Goal: Task Accomplishment & Management: Use online tool/utility

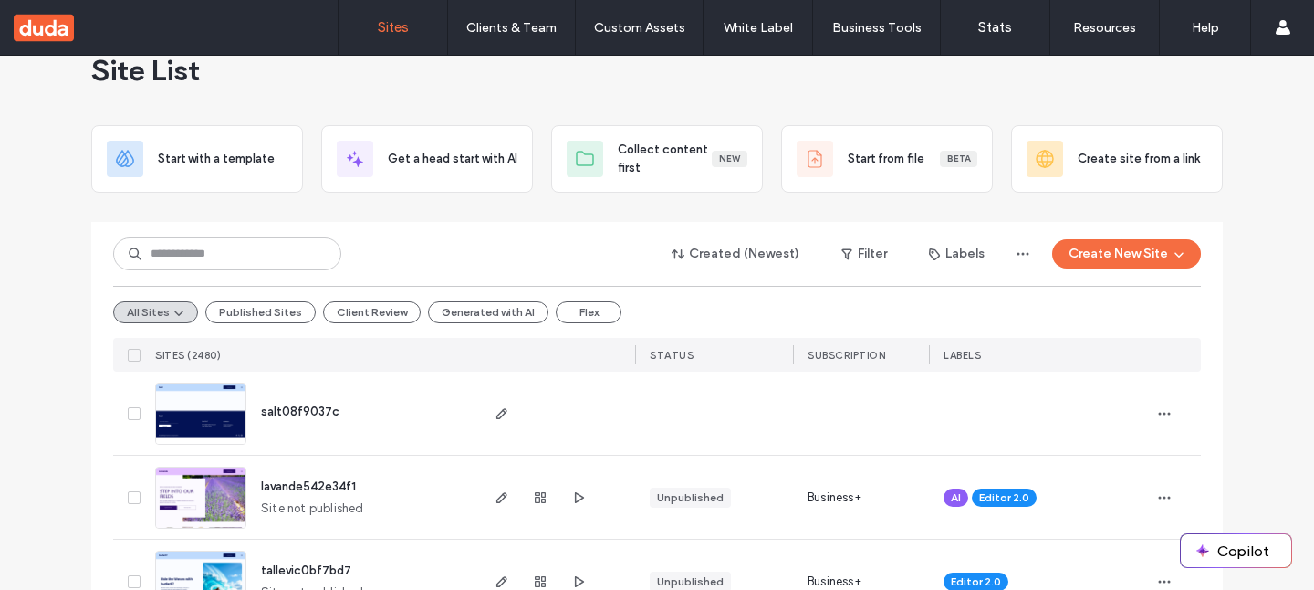
scroll to position [44, 0]
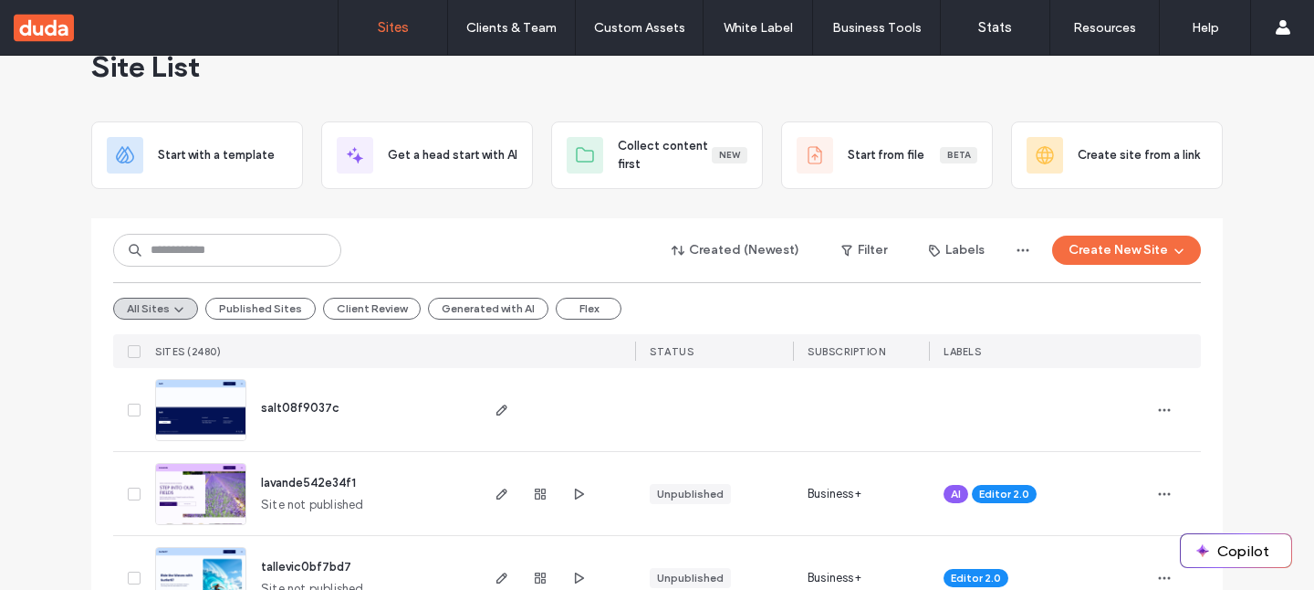
click at [194, 396] on img at bounding box center [200, 442] width 89 height 124
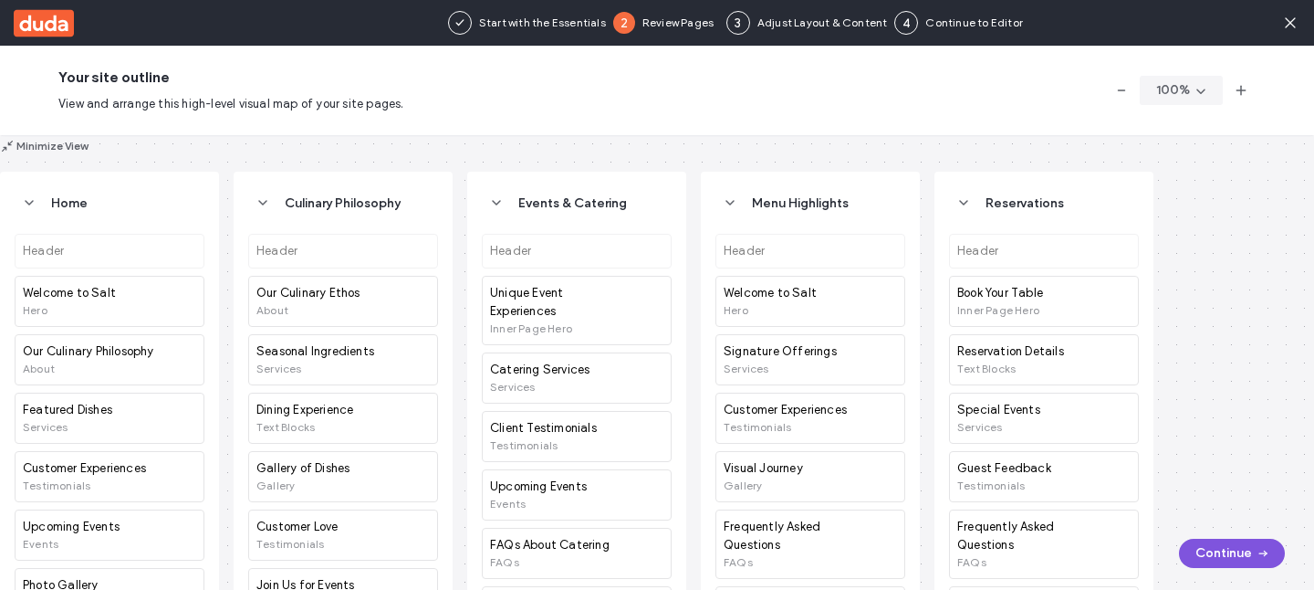
click at [1220, 549] on button "Continue" at bounding box center [1232, 553] width 106 height 29
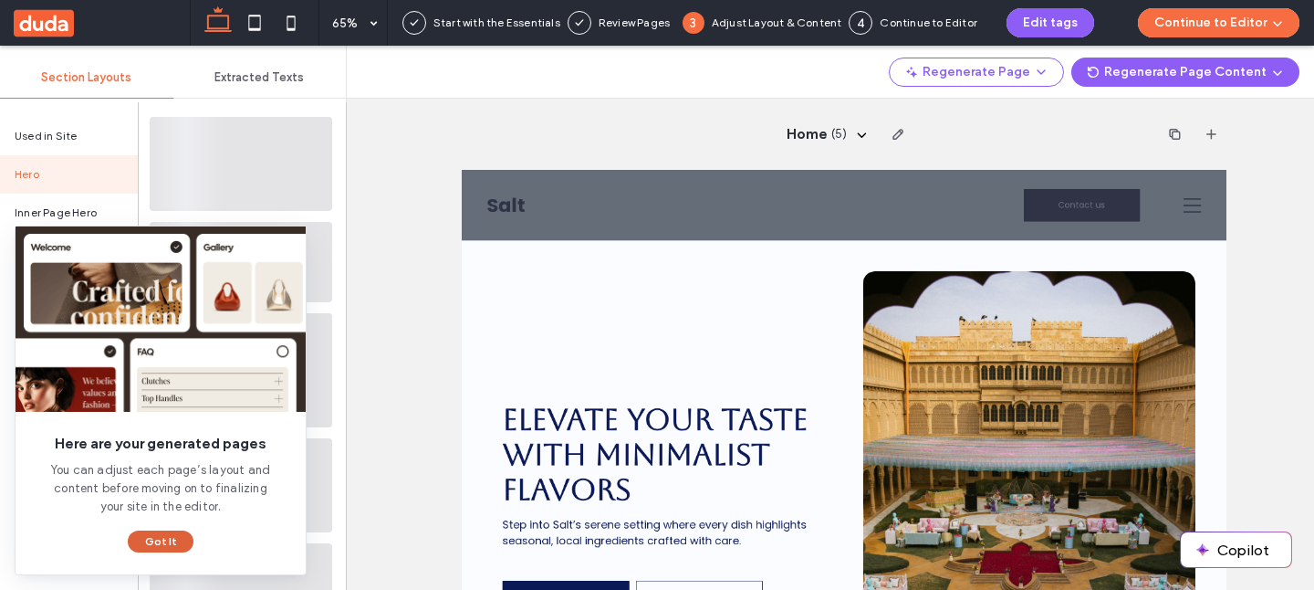
click at [149, 539] on button "Got It" at bounding box center [161, 541] width 66 height 22
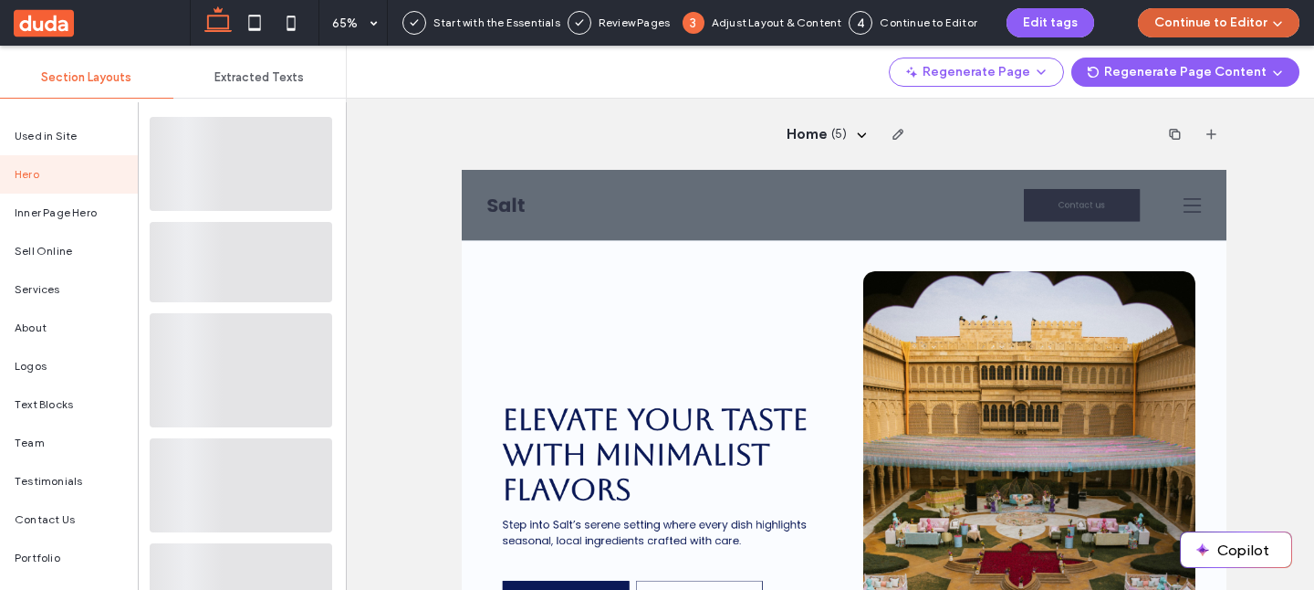
click at [1222, 24] on button "Continue to Editor" at bounding box center [1219, 22] width 162 height 29
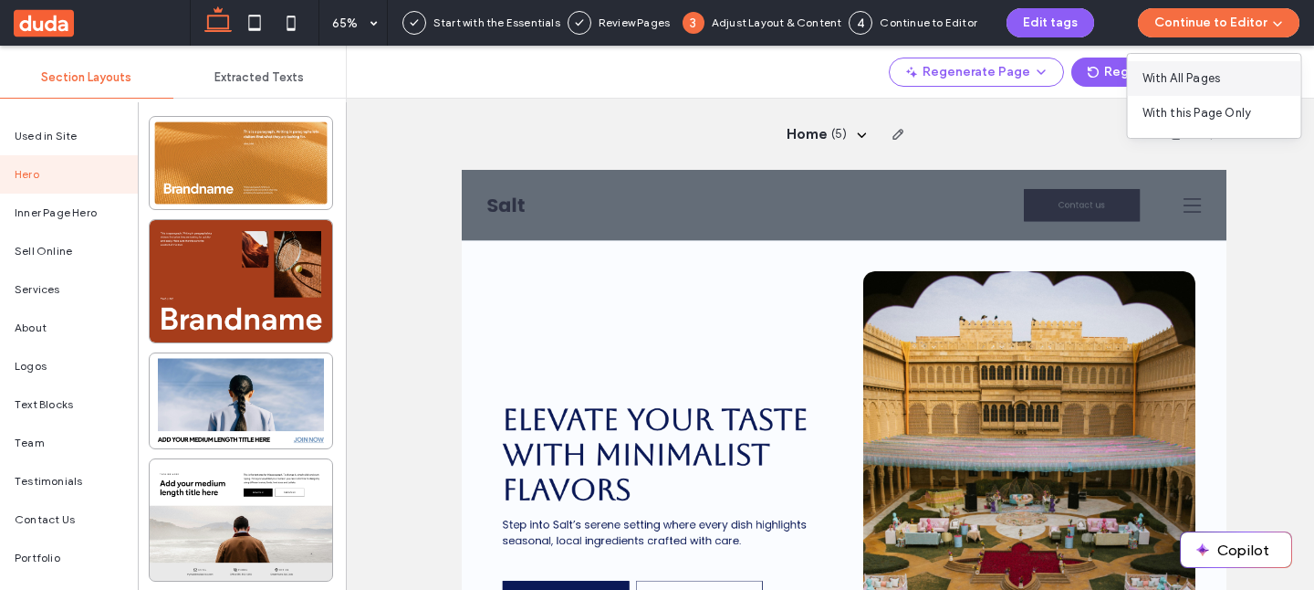
click at [1223, 65] on div "With All Pages" at bounding box center [1214, 78] width 173 height 35
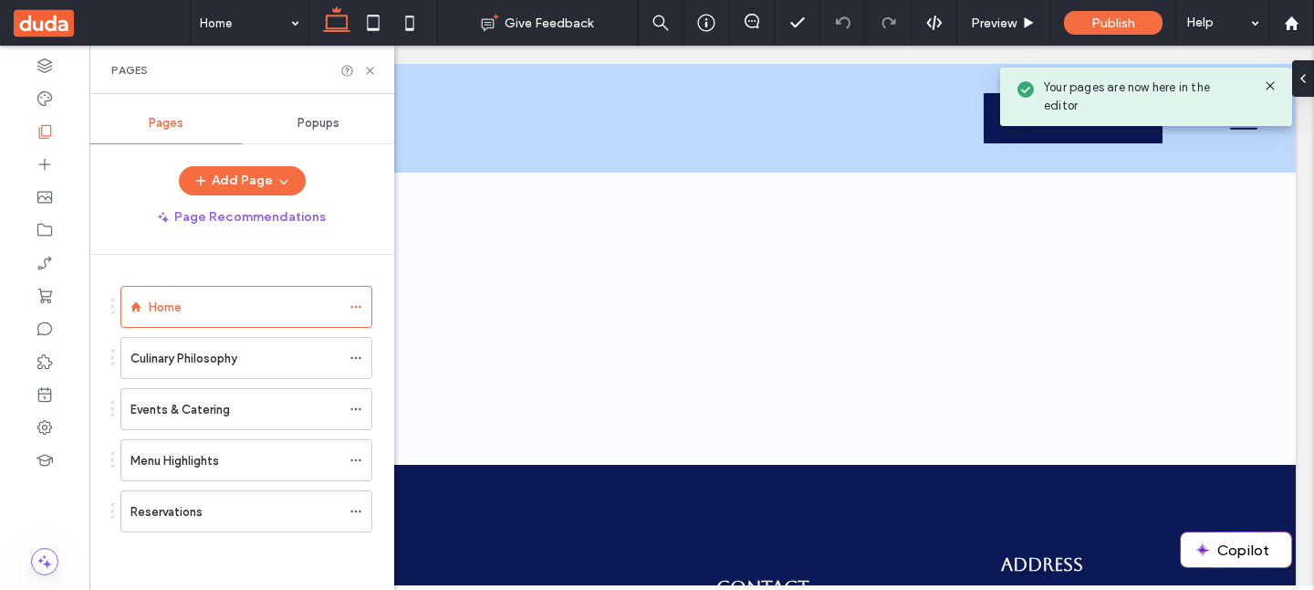
click at [1273, 85] on icon at bounding box center [1270, 86] width 15 height 15
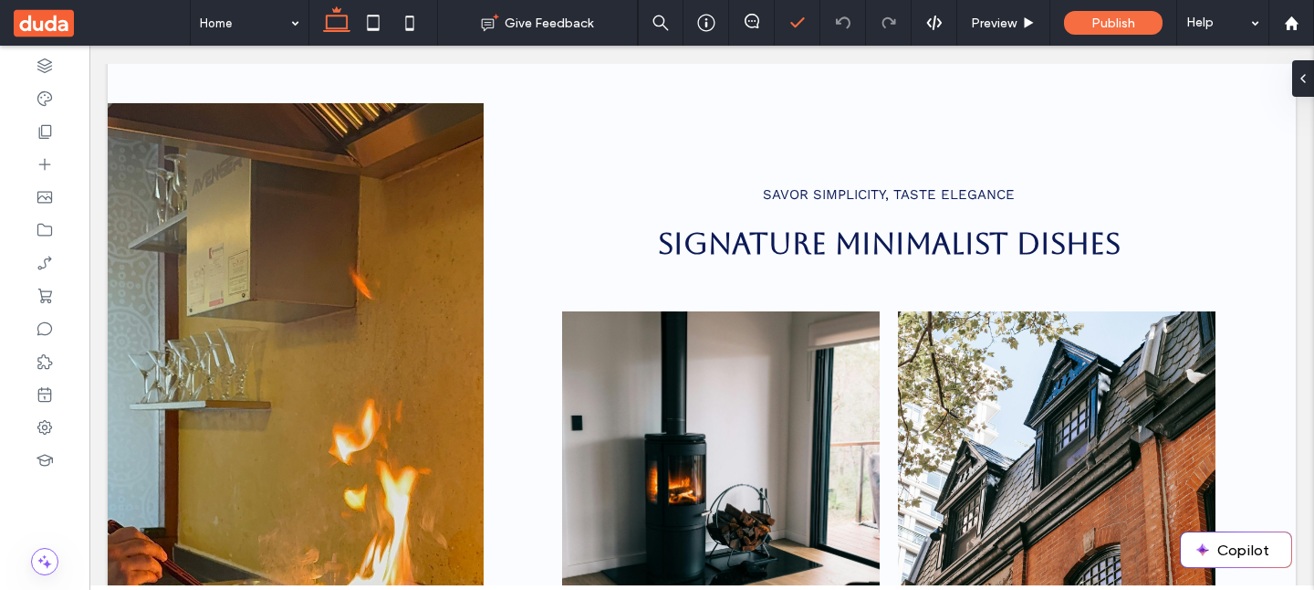
scroll to position [1367, 0]
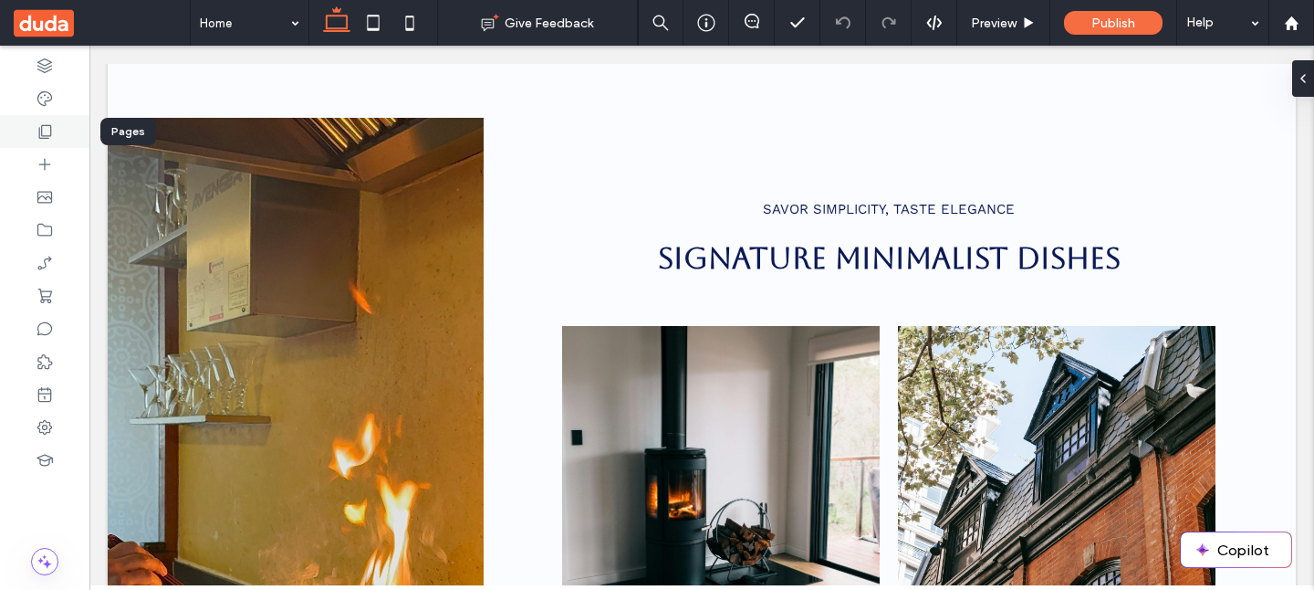
click at [58, 128] on div at bounding box center [44, 131] width 89 height 33
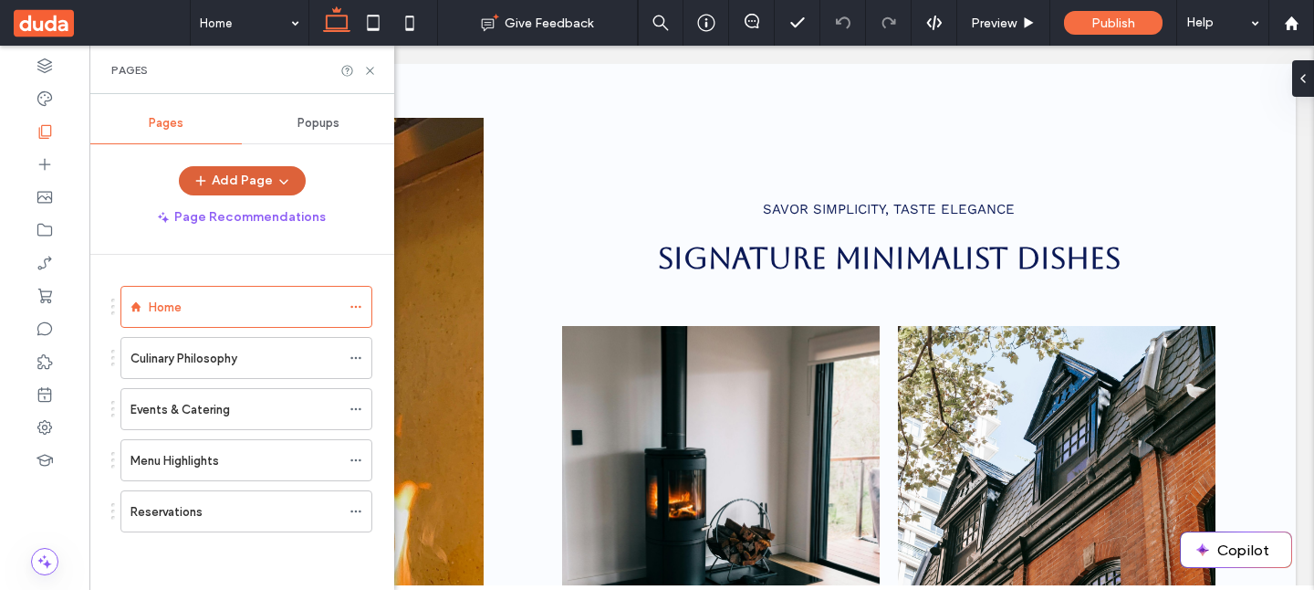
click at [256, 185] on button "Add Page" at bounding box center [242, 180] width 127 height 29
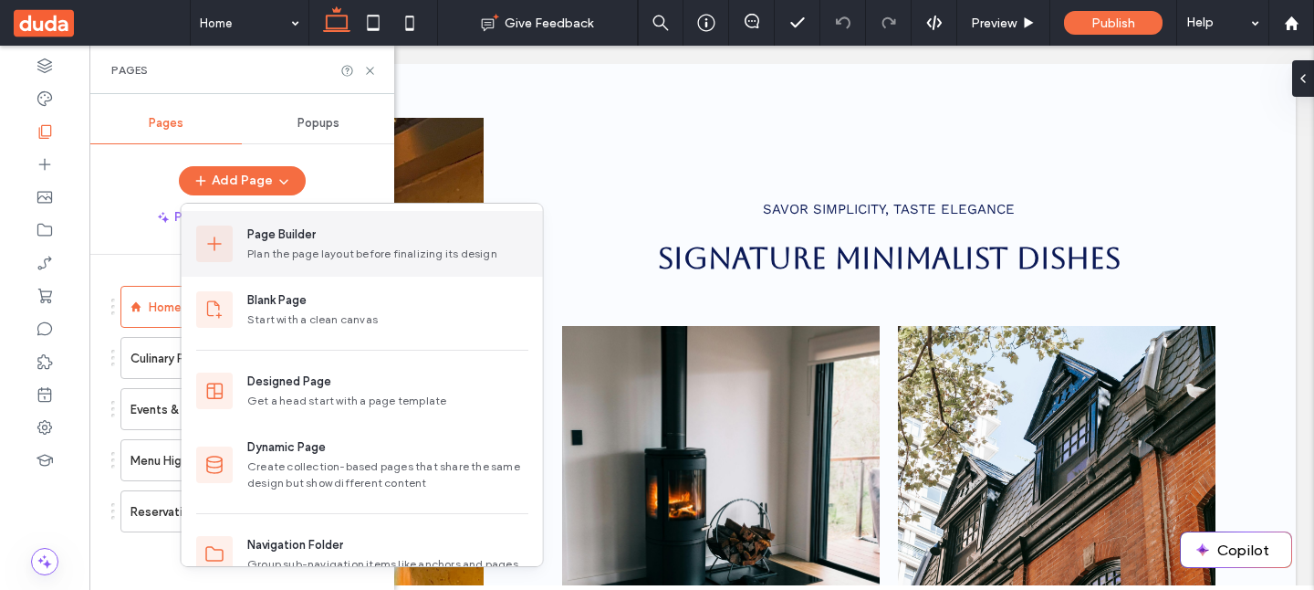
click at [248, 242] on div "Page Builder" at bounding box center [281, 234] width 68 height 18
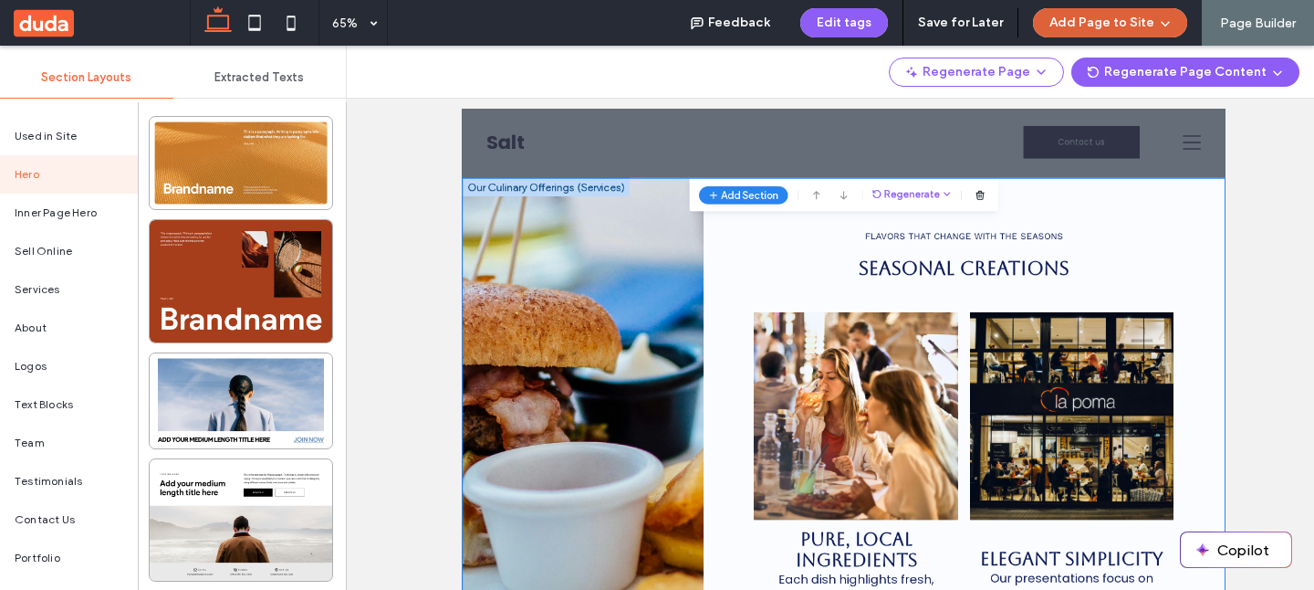
click at [1178, 19] on button "Add Page to Site" at bounding box center [1110, 22] width 154 height 29
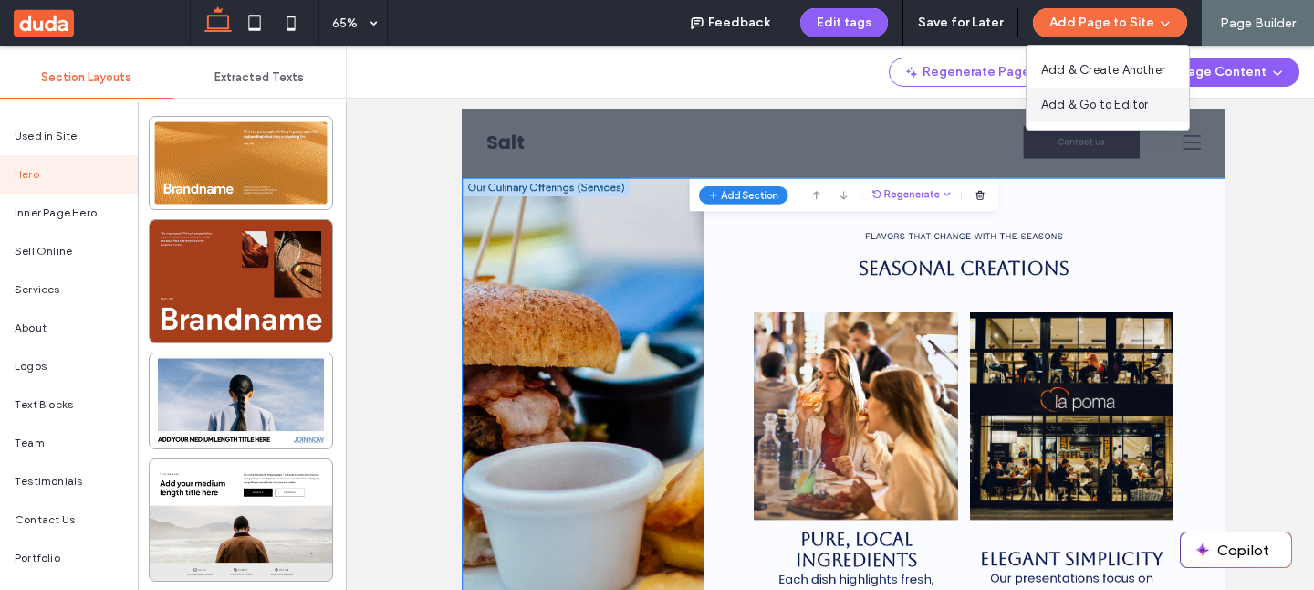
click at [1132, 109] on span "Add & Go to Editor" at bounding box center [1096, 105] width 108 height 18
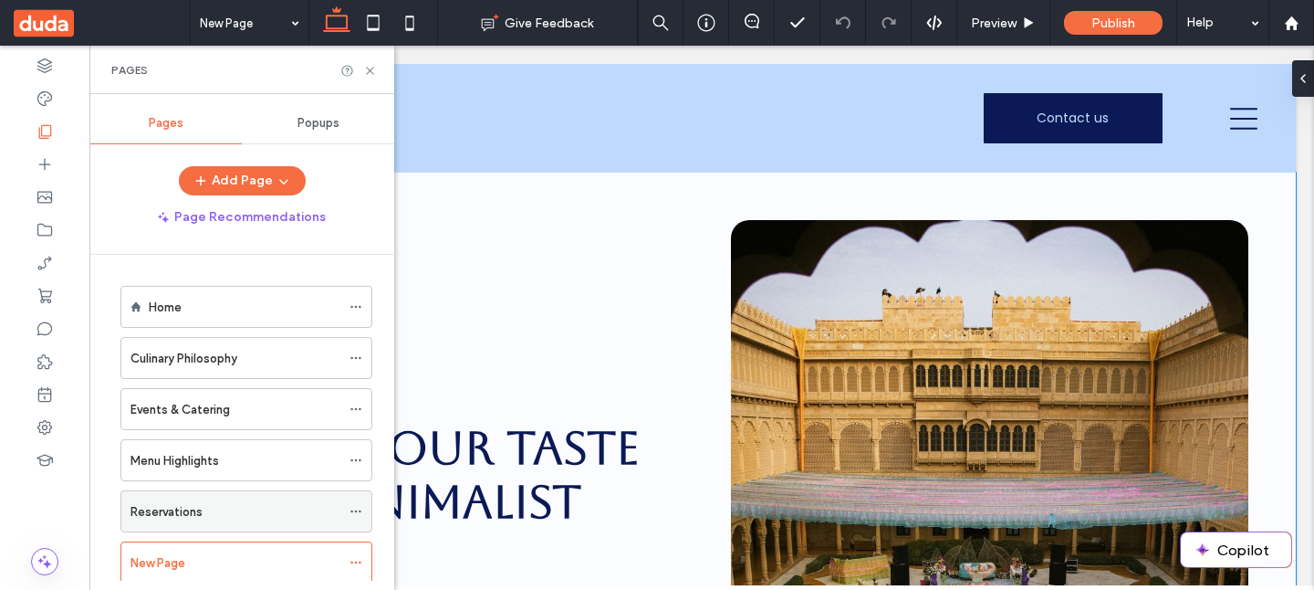
click at [186, 502] on label "Reservations" at bounding box center [167, 512] width 72 height 32
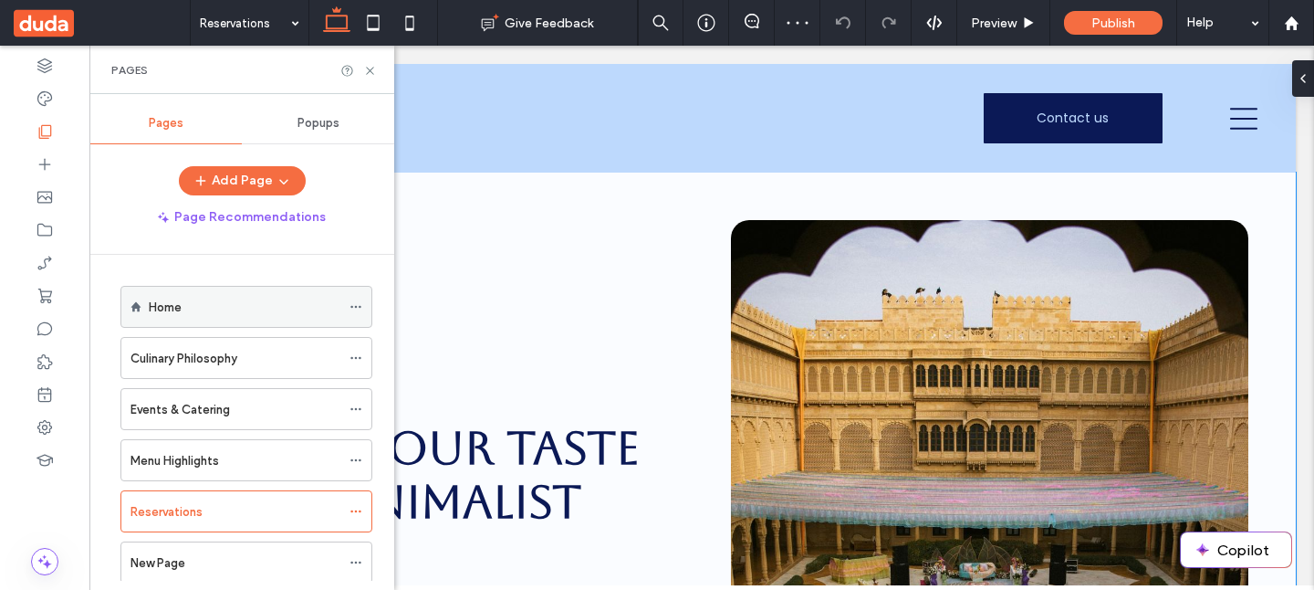
click at [225, 309] on div "Home" at bounding box center [245, 307] width 192 height 19
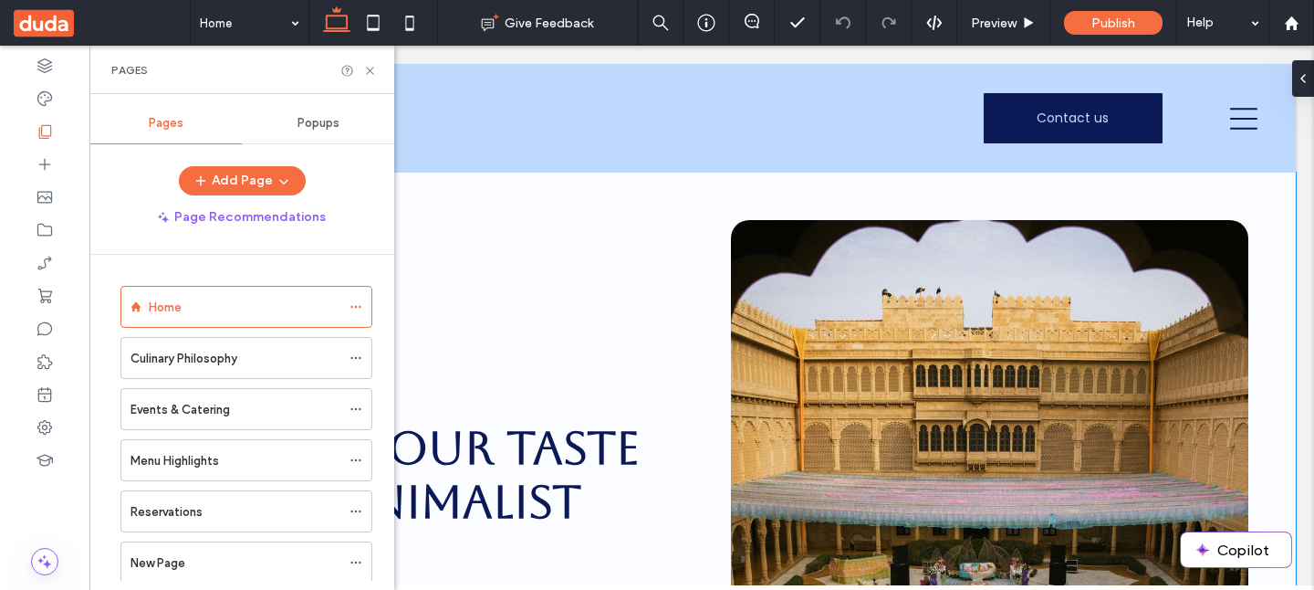
click at [50, 16] on use at bounding box center [44, 22] width 60 height 27
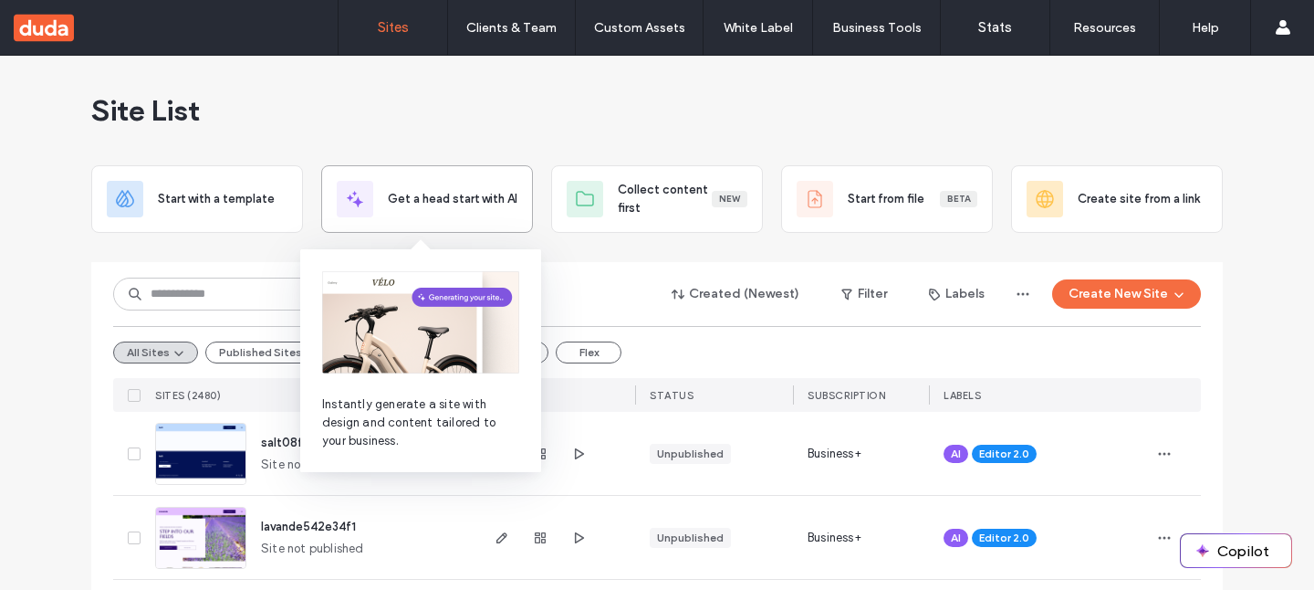
click at [454, 199] on span "Get a head start with AI" at bounding box center [453, 199] width 130 height 18
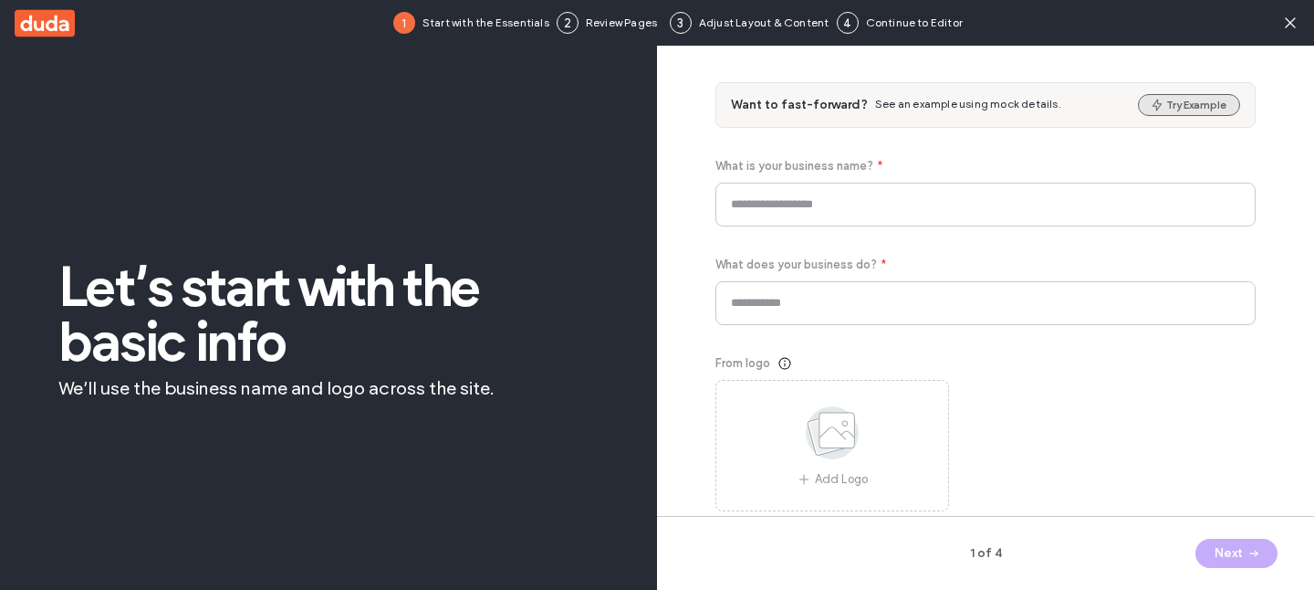
click at [1222, 109] on button "Try Example" at bounding box center [1189, 105] width 102 height 22
type input "**********"
click at [1233, 554] on button "Next" at bounding box center [1237, 553] width 82 height 29
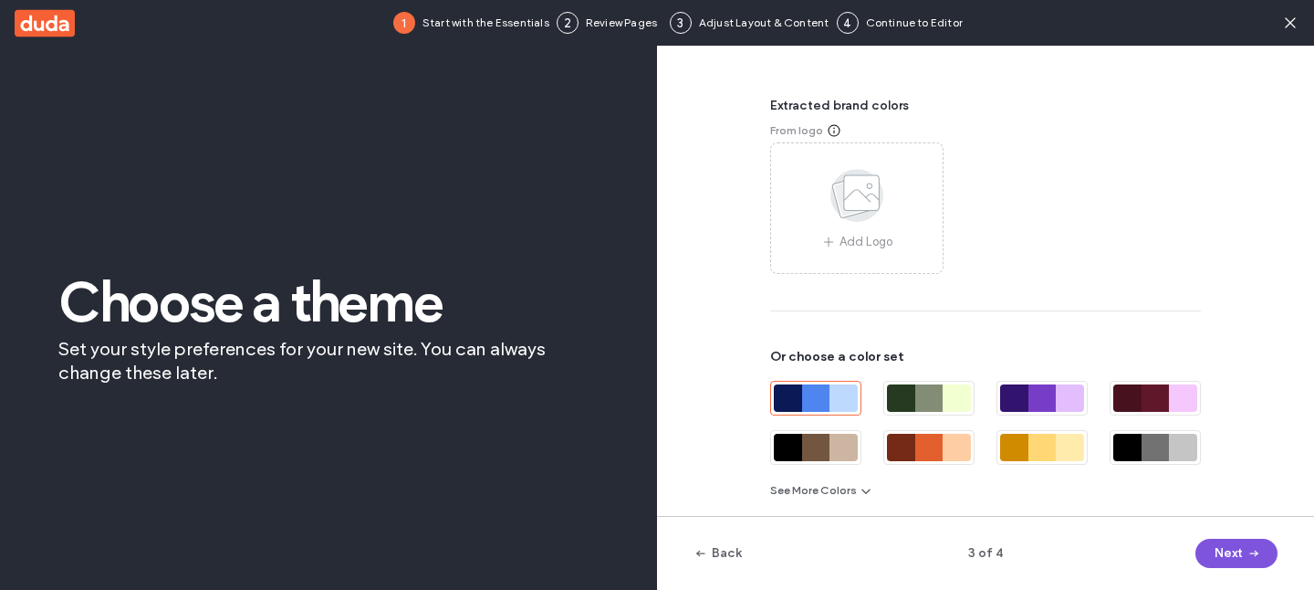
click at [1233, 553] on button "Next" at bounding box center [1237, 553] width 82 height 29
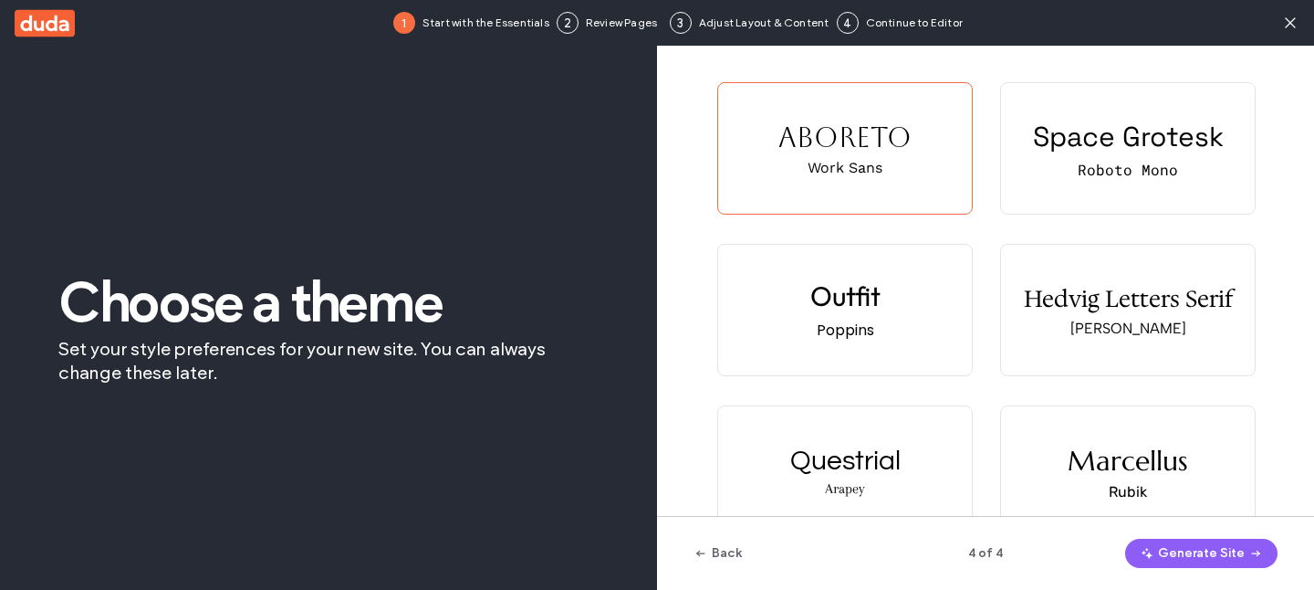
click at [1029, 413] on div "Marcellus Rubik" at bounding box center [1128, 471] width 254 height 131
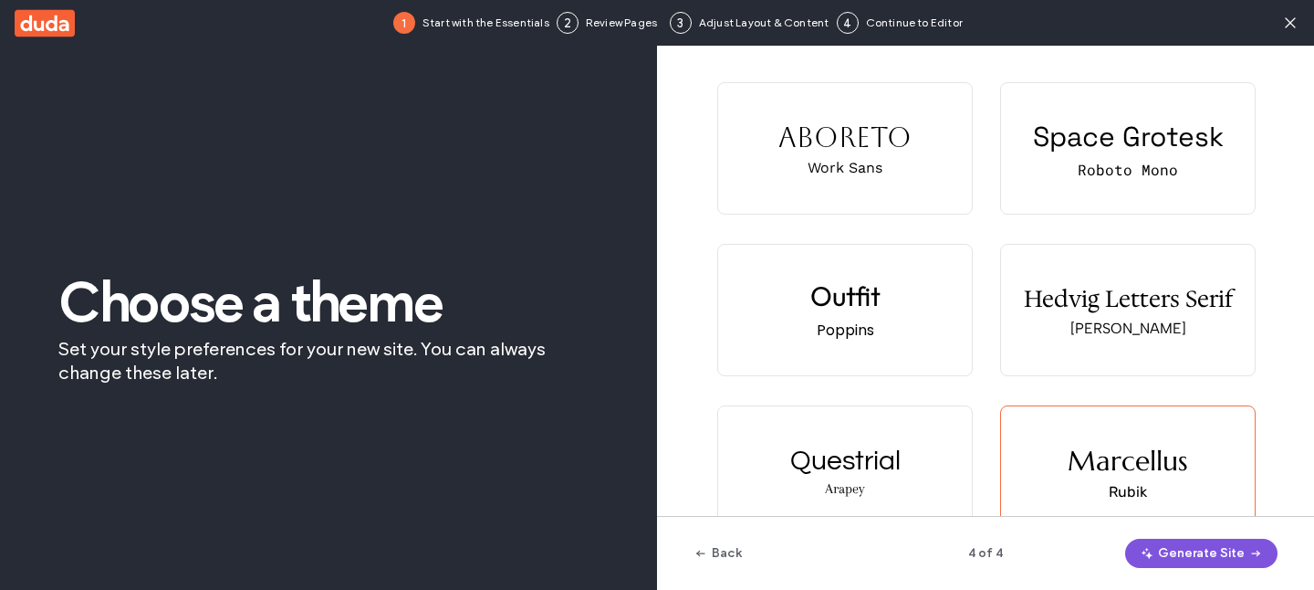
click at [1192, 552] on button "Generate Site" at bounding box center [1202, 553] width 152 height 29
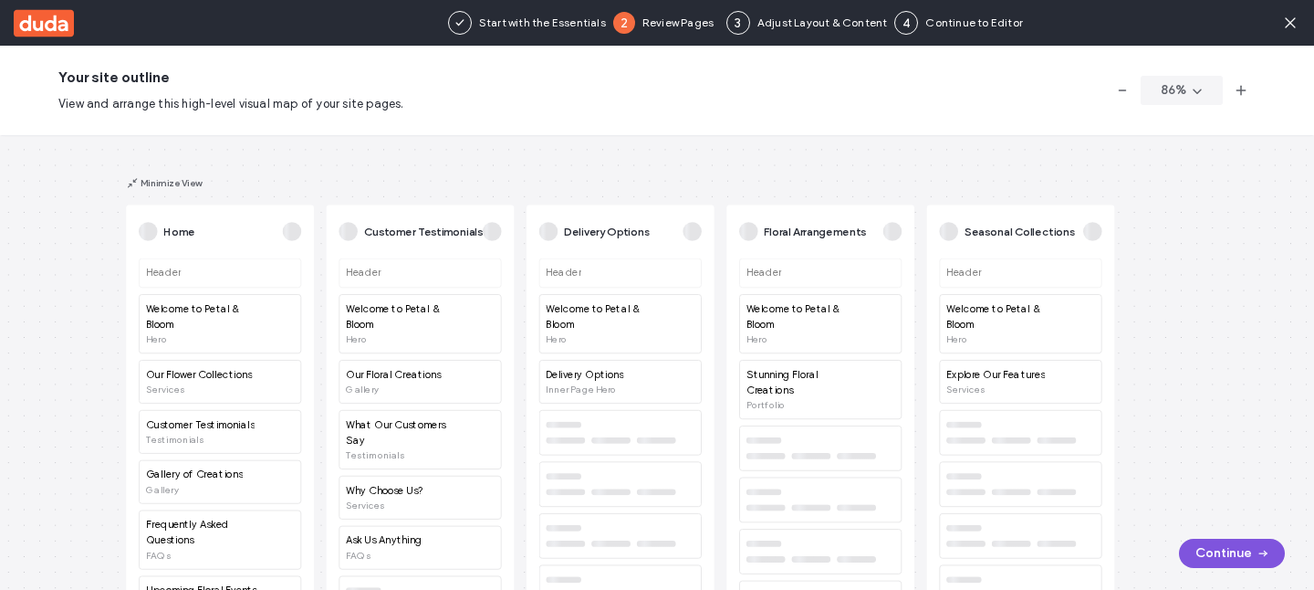
click at [1230, 551] on button "Continue" at bounding box center [1232, 553] width 106 height 29
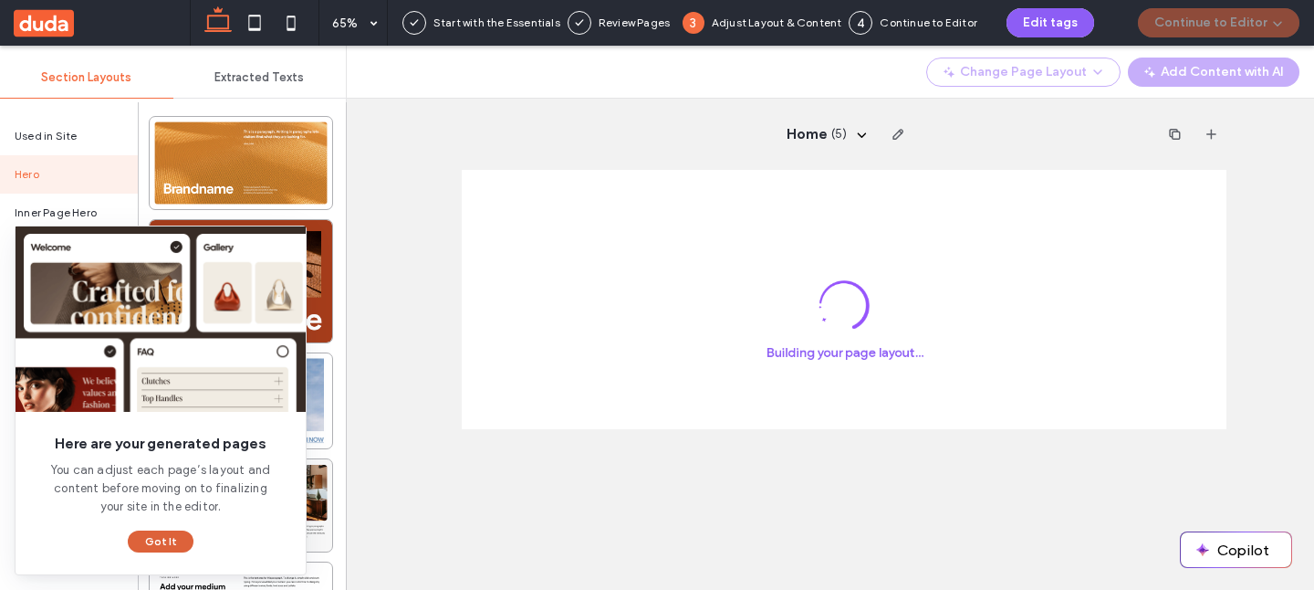
click at [155, 537] on button "Got It" at bounding box center [161, 541] width 66 height 22
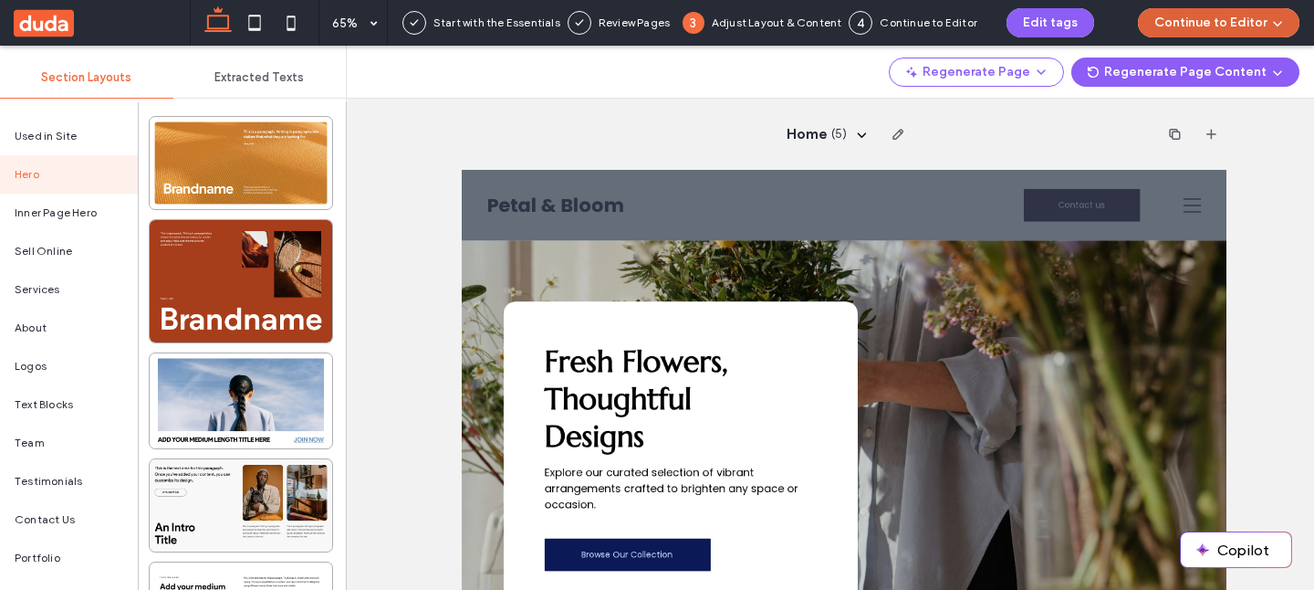
click at [1232, 22] on button "Continue to Editor" at bounding box center [1219, 22] width 162 height 29
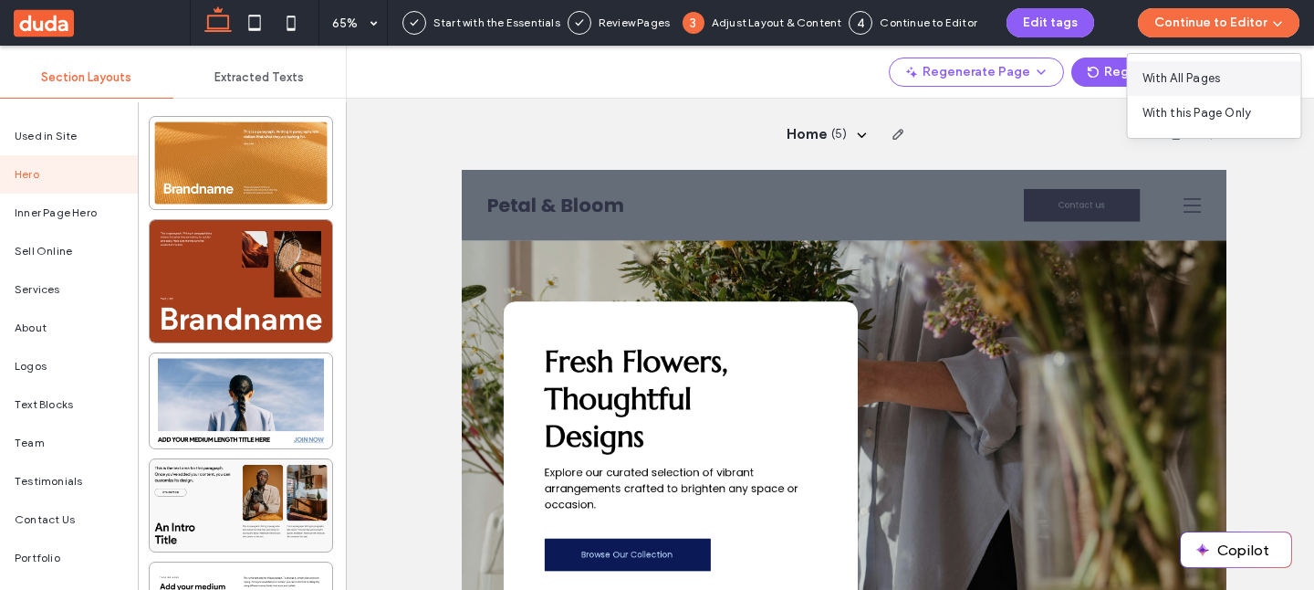
click at [1231, 78] on div "With All Pages" at bounding box center [1214, 78] width 173 height 35
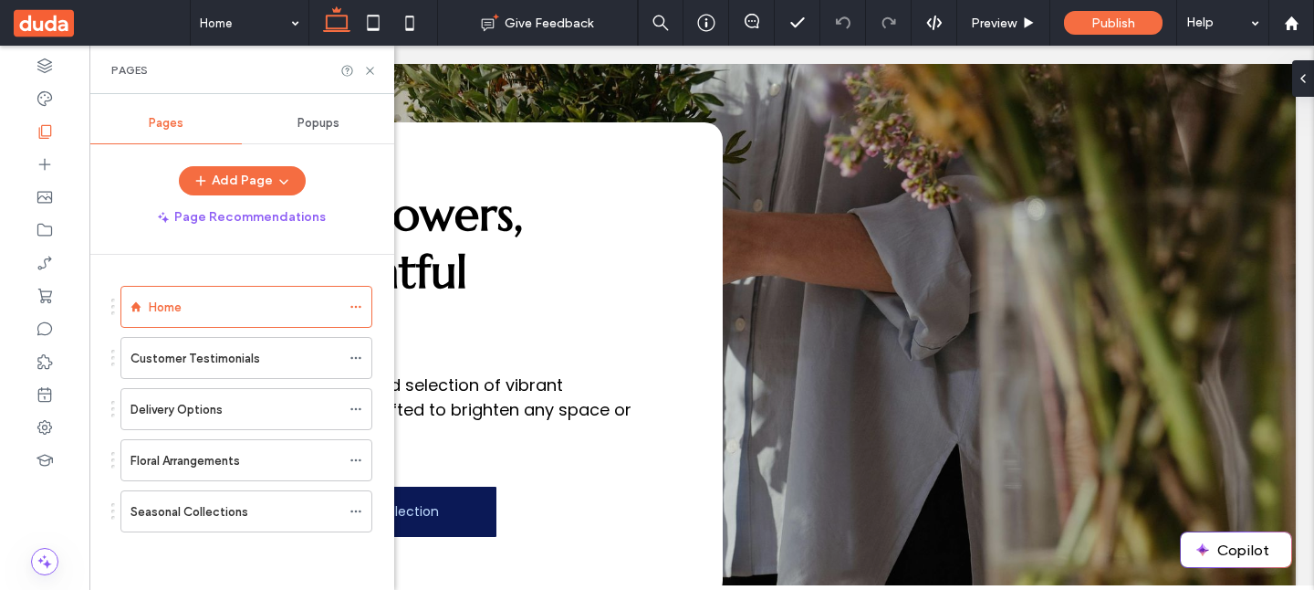
scroll to position [947, 0]
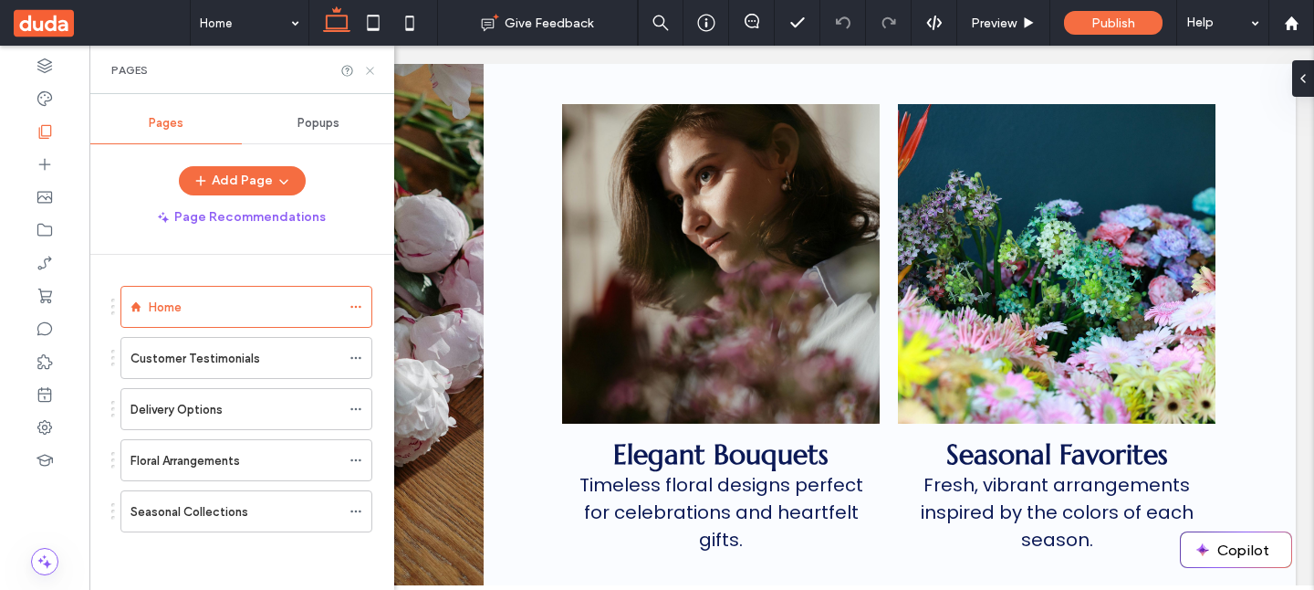
click at [373, 66] on icon at bounding box center [370, 71] width 14 height 14
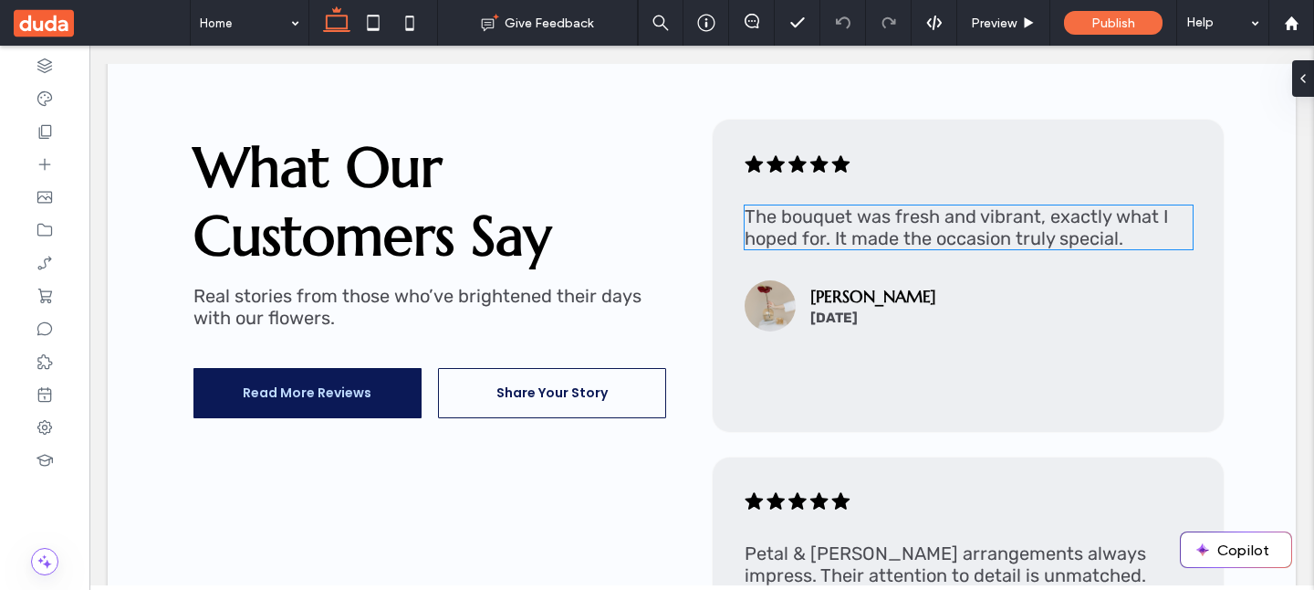
scroll to position [1557, 0]
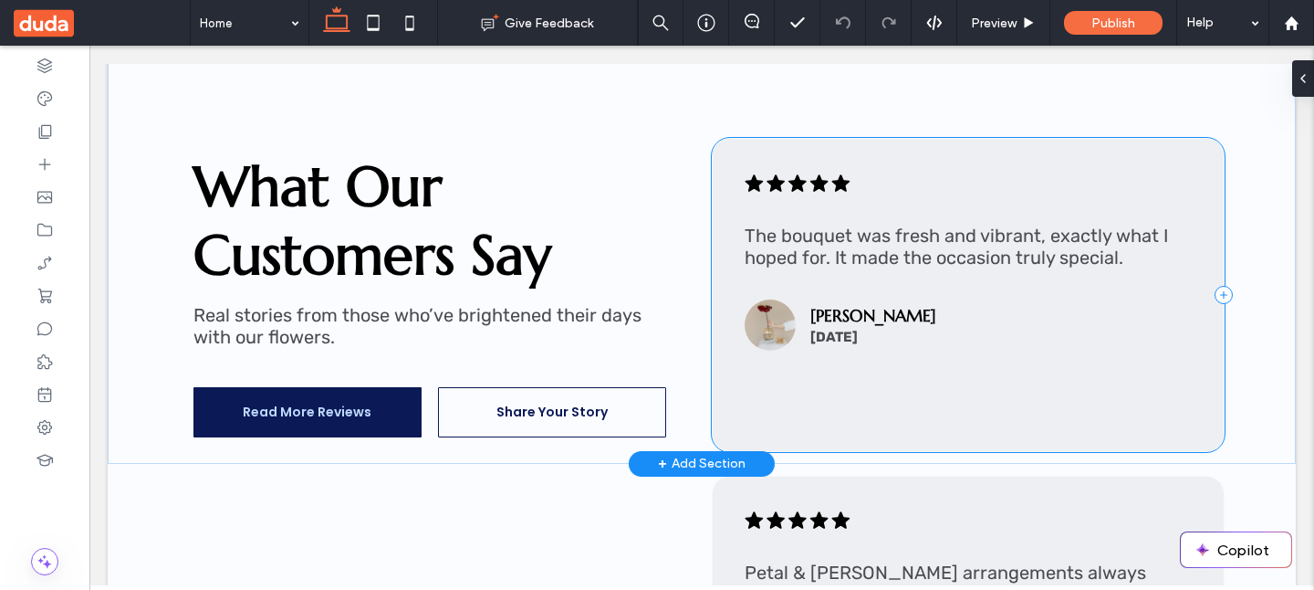
click at [812, 379] on div ".cls-1-1788903176-1788903176 { fill: #00000; stroke-width: 0px; } The bouquet w…" at bounding box center [968, 294] width 512 height 313
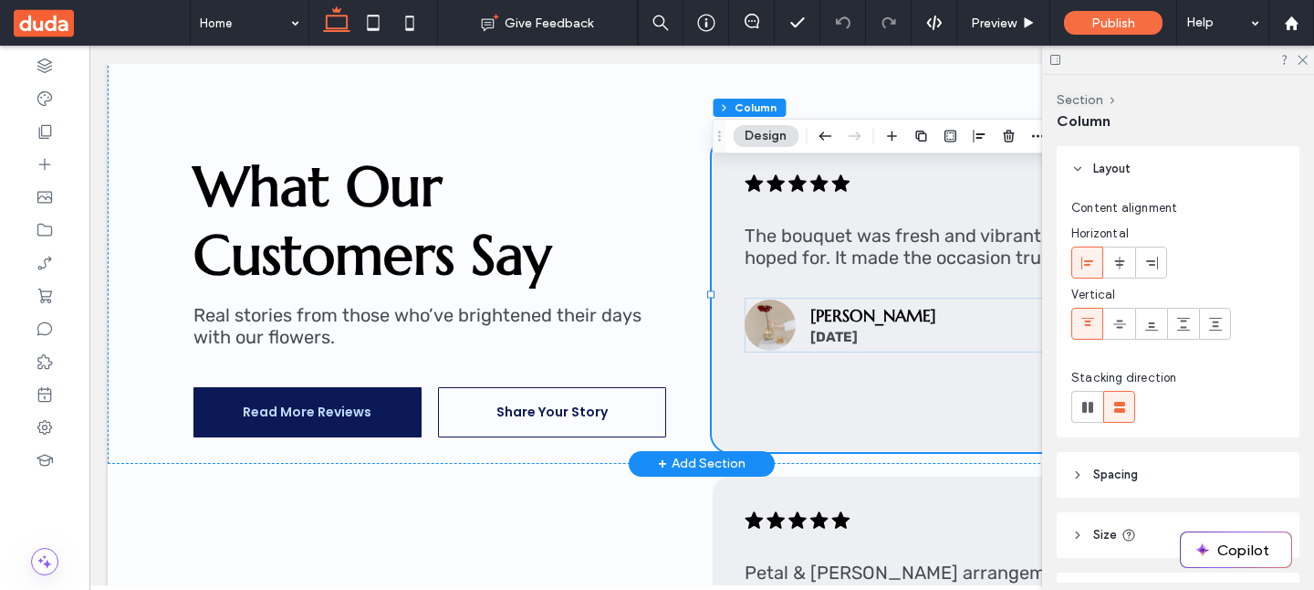
click at [851, 424] on div ".cls-1-1788903176-1788903176 { fill: #00000; stroke-width: 0px; } The bouquet w…" at bounding box center [968, 294] width 512 height 313
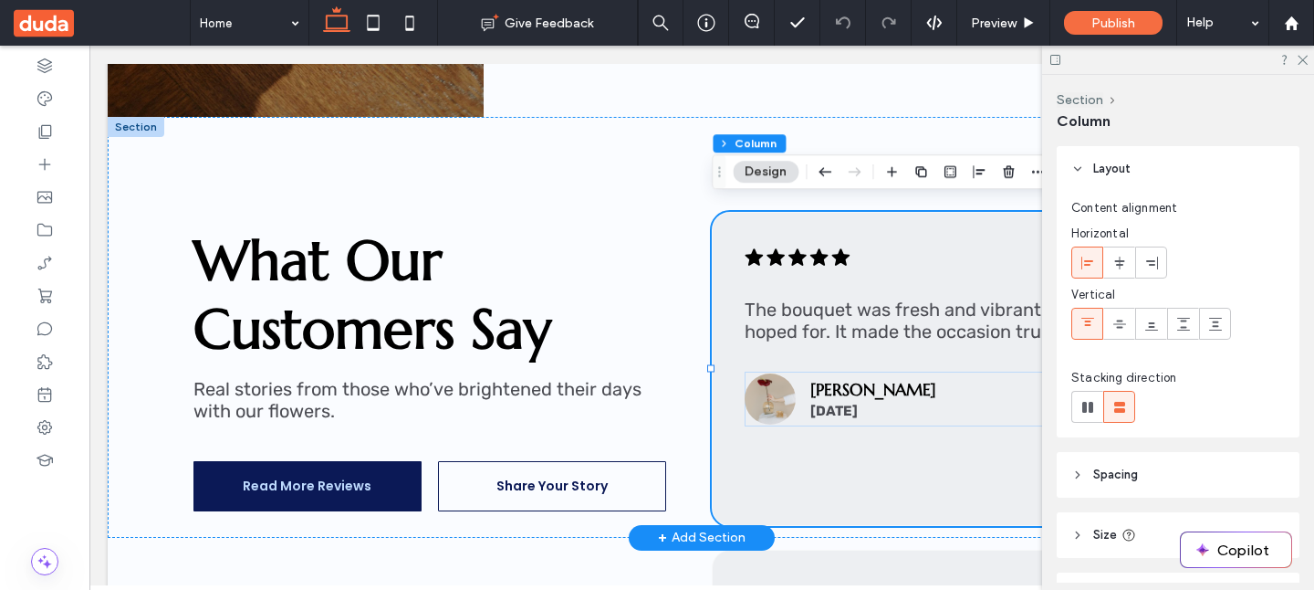
scroll to position [1494, 0]
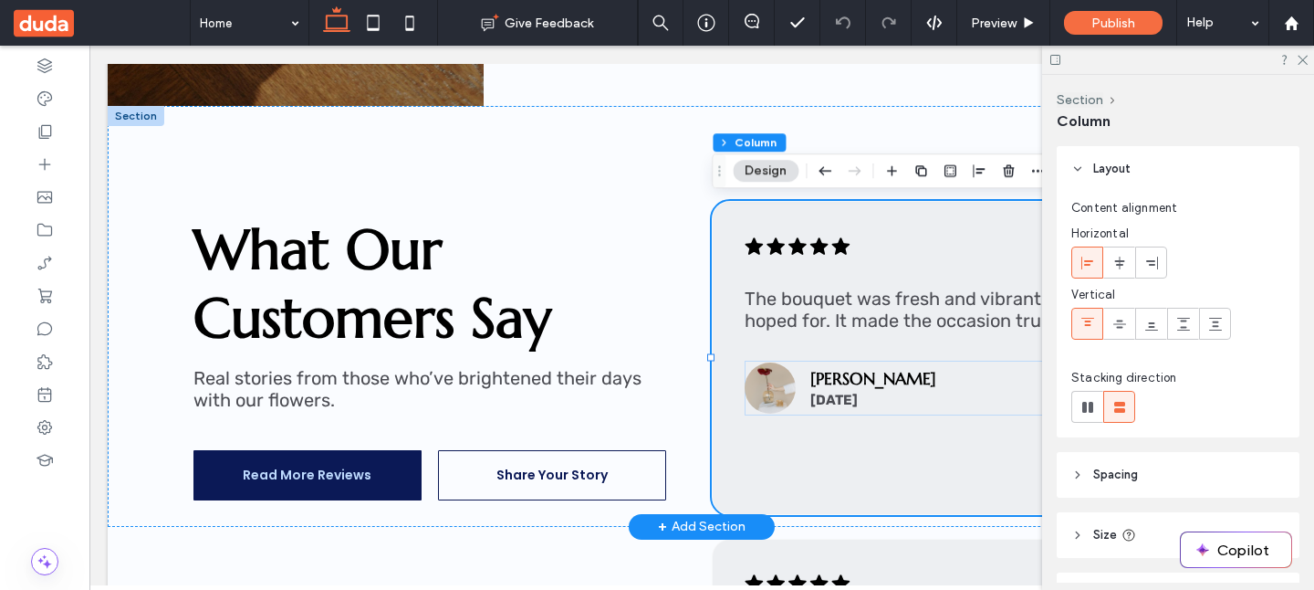
click at [815, 458] on div ".cls-1-1788903176-1788903176 { fill: #00000; stroke-width: 0px; } The bouquet w…" at bounding box center [968, 357] width 512 height 313
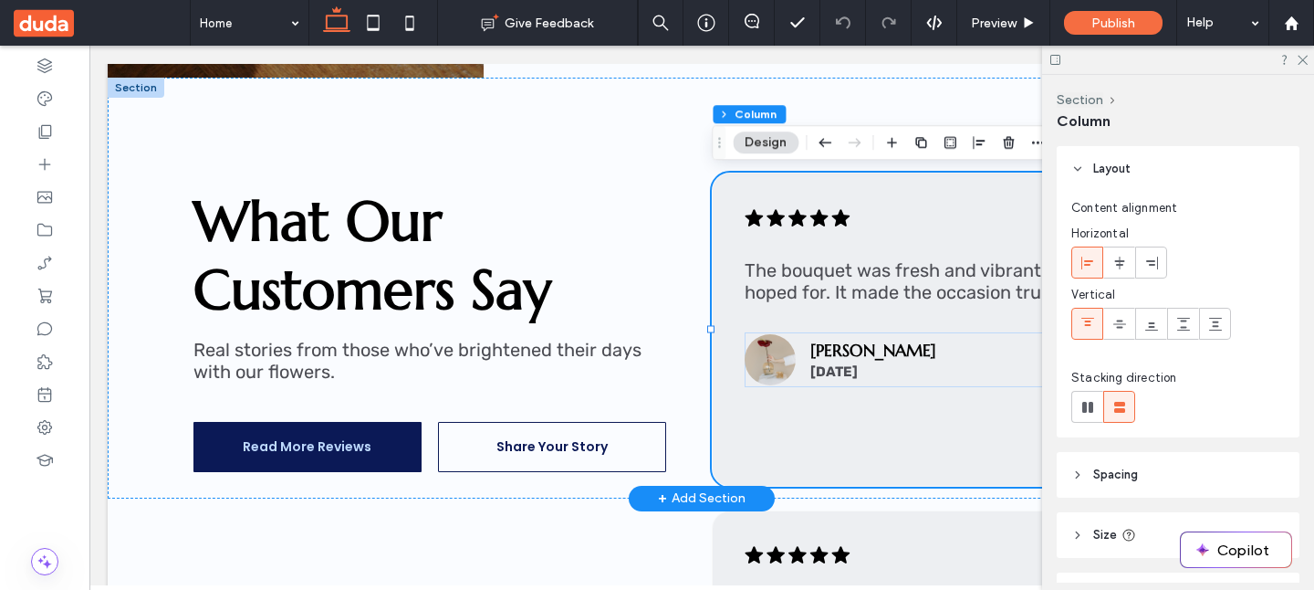
click at [759, 424] on div ".cls-1-1788903176-1788903176 { fill: #00000; stroke-width: 0px; } The bouquet w…" at bounding box center [968, 329] width 512 height 313
click at [780, 372] on img at bounding box center [770, 359] width 51 height 51
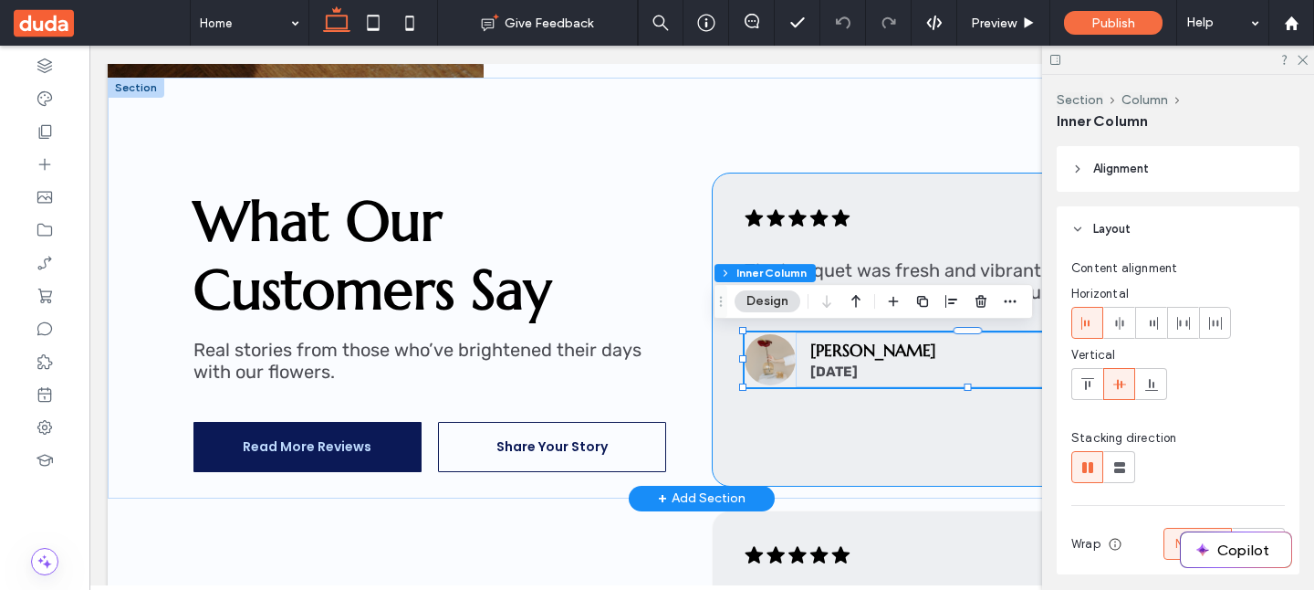
click at [790, 479] on div ".cls-1-1788903176-1788903176 { fill: #00000; stroke-width: 0px; } The bouquet w…" at bounding box center [968, 329] width 512 height 313
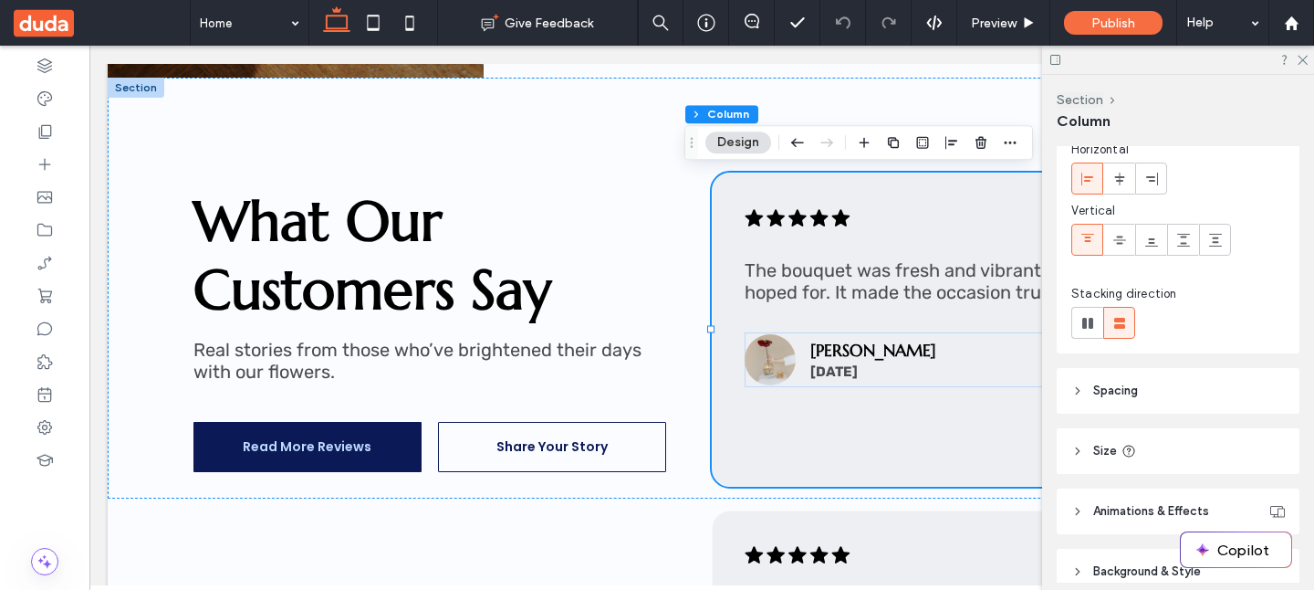
scroll to position [169, 0]
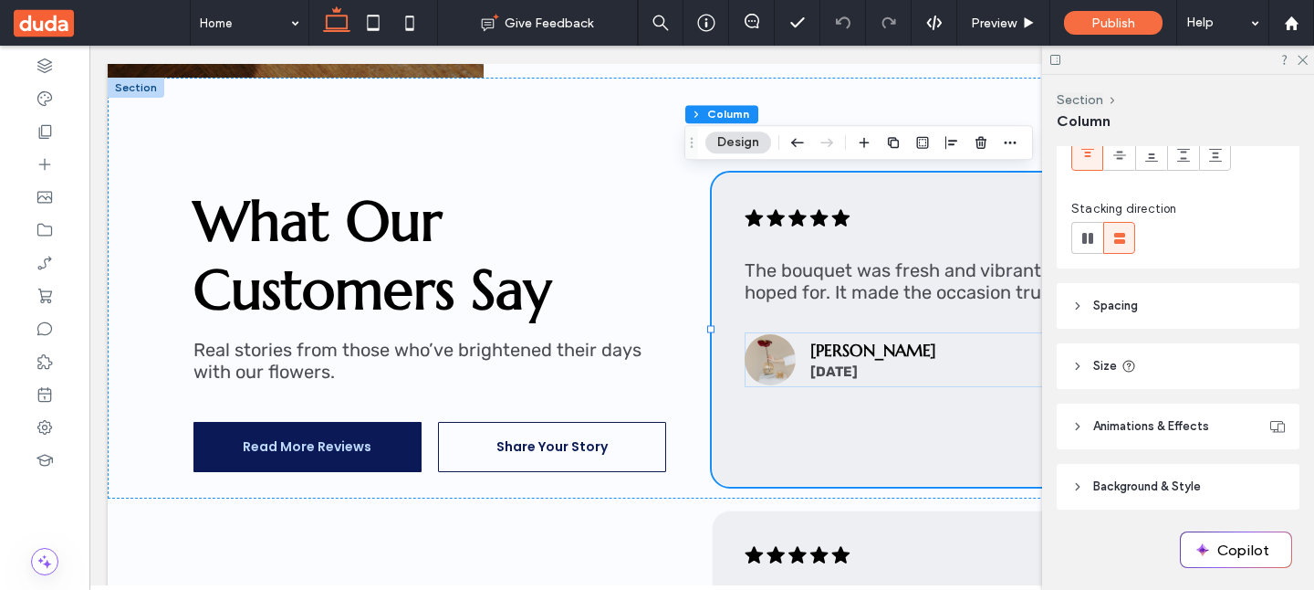
click at [1084, 366] on header "Size" at bounding box center [1178, 366] width 243 height 46
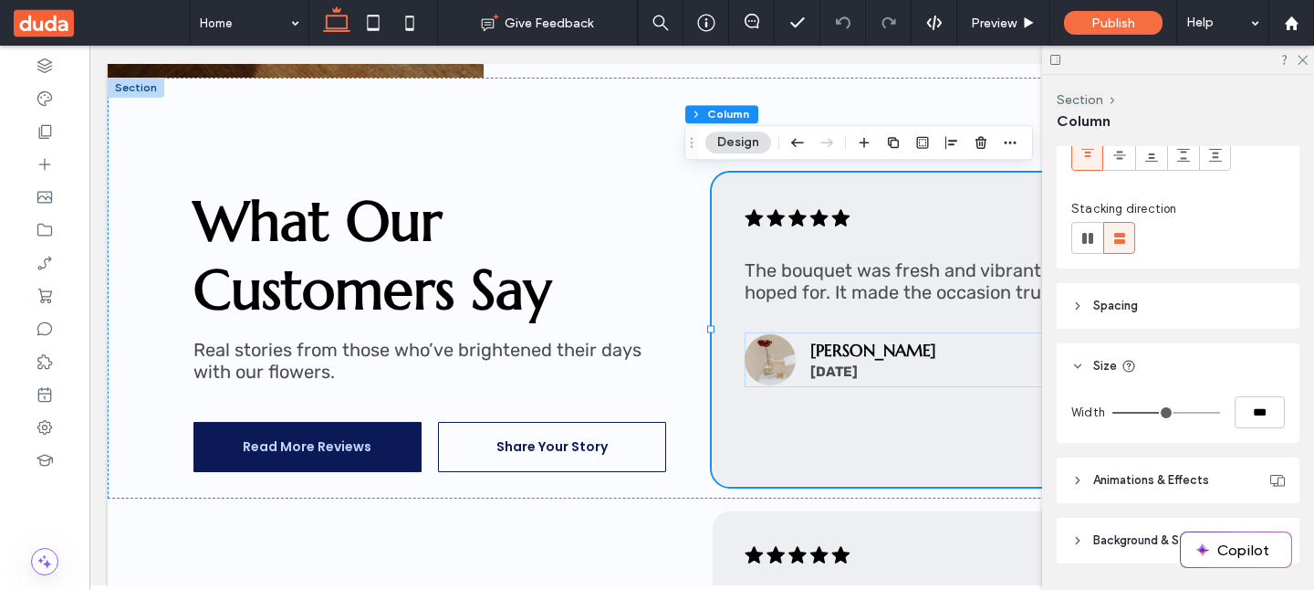
scroll to position [223, 0]
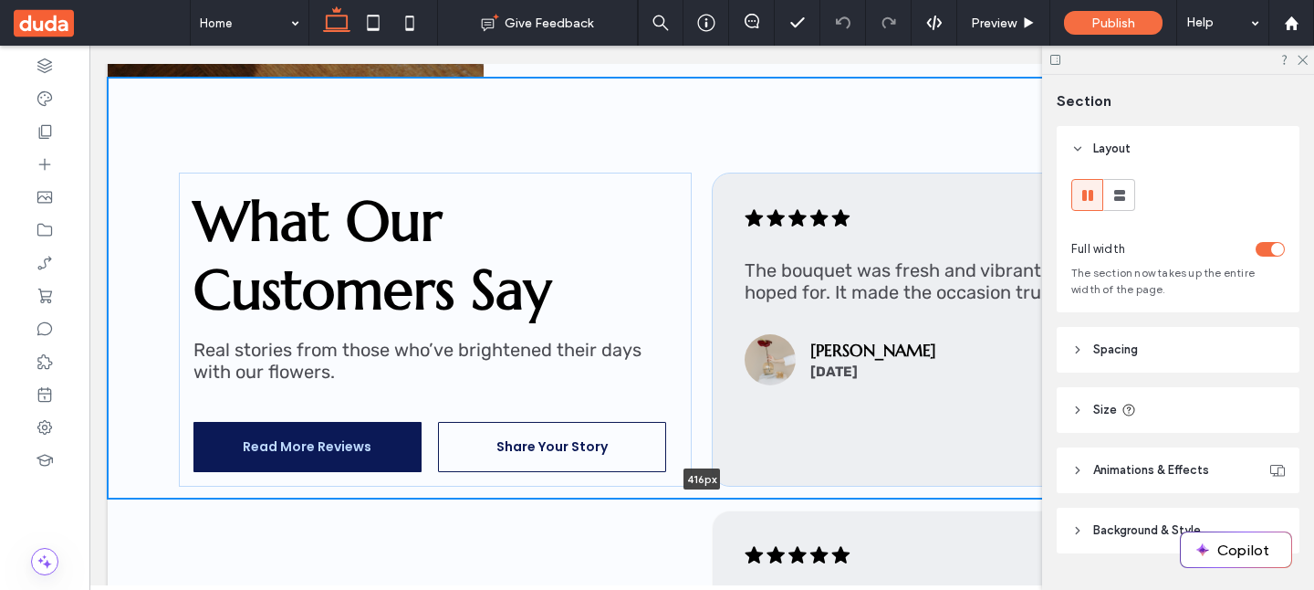
drag, startPoint x: 841, startPoint y: 499, endPoint x: 842, endPoint y: 459, distance: 40.2
click at [842, 459] on div "What Our Customers Say Real stories from those who’ve brightened their days wit…" at bounding box center [702, 288] width 1189 height 421
type input "***"
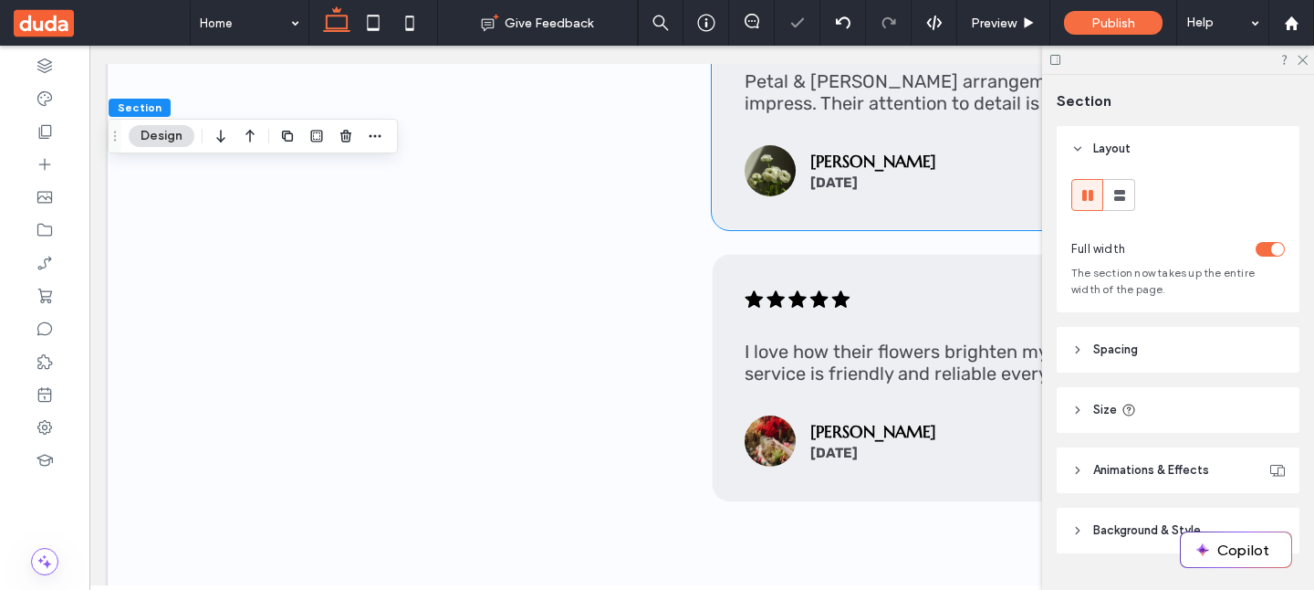
scroll to position [2119, 0]
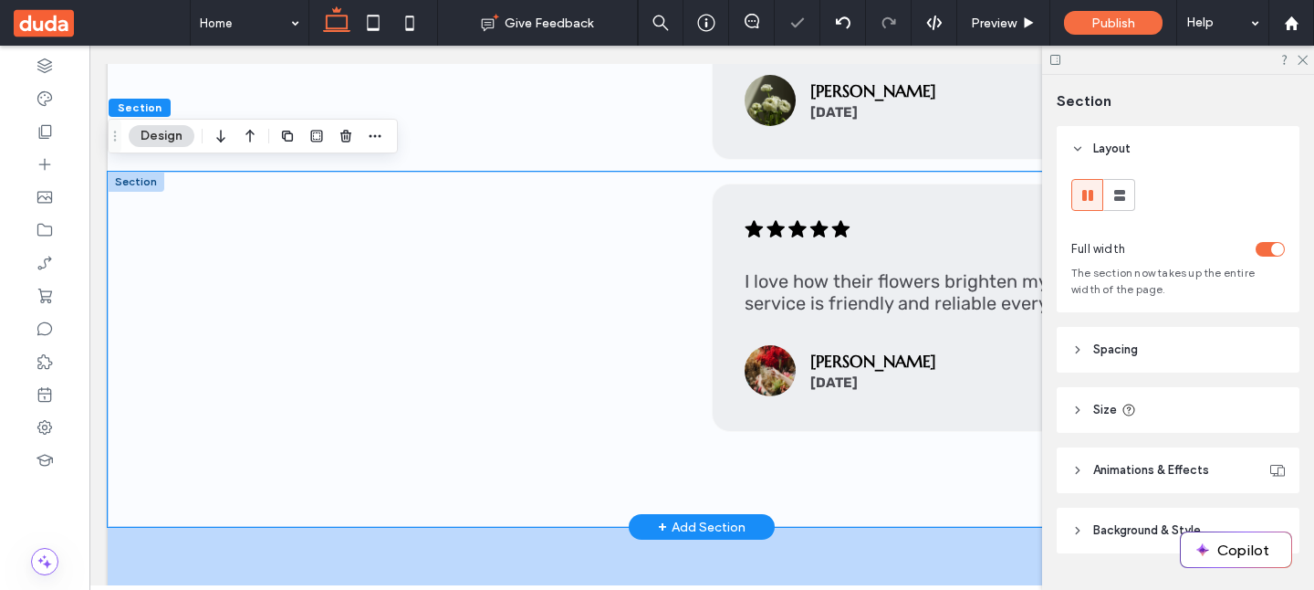
click at [836, 477] on div ".cls-1-1788903176-1788903176 { fill: #00000; stroke-width: 0px; } I love how th…" at bounding box center [702, 349] width 1189 height 355
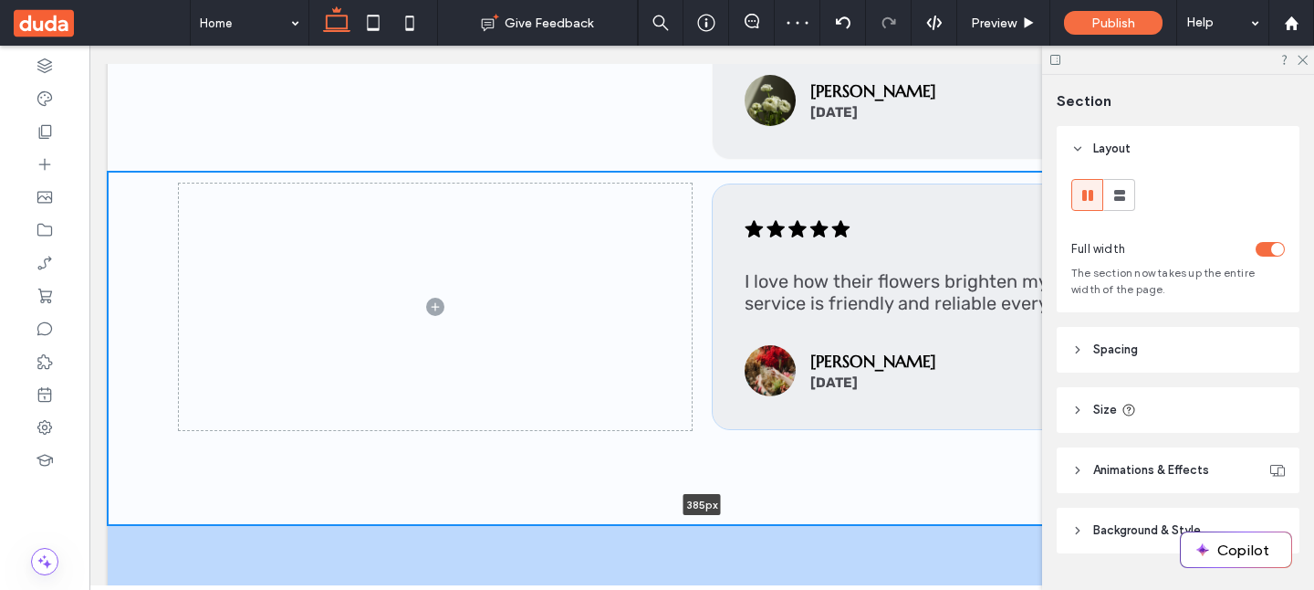
click at [829, 515] on div ".cls-1-1788903176-1788903176 { fill: #00000; stroke-width: 0px; } I love how th…" at bounding box center [702, 348] width 1189 height 353
type input "***"
drag, startPoint x: 892, startPoint y: 525, endPoint x: 889, endPoint y: 463, distance: 62.1
click at [889, 463] on div ".cls-1-1788903176-1788903176 { fill: #00000; stroke-width: 0px; } I love how th…" at bounding box center [702, 348] width 1189 height 353
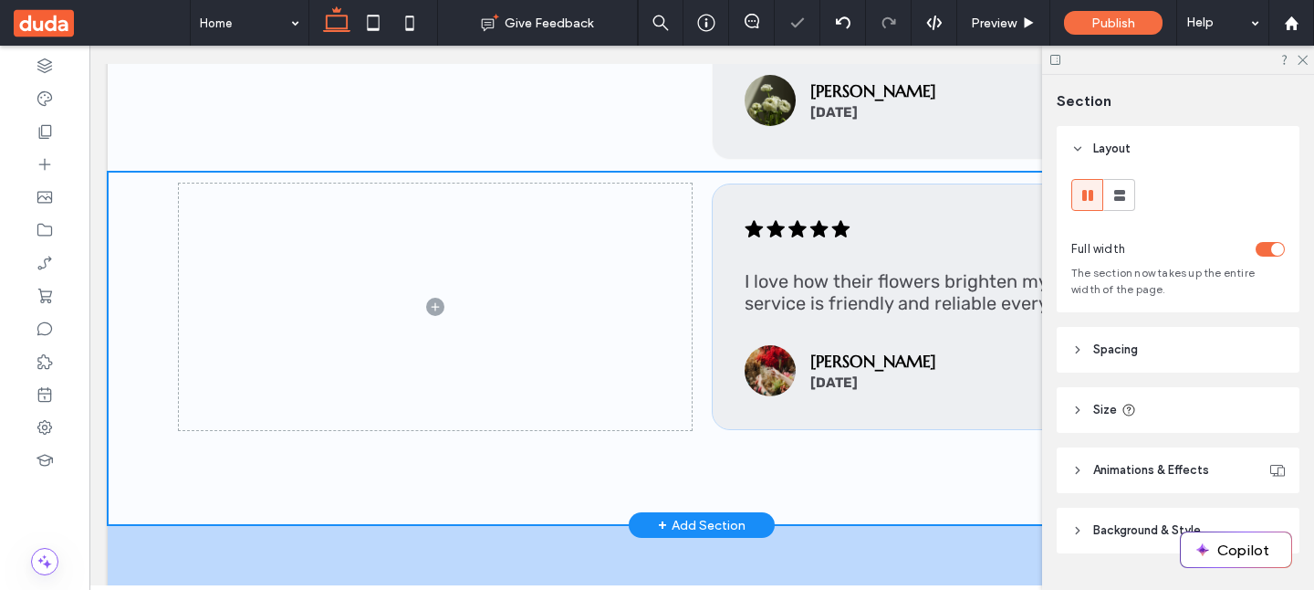
type input "***"
click at [889, 463] on div ".cls-1-1788903176-1788903176 { fill: #00000; stroke-width: 0px; } I love how th…" at bounding box center [702, 348] width 1189 height 353
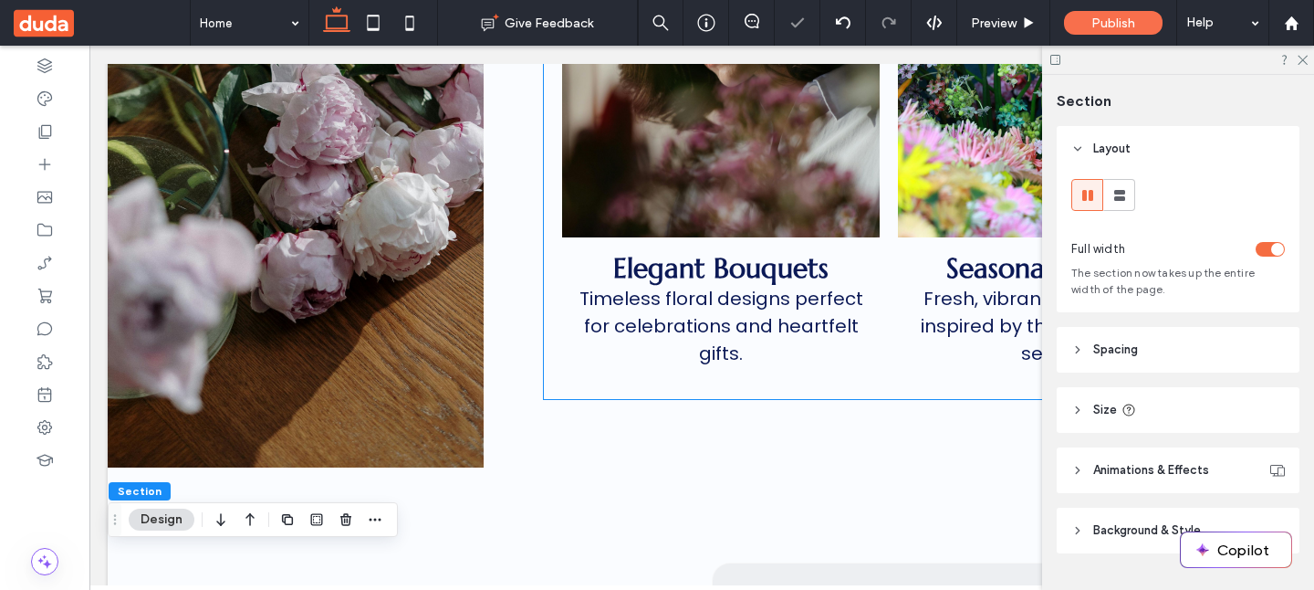
scroll to position [1073, 0]
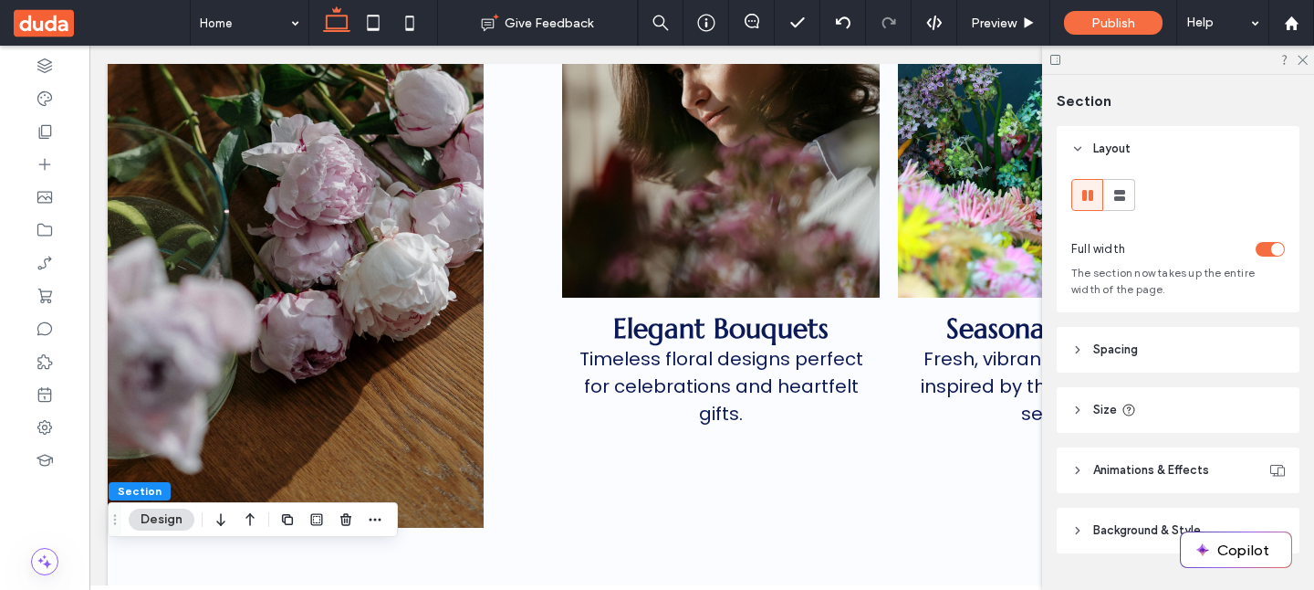
click at [1051, 56] on use at bounding box center [1056, 60] width 10 height 10
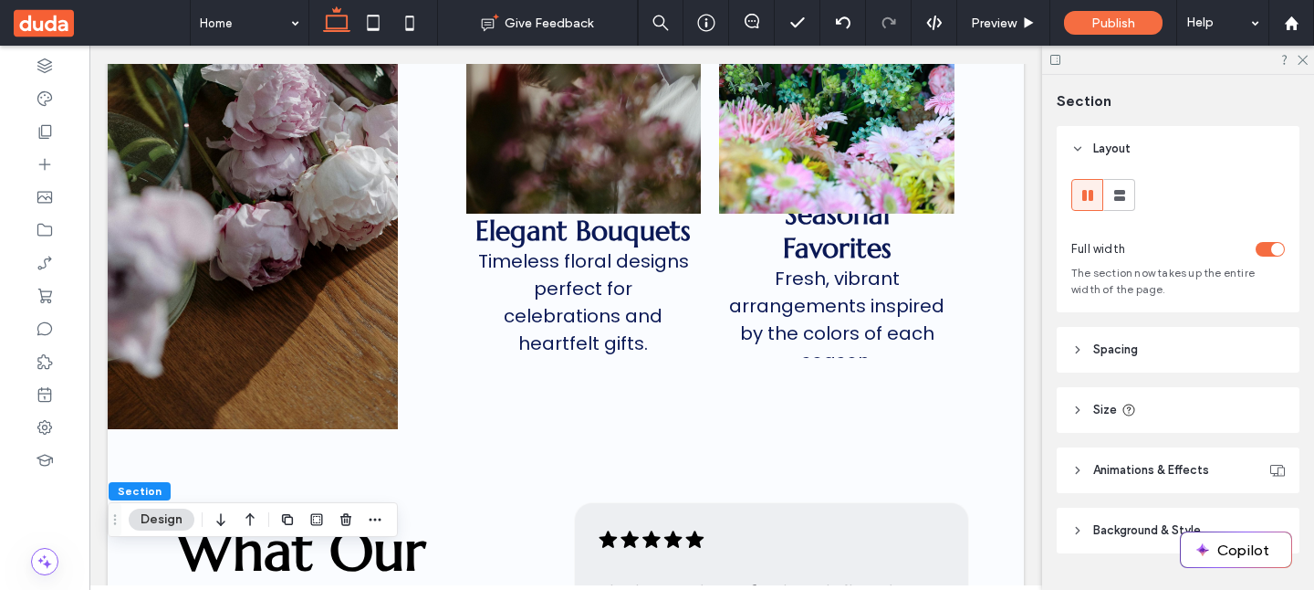
scroll to position [989, 0]
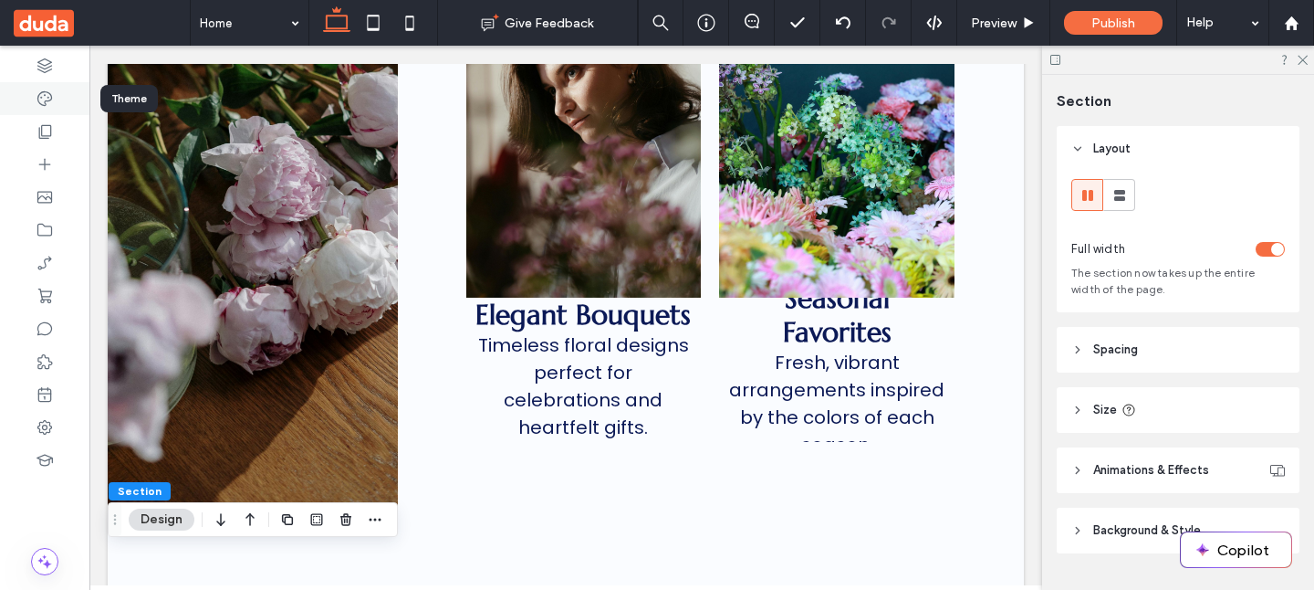
click at [38, 100] on icon at bounding box center [45, 98] width 18 height 18
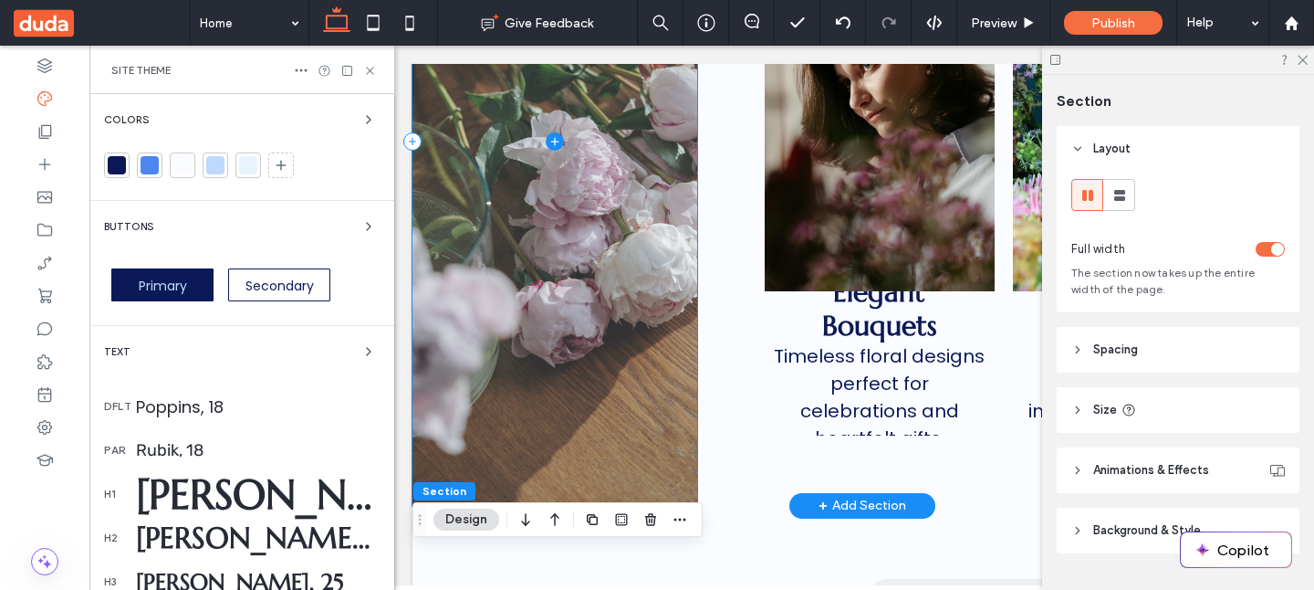
scroll to position [982, 0]
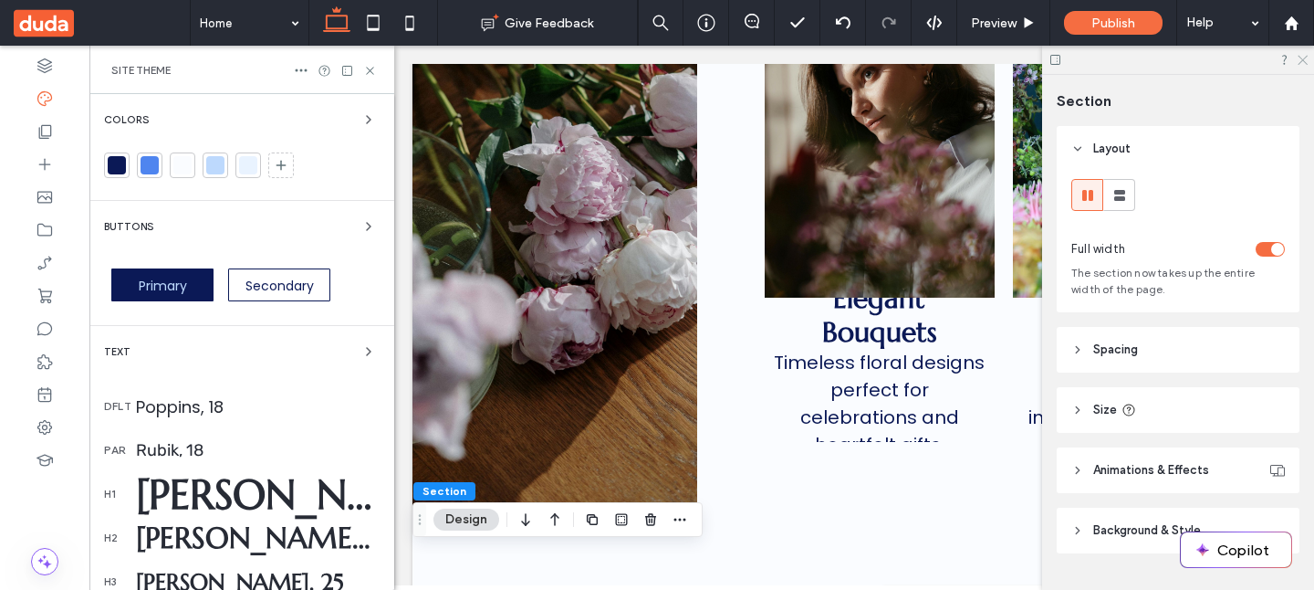
click at [1300, 61] on icon at bounding box center [1302, 59] width 12 height 12
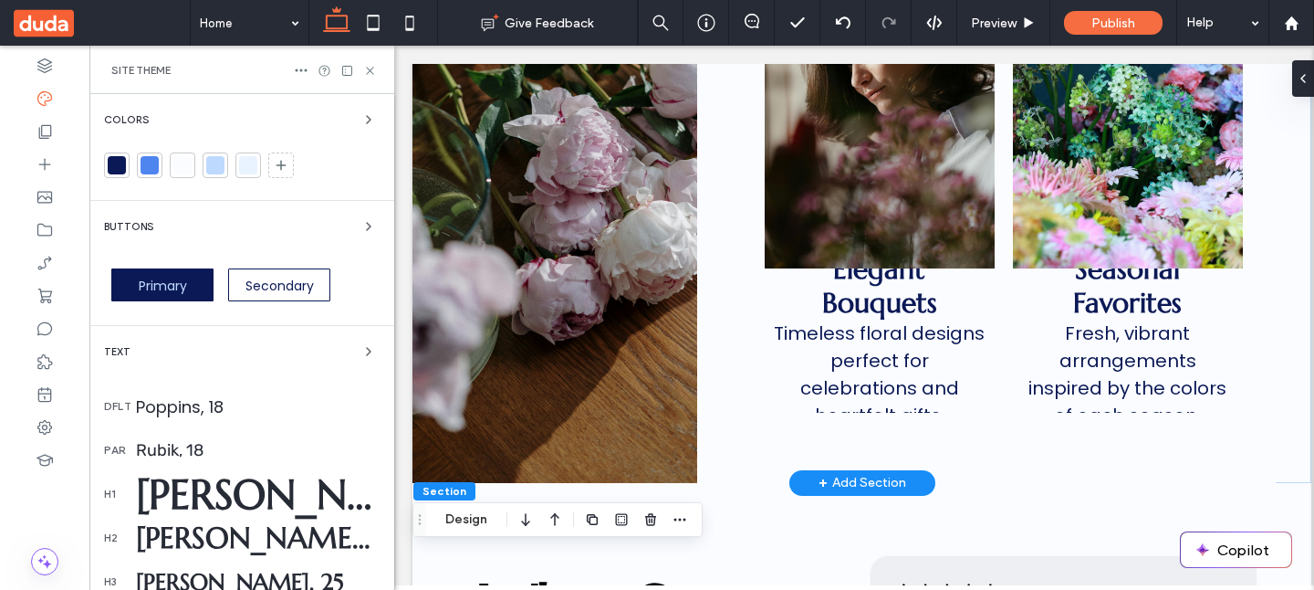
scroll to position [1136, 0]
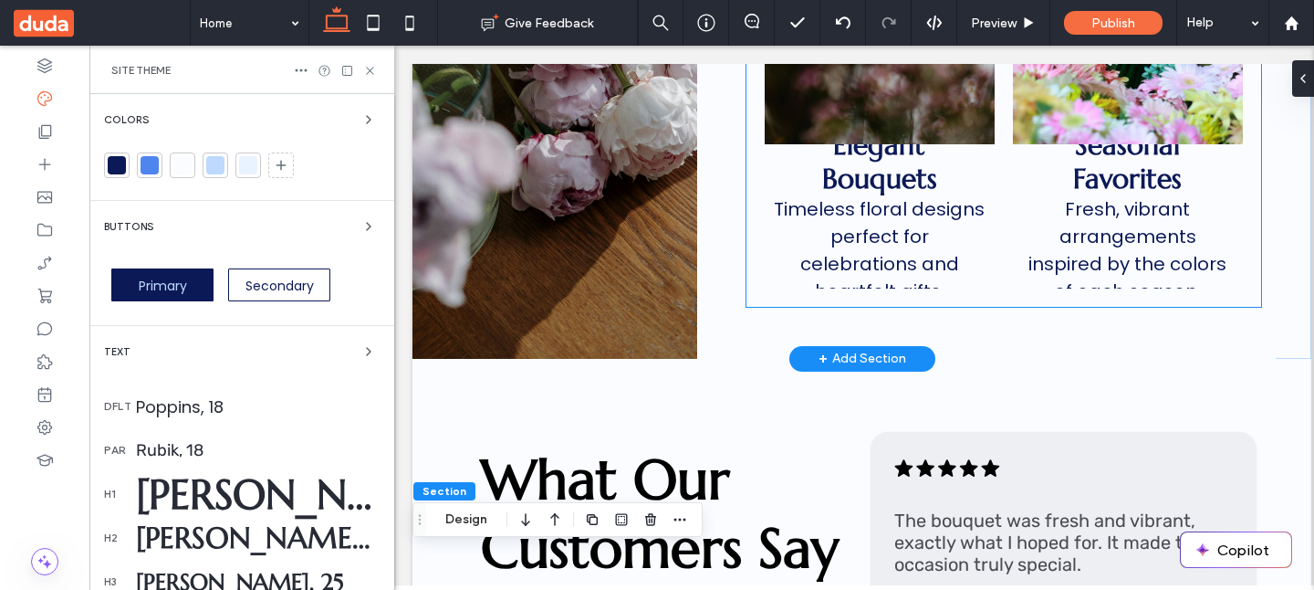
click at [1053, 205] on div "Fresh, vibrant arrangements inspired by the colors of each season." at bounding box center [1128, 250] width 212 height 110
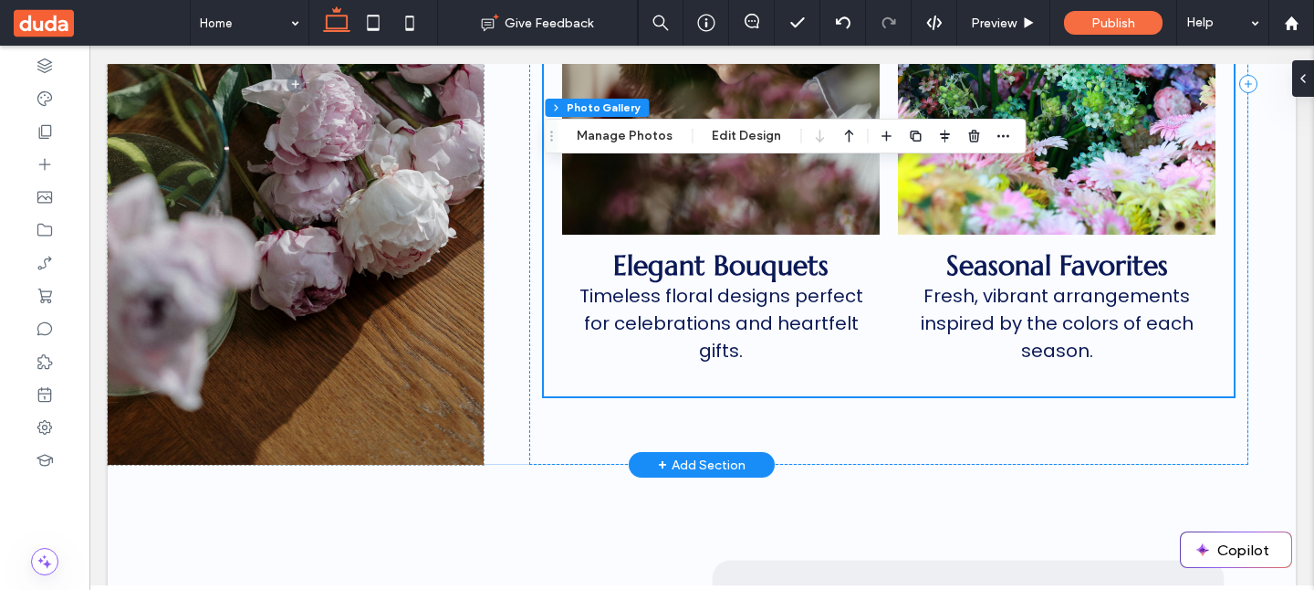
scroll to position [1208, 0]
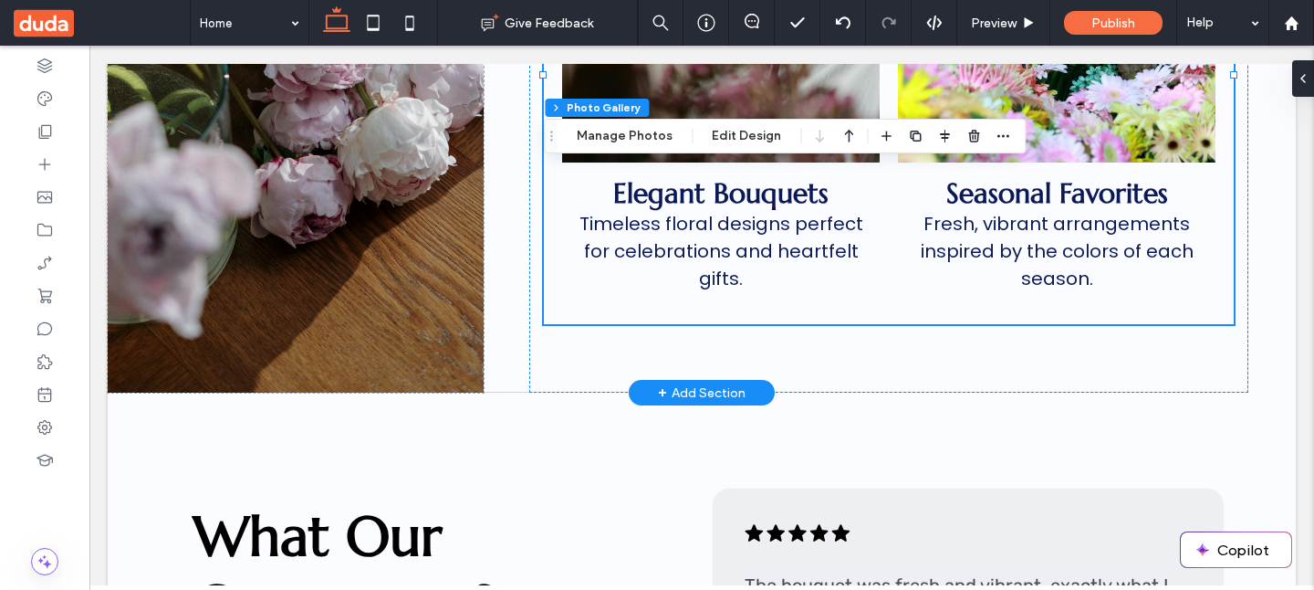
click at [956, 319] on div "Elegant Bouquets Timeless floral designs perfect for celebrations and heartfelt…" at bounding box center [888, 75] width 689 height 500
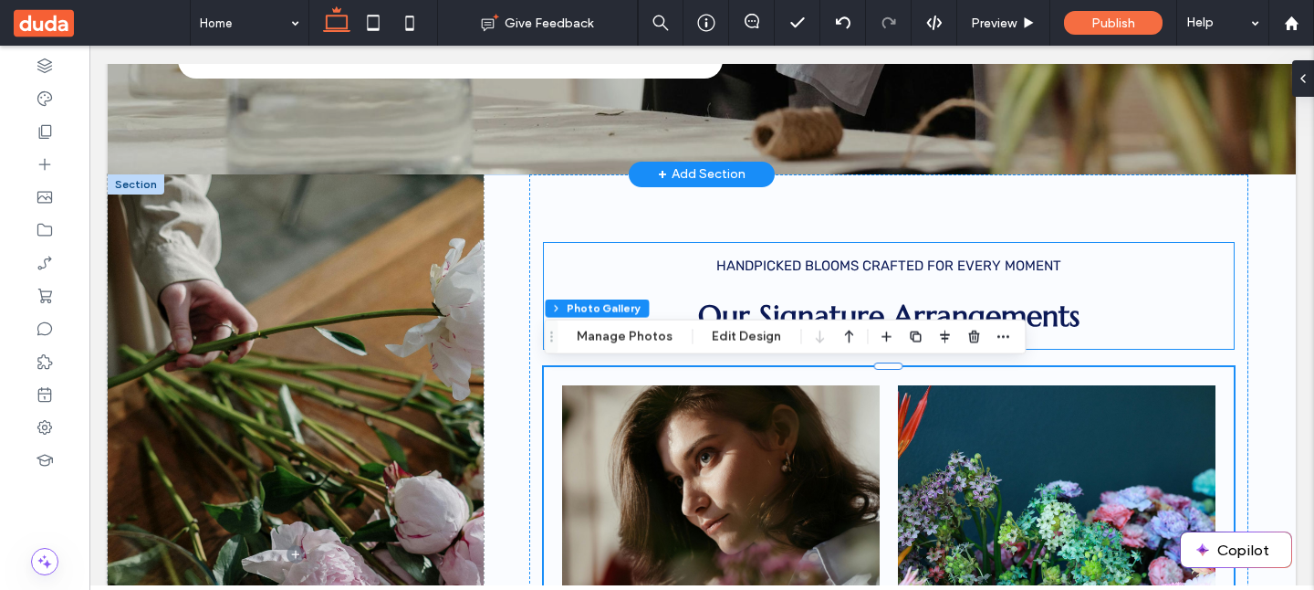
scroll to position [941, 0]
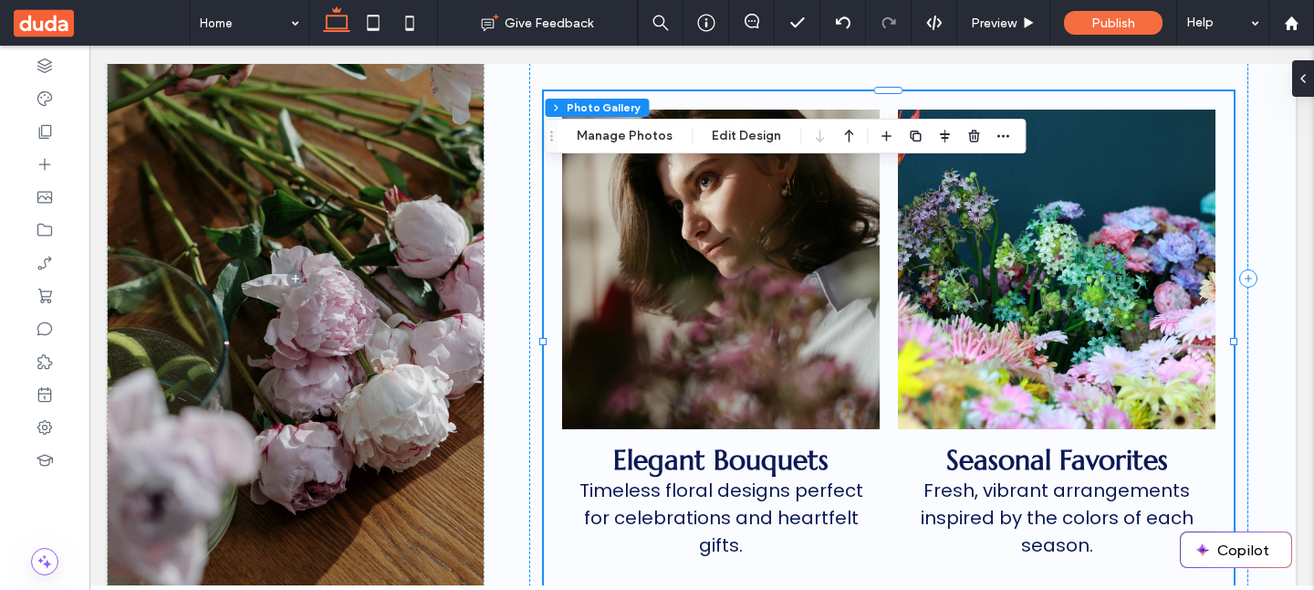
click at [979, 267] on link at bounding box center [1057, 269] width 337 height 339
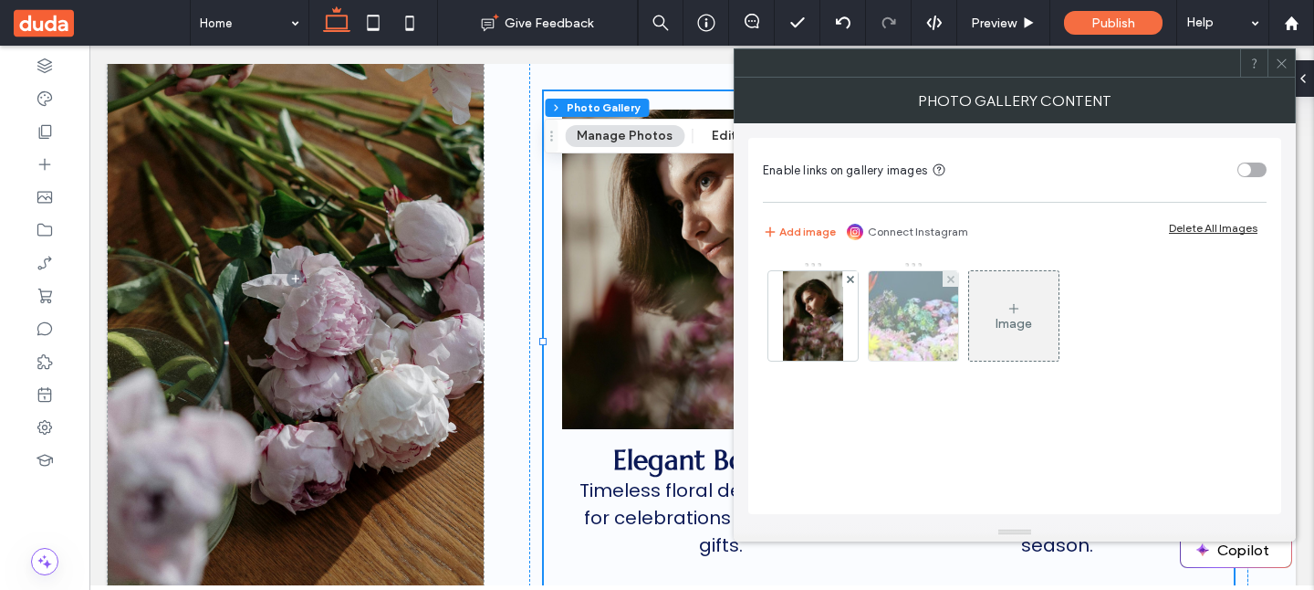
click at [917, 322] on div at bounding box center [913, 315] width 89 height 89
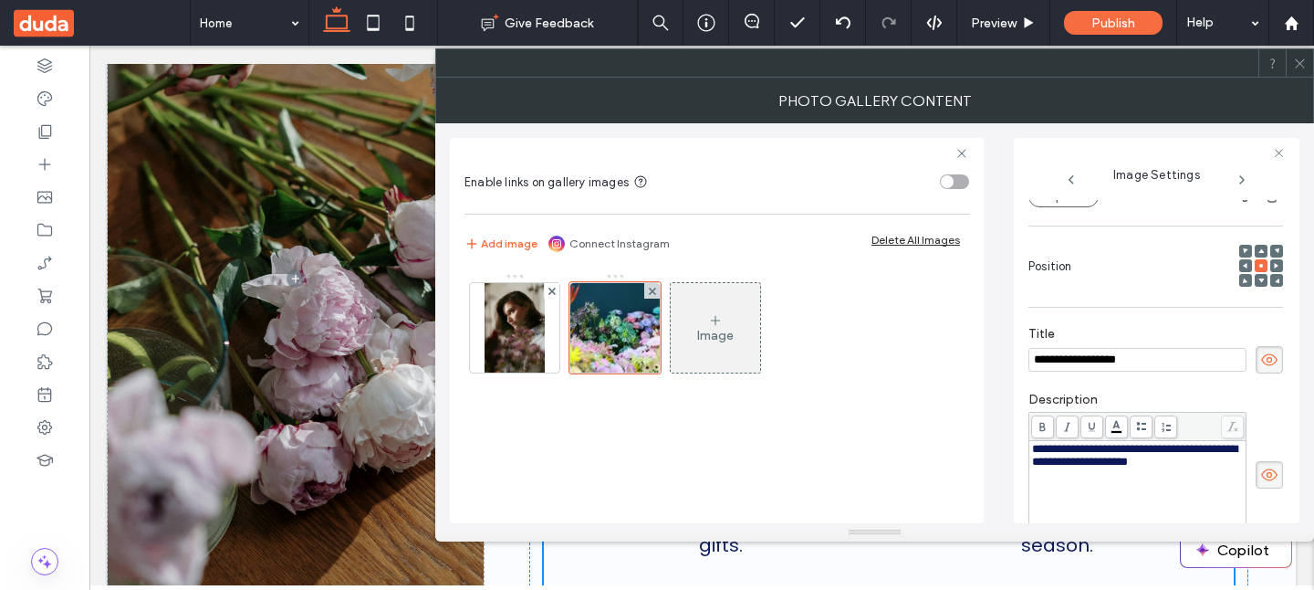
scroll to position [0, 0]
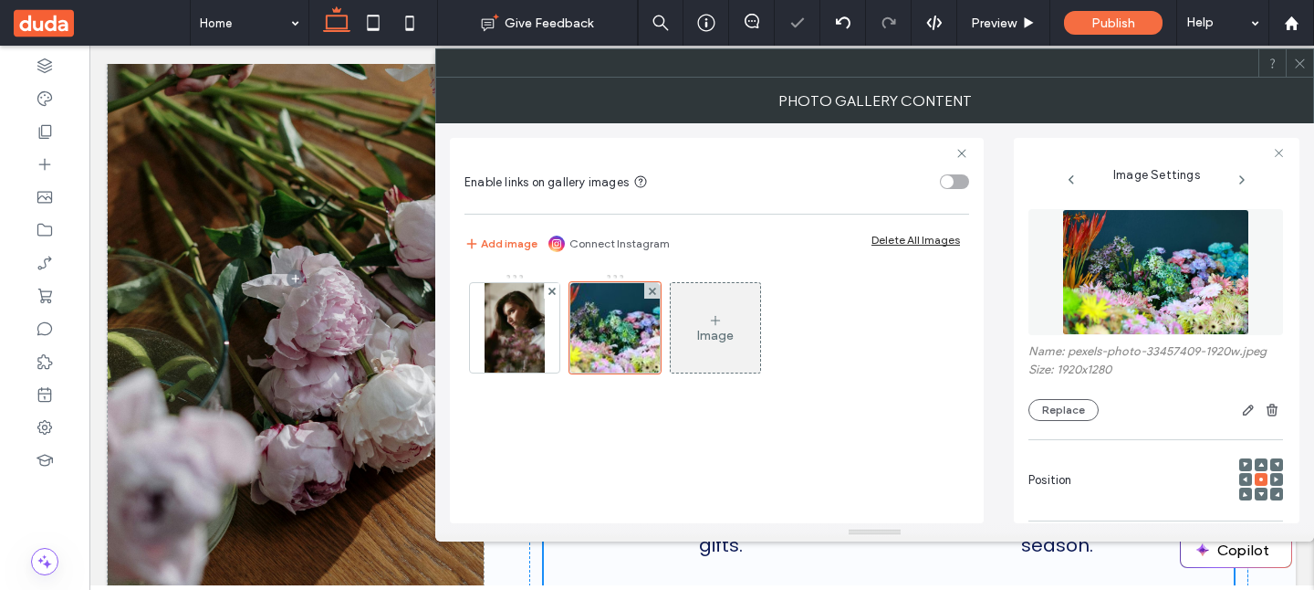
click at [1186, 287] on figure at bounding box center [1156, 272] width 255 height 126
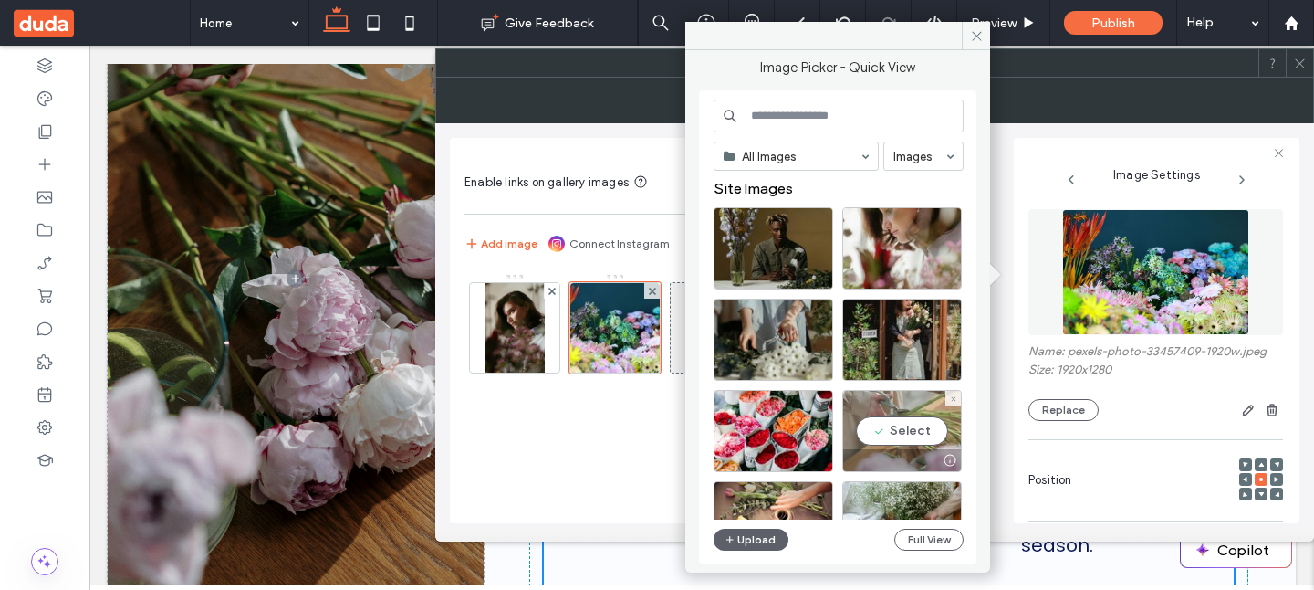
click at [929, 438] on div "Select" at bounding box center [903, 431] width 120 height 82
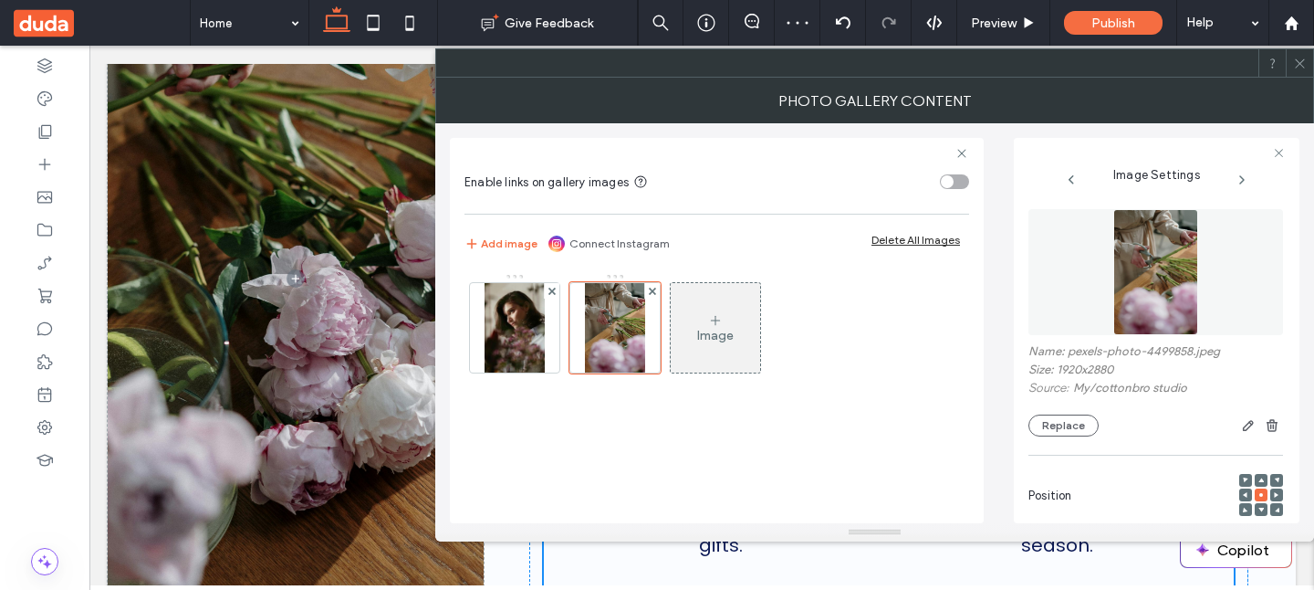
click at [1299, 59] on icon at bounding box center [1301, 64] width 14 height 14
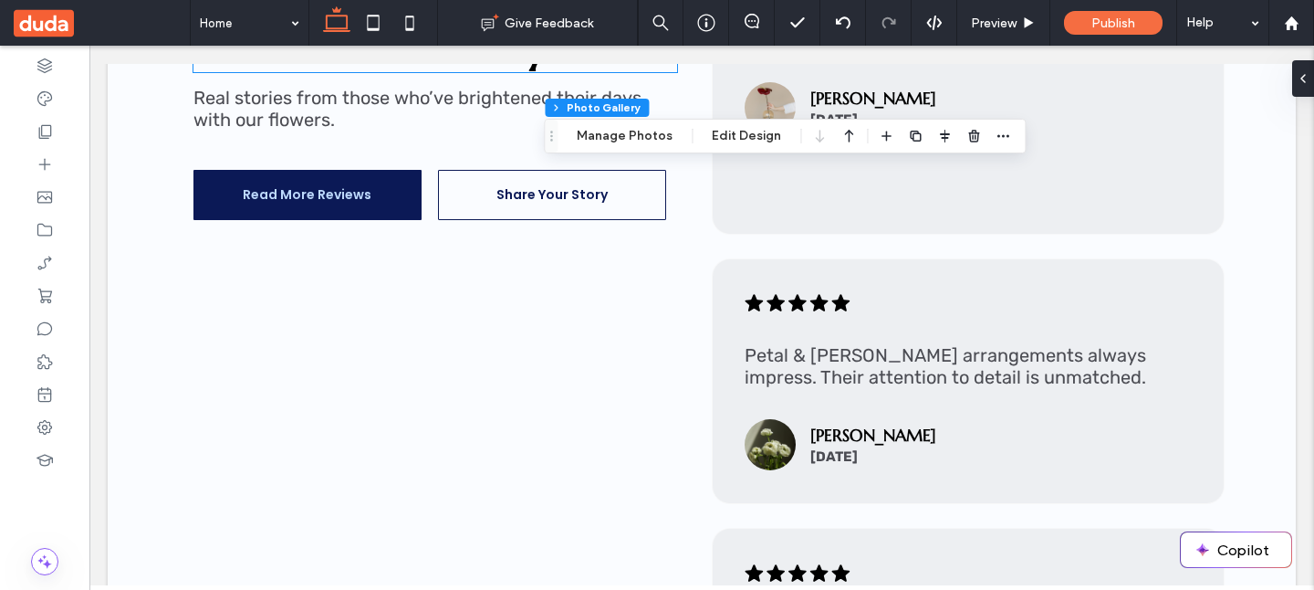
scroll to position [2182, 0]
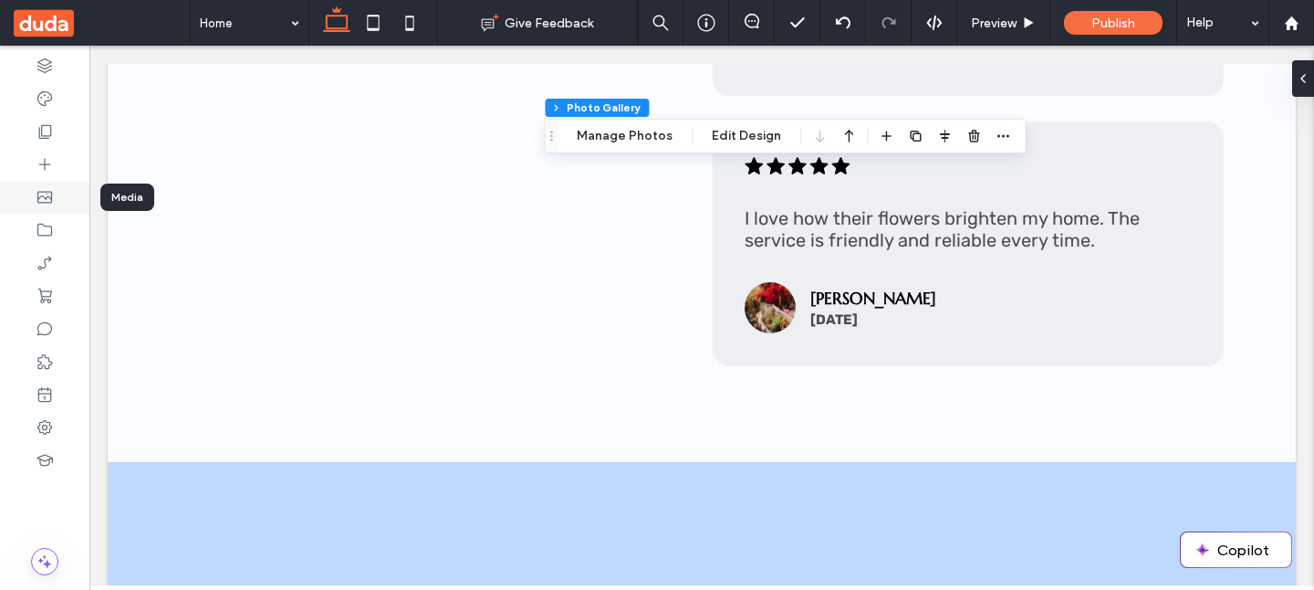
click at [69, 201] on div at bounding box center [44, 197] width 89 height 33
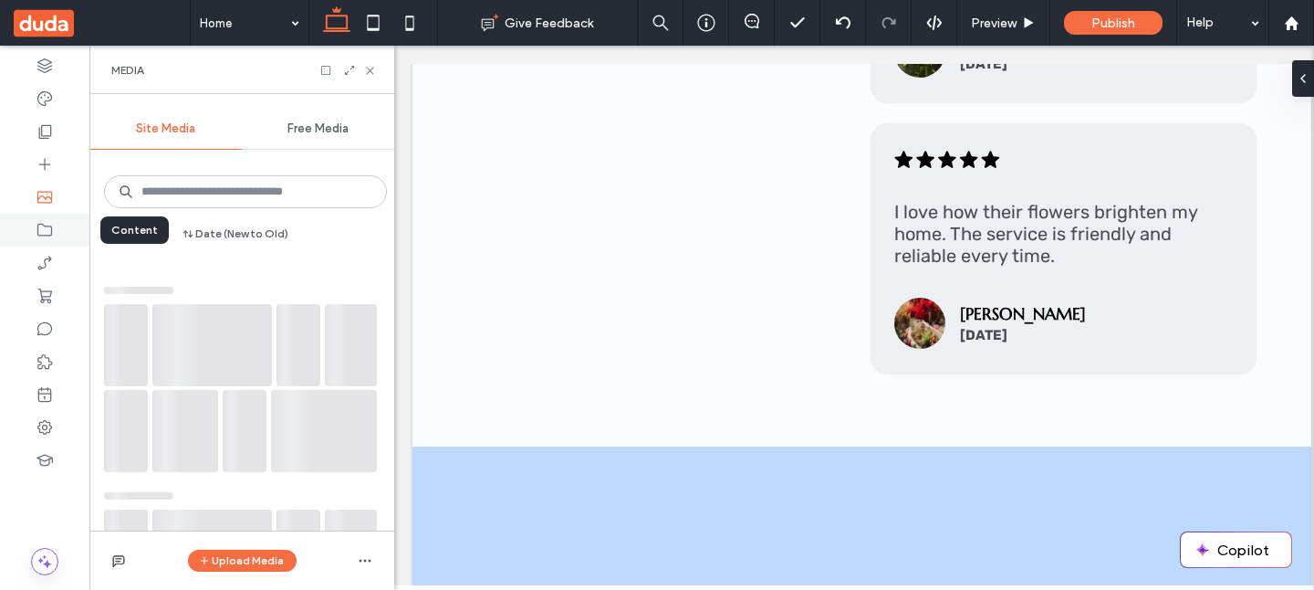
click at [64, 227] on div at bounding box center [44, 230] width 89 height 33
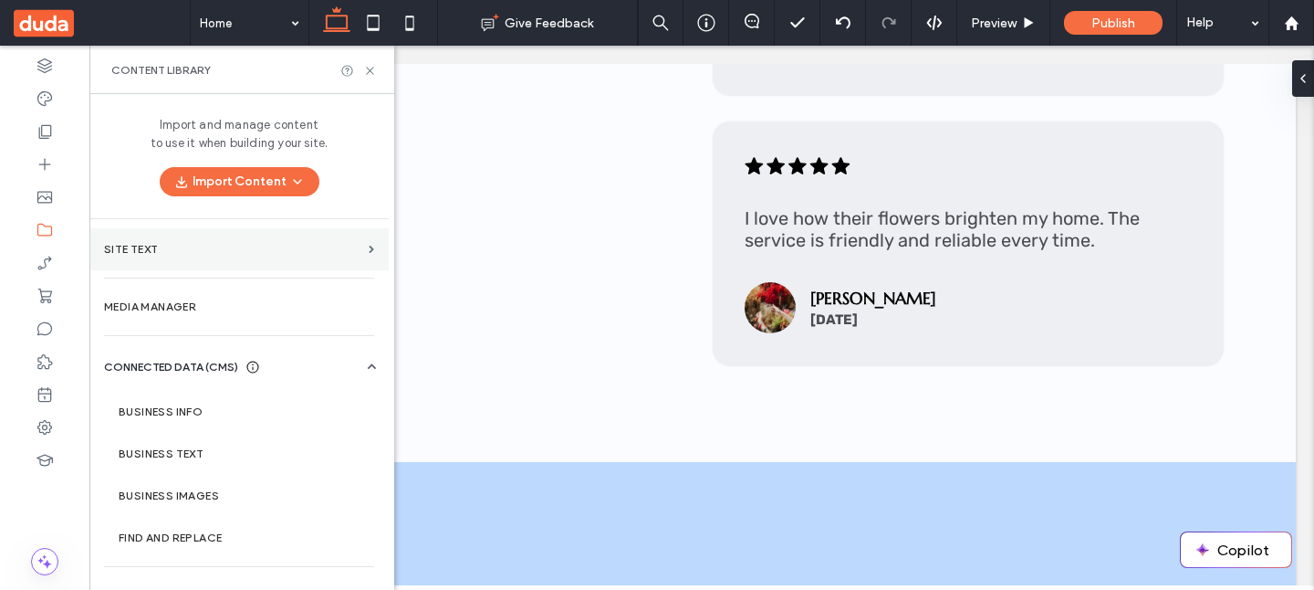
click at [159, 261] on section "Site Text" at bounding box center [238, 249] width 299 height 42
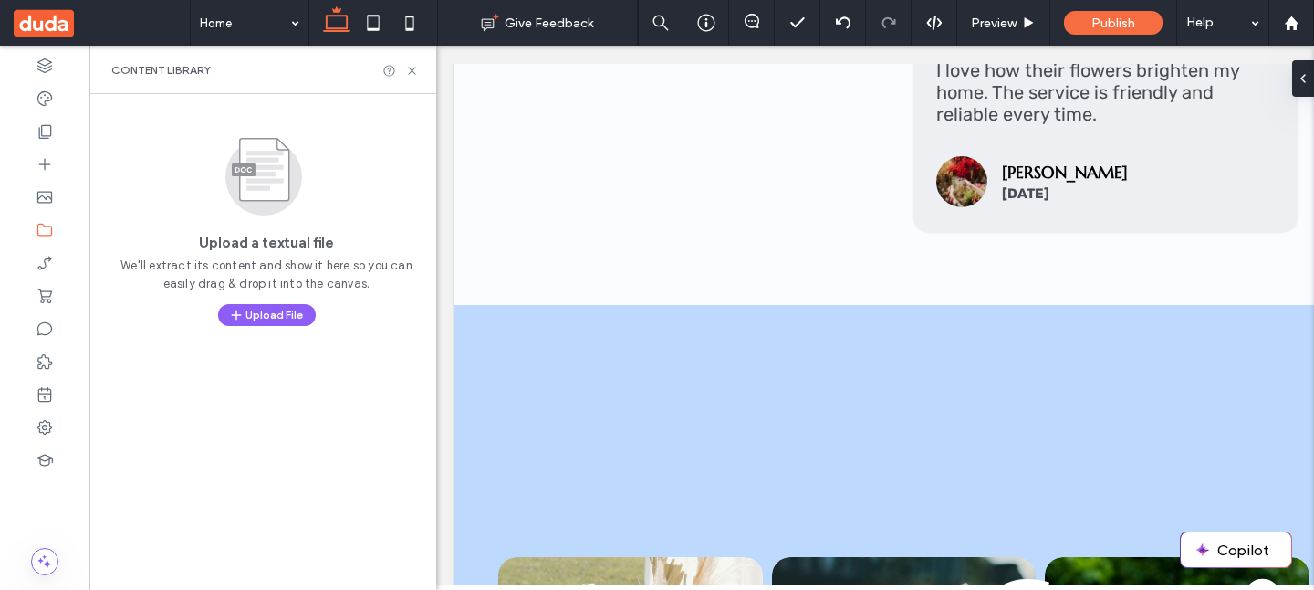
scroll to position [2040, 0]
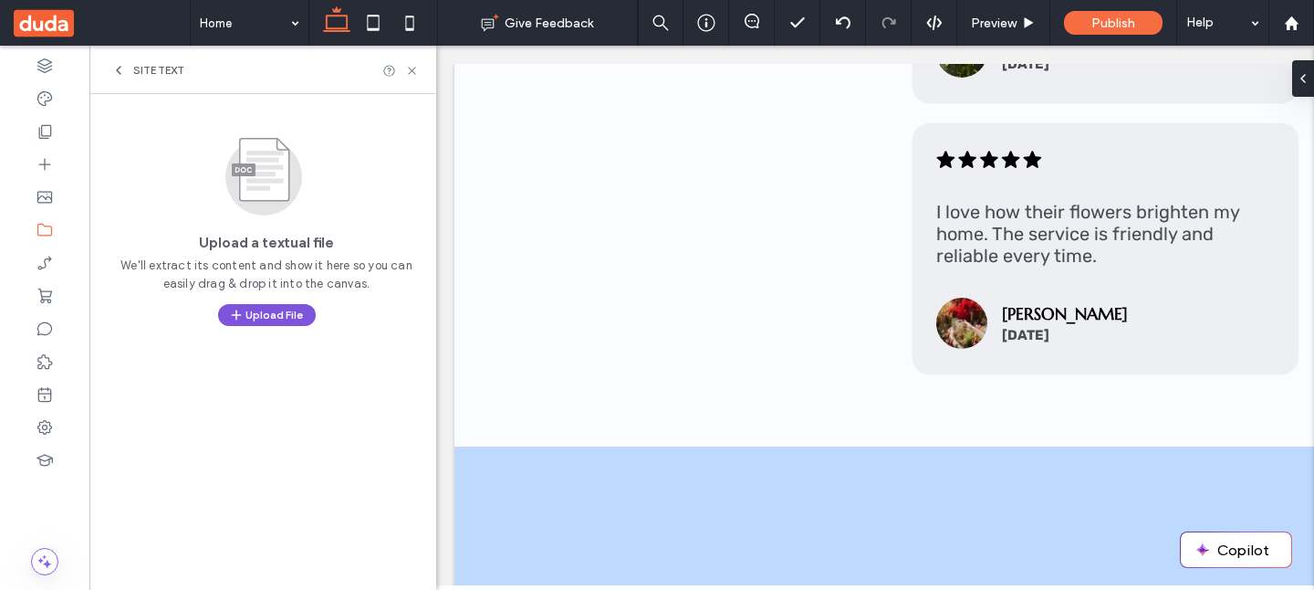
click at [263, 320] on button "Upload File" at bounding box center [267, 315] width 98 height 22
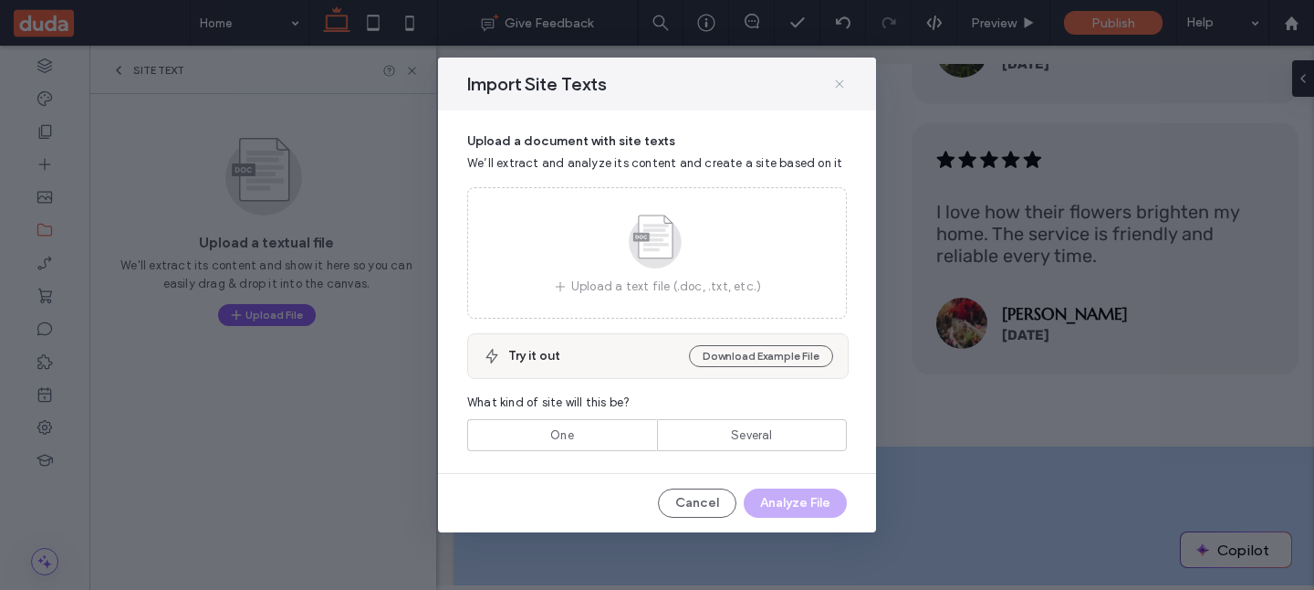
click at [843, 77] on icon at bounding box center [840, 84] width 15 height 15
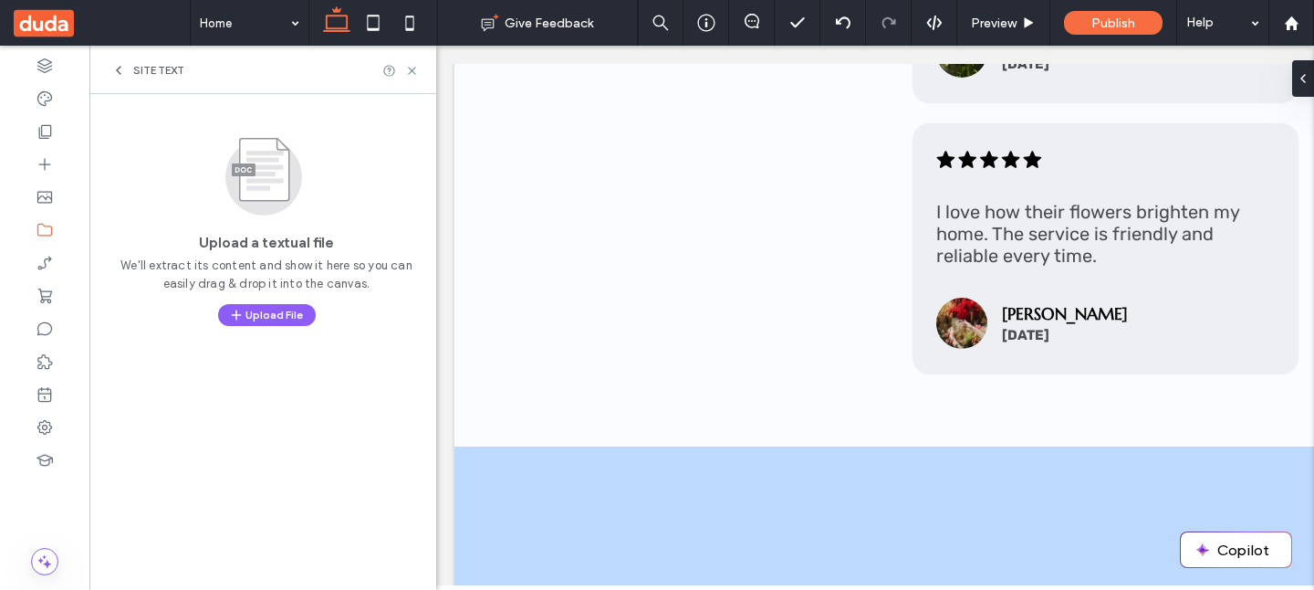
click at [152, 68] on span "Site Text" at bounding box center [158, 70] width 51 height 15
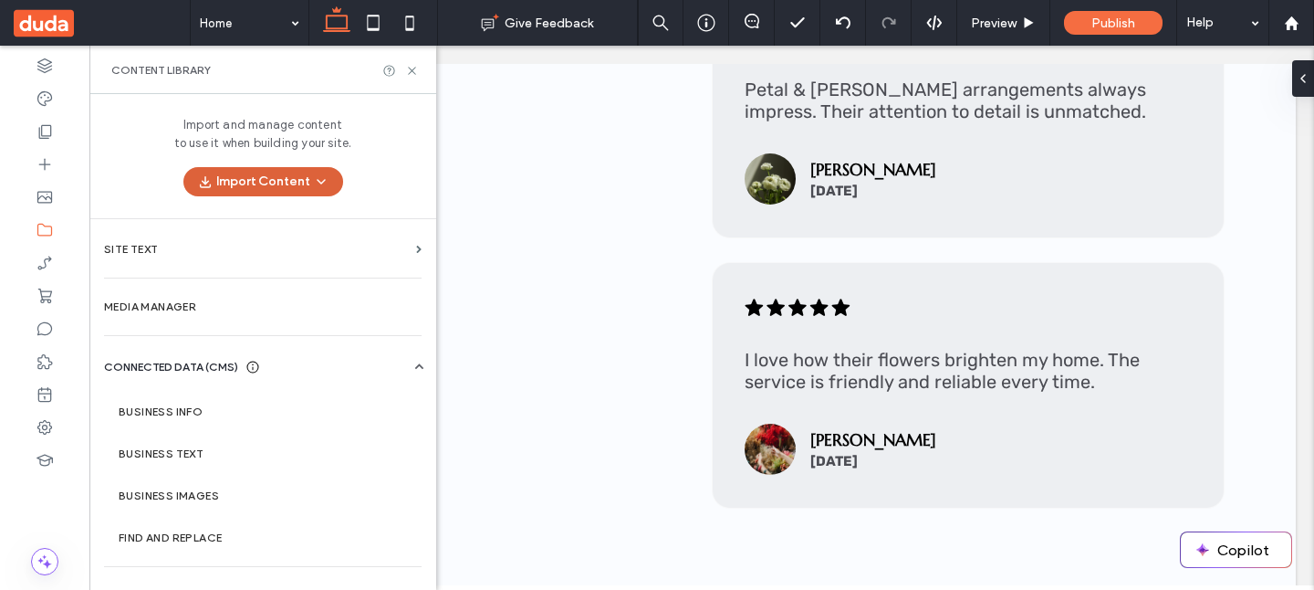
click at [265, 188] on button "Import Content" at bounding box center [263, 181] width 160 height 29
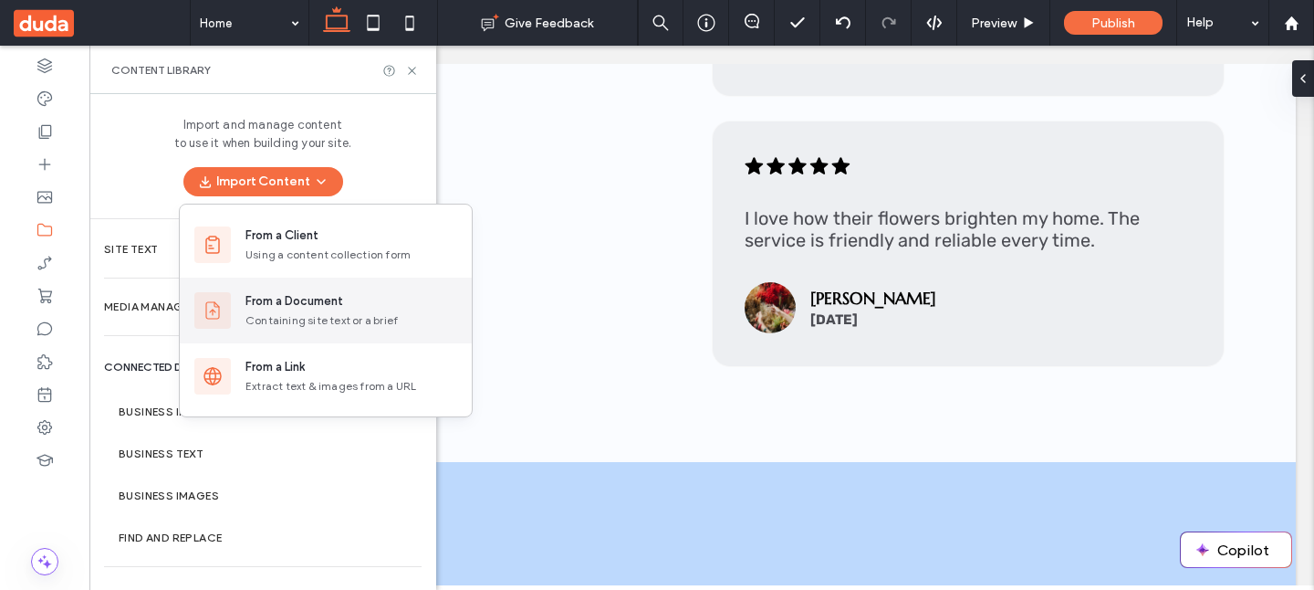
click at [278, 317] on div "Containing site text or a brief" at bounding box center [352, 320] width 212 height 16
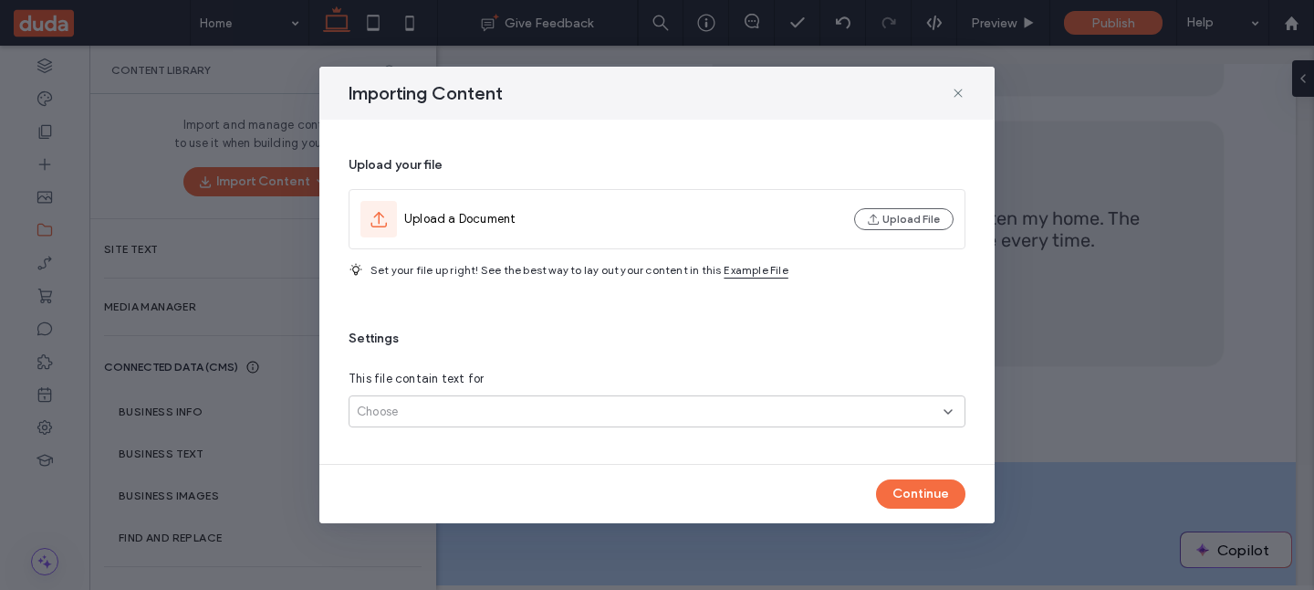
click at [415, 422] on div "Choose" at bounding box center [657, 411] width 617 height 32
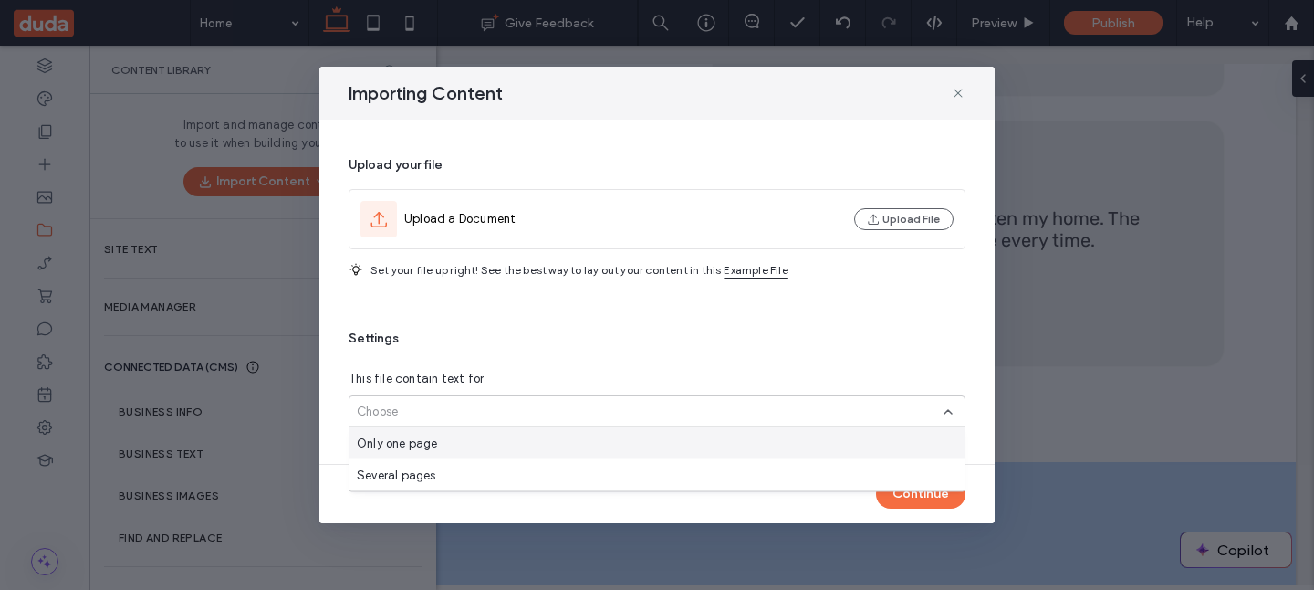
click at [412, 448] on span "Only one page" at bounding box center [397, 443] width 81 height 18
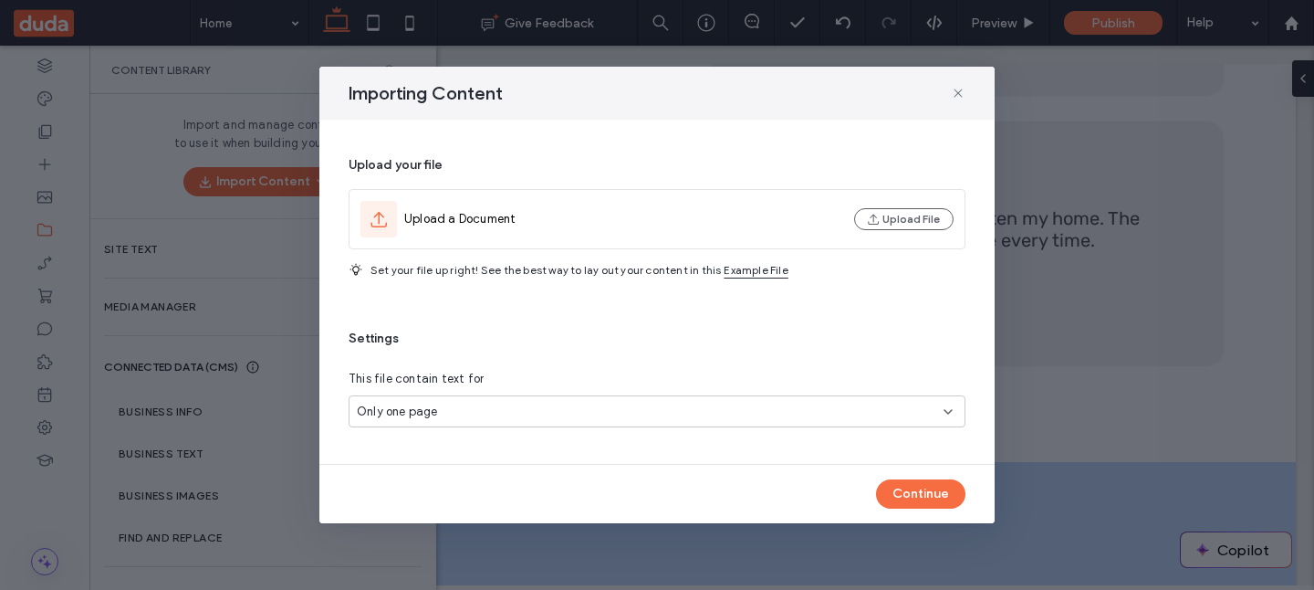
click at [415, 413] on span "Only one page" at bounding box center [397, 412] width 81 height 18
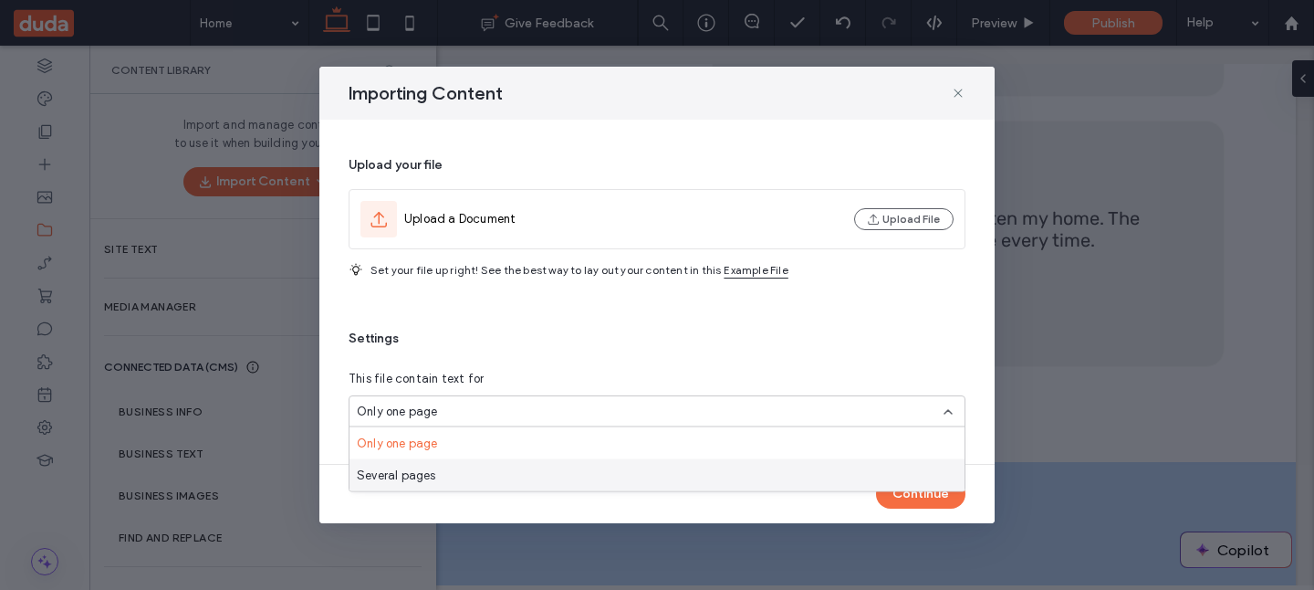
click at [415, 475] on span "Several pages" at bounding box center [396, 475] width 79 height 18
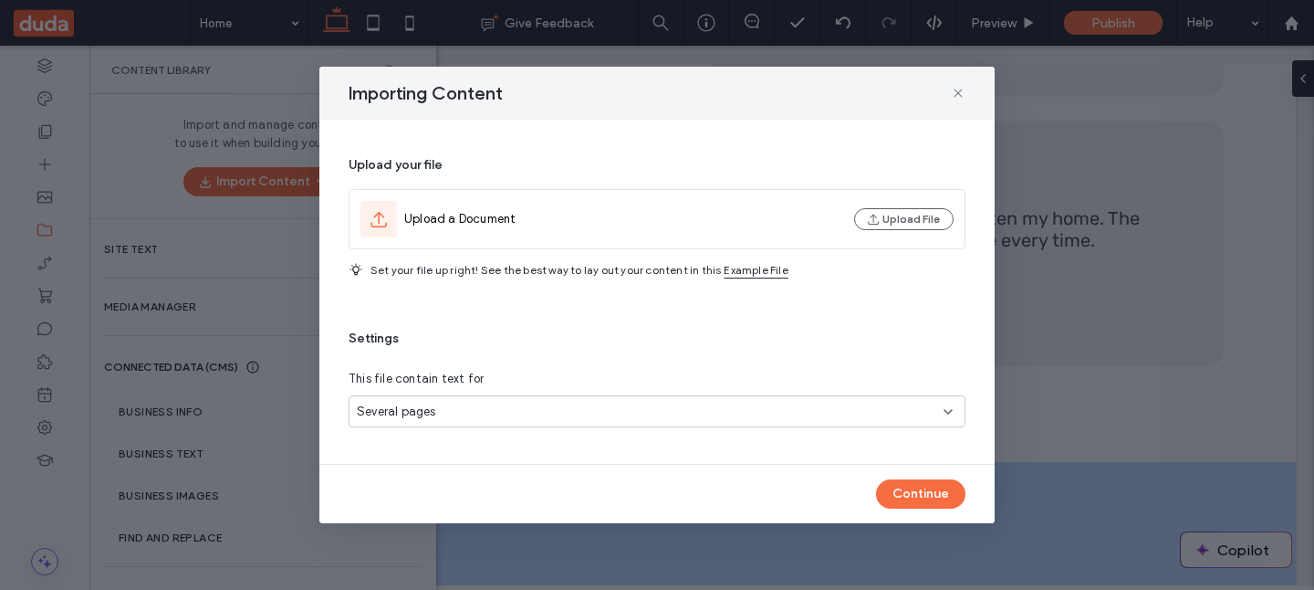
click at [432, 414] on span "Several pages" at bounding box center [396, 412] width 79 height 18
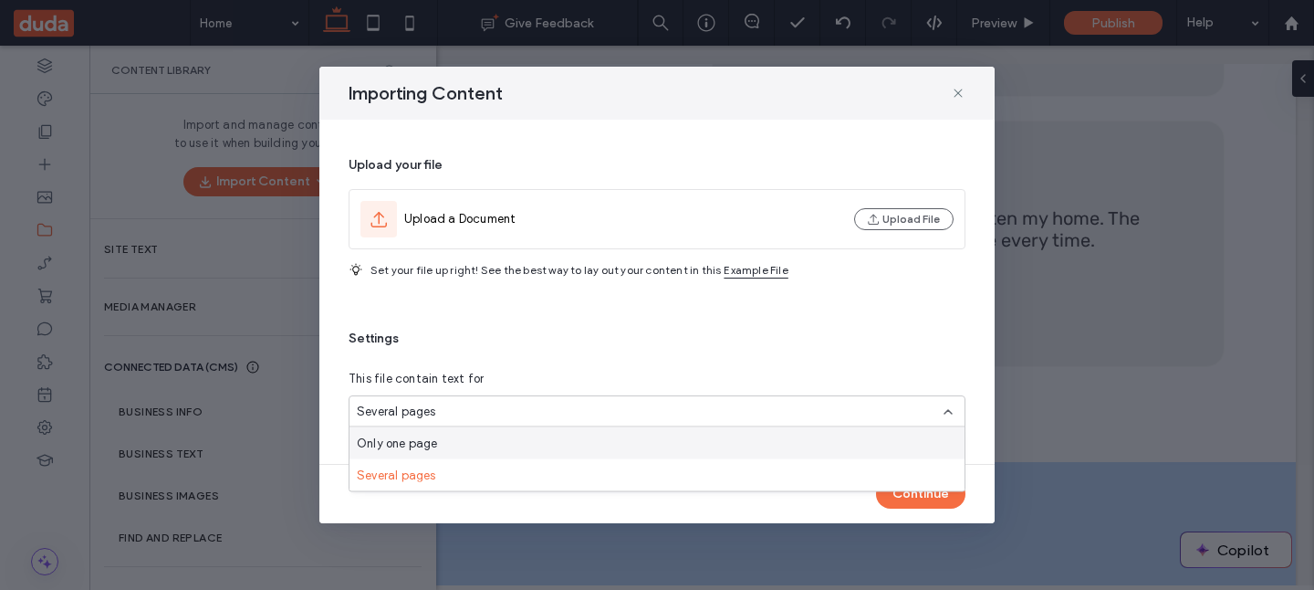
click at [431, 441] on span "Only one page" at bounding box center [397, 443] width 81 height 18
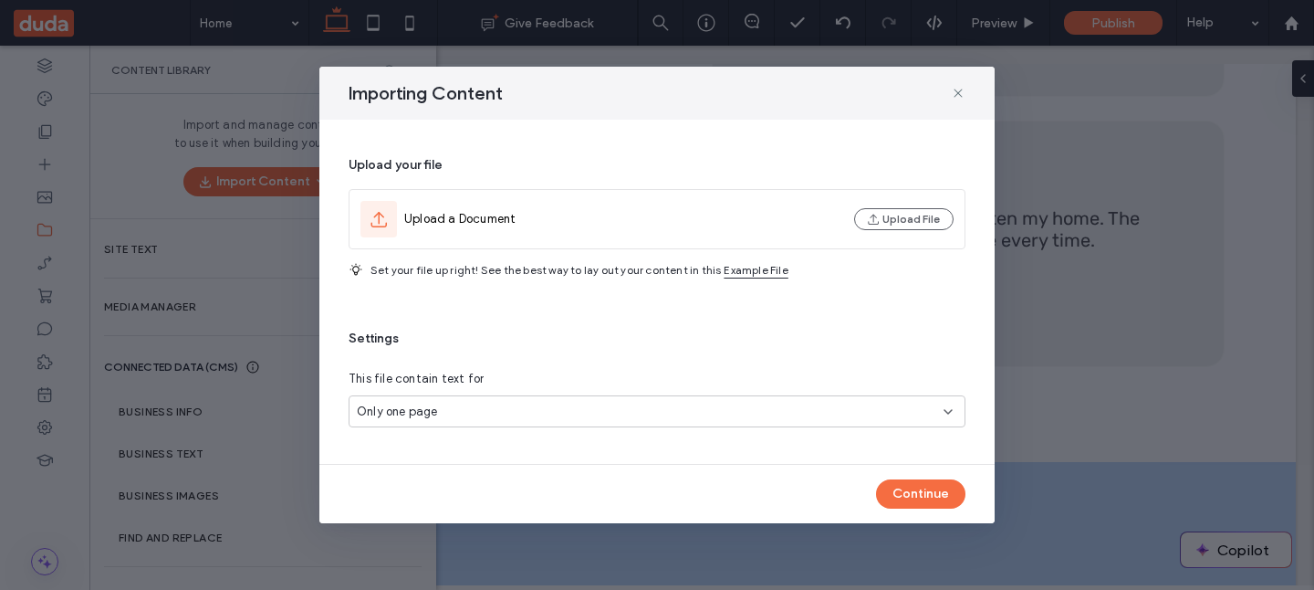
click at [527, 341] on span "Settings" at bounding box center [657, 339] width 617 height 18
click at [960, 89] on icon at bounding box center [958, 93] width 15 height 15
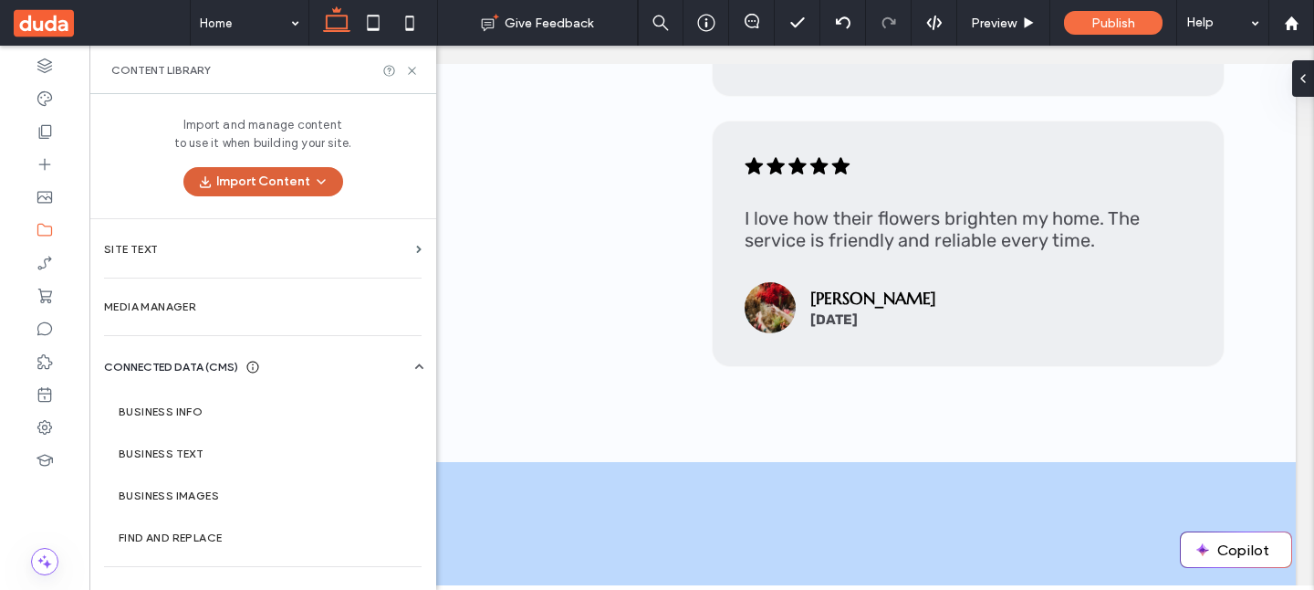
click at [272, 175] on button "Import Content" at bounding box center [263, 181] width 160 height 29
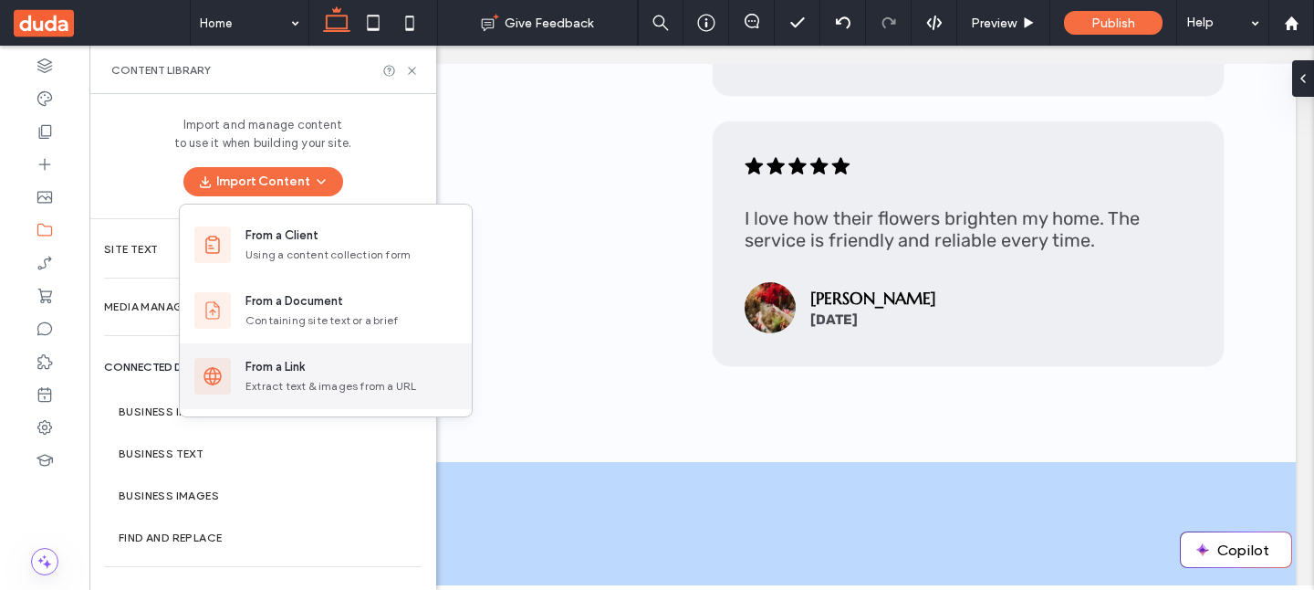
click at [271, 360] on div "From a Link" at bounding box center [275, 367] width 59 height 18
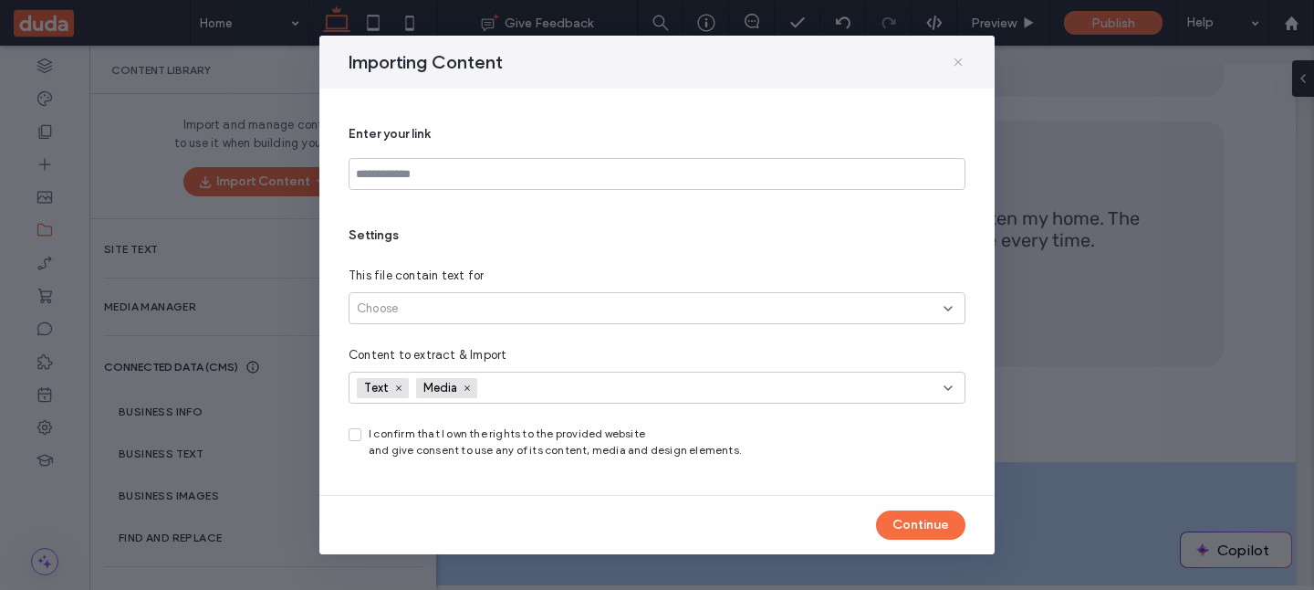
click at [961, 58] on use at bounding box center [958, 62] width 8 height 8
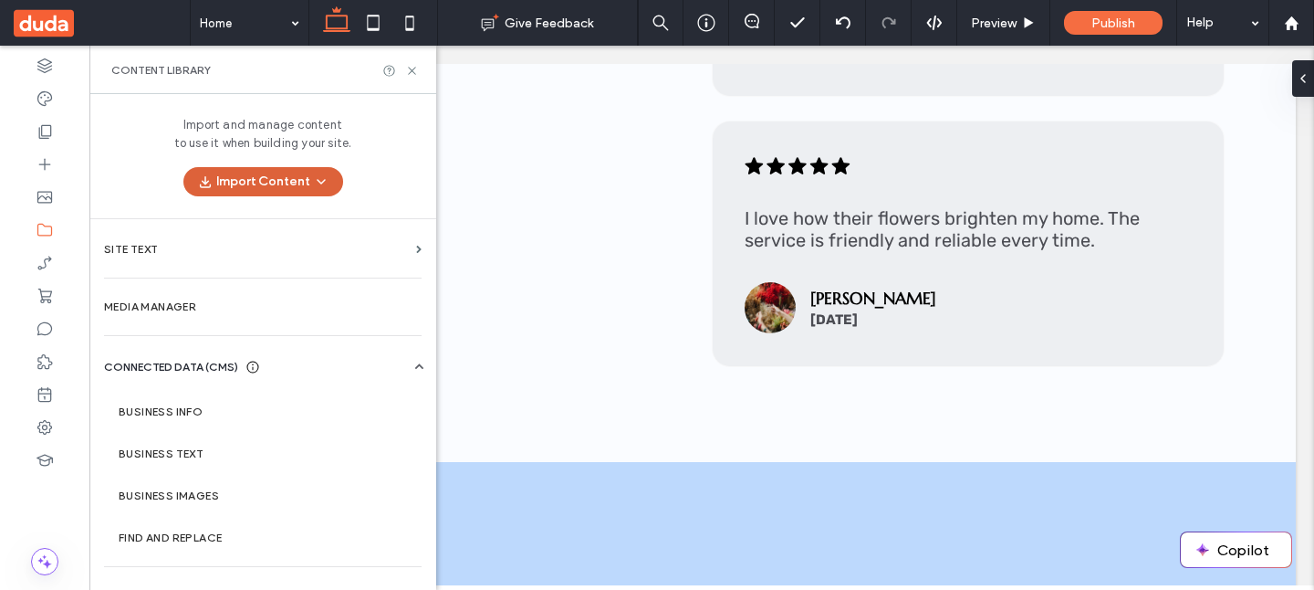
click at [334, 176] on button "Import Content" at bounding box center [263, 181] width 160 height 29
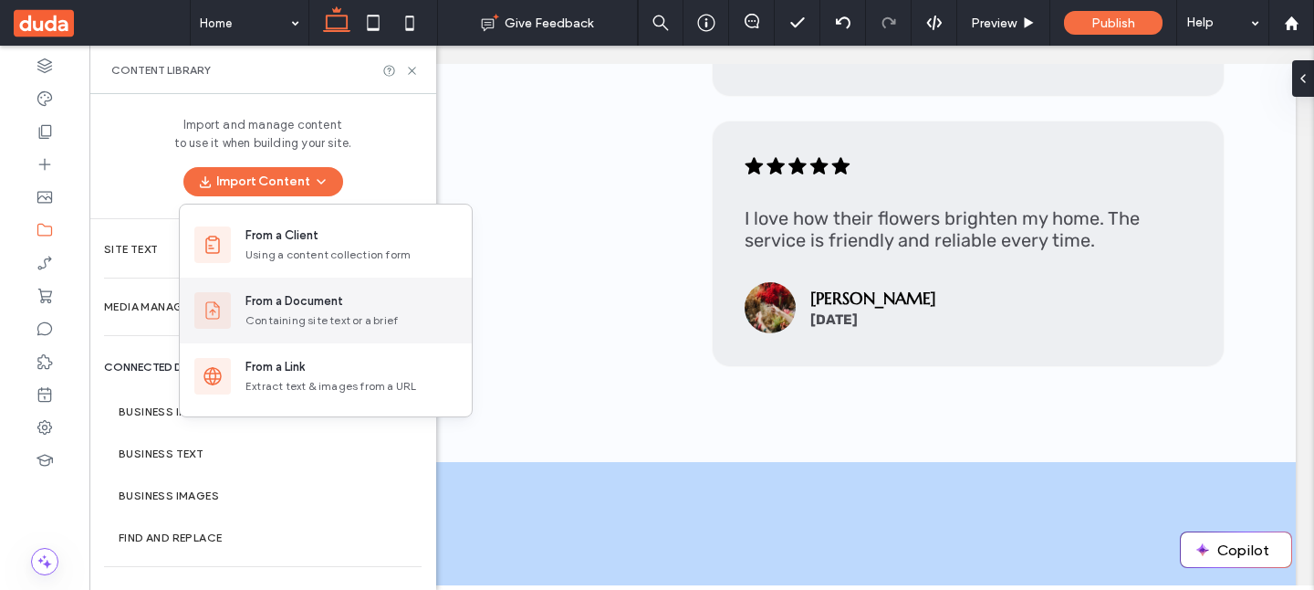
click at [306, 320] on div "Containing site text or a brief" at bounding box center [352, 320] width 212 height 16
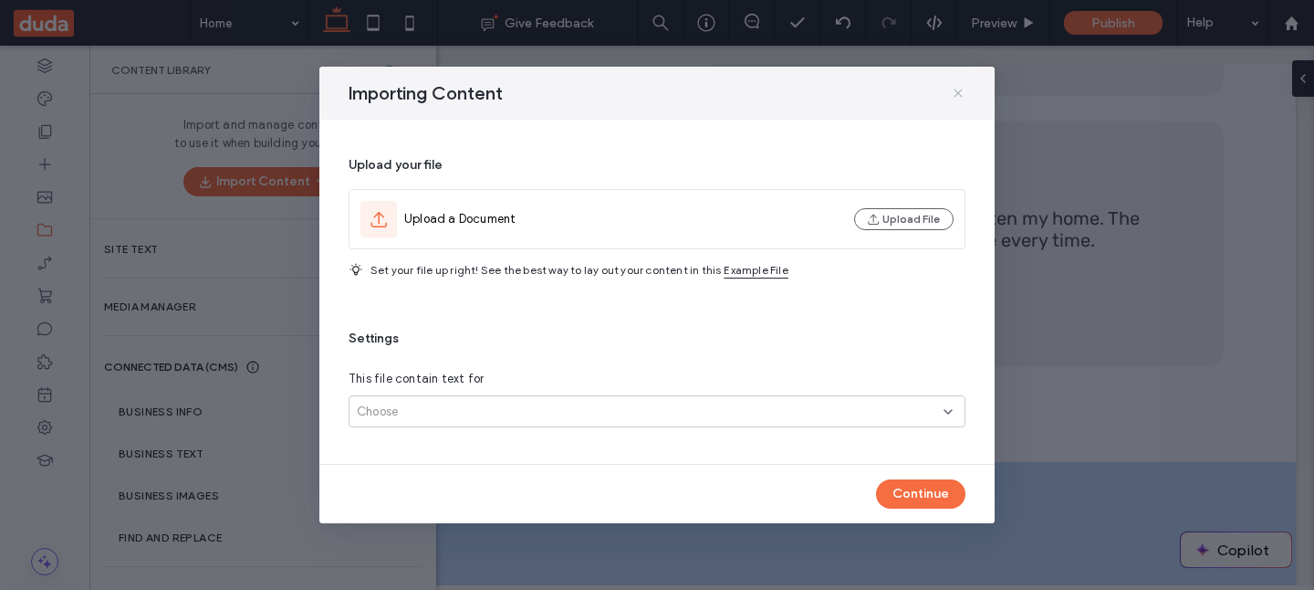
click at [965, 88] on icon at bounding box center [958, 93] width 15 height 15
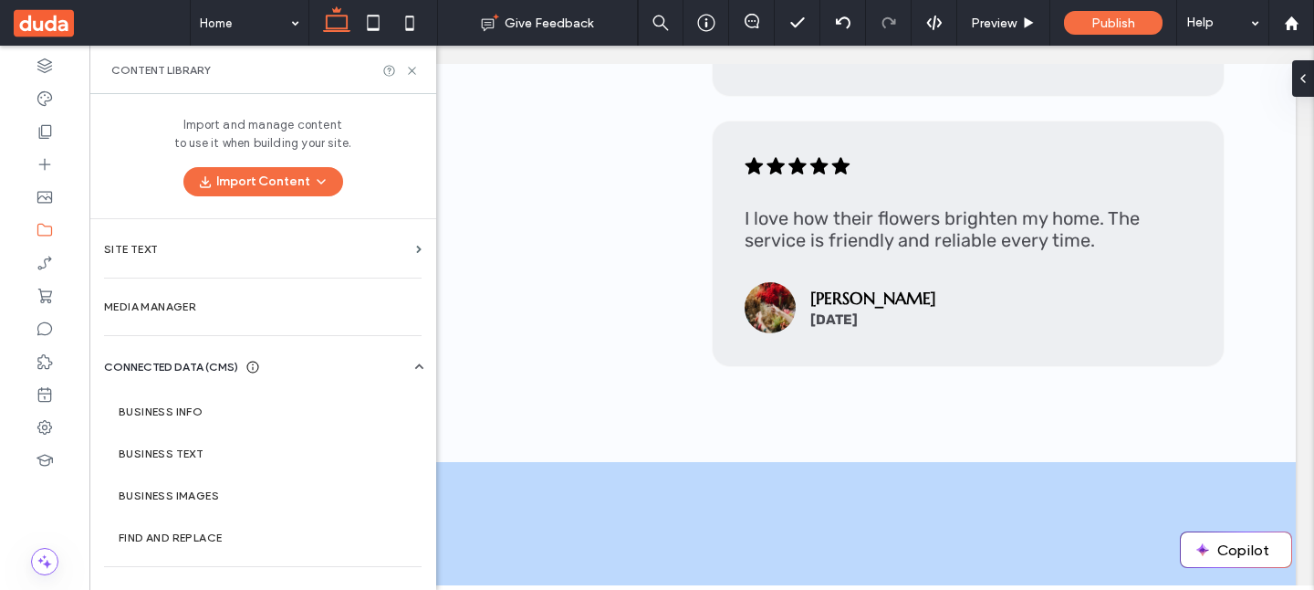
scroll to position [2182, 0]
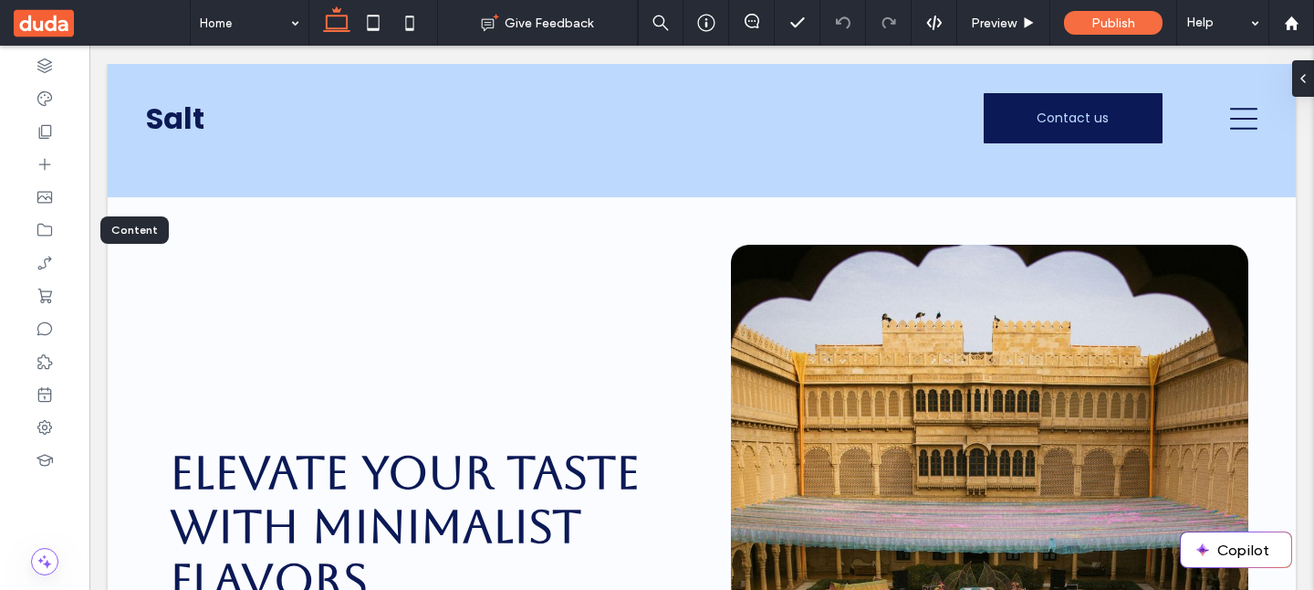
click at [53, 228] on icon at bounding box center [45, 230] width 18 height 18
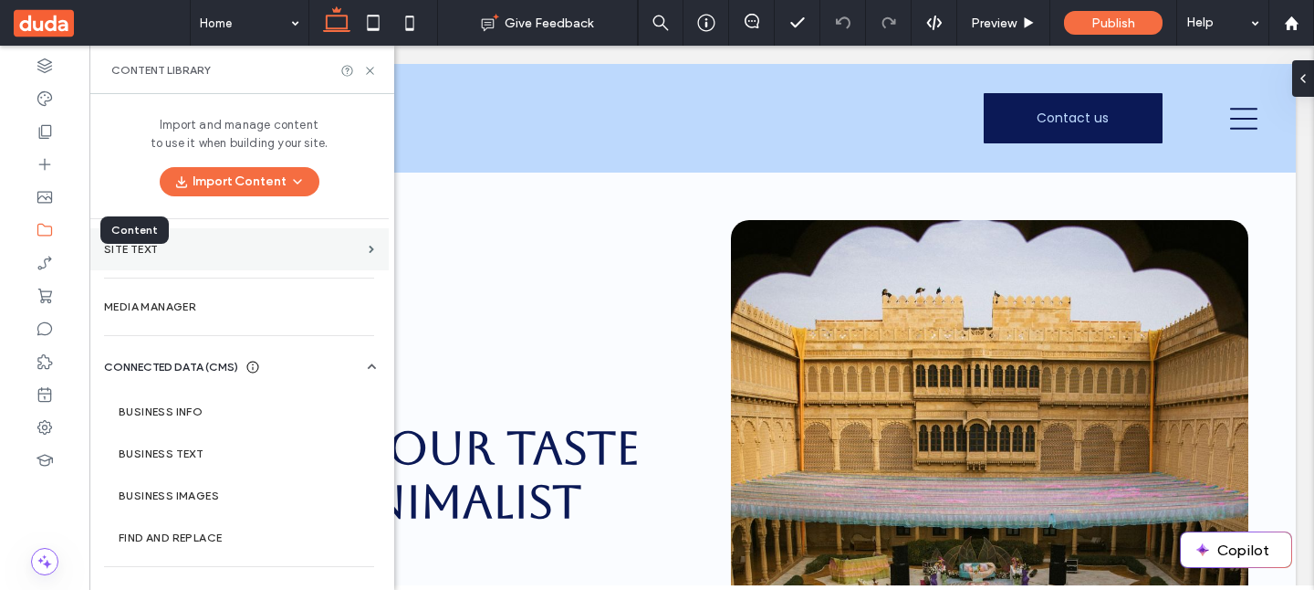
click at [218, 247] on label "Site Text" at bounding box center [232, 249] width 257 height 13
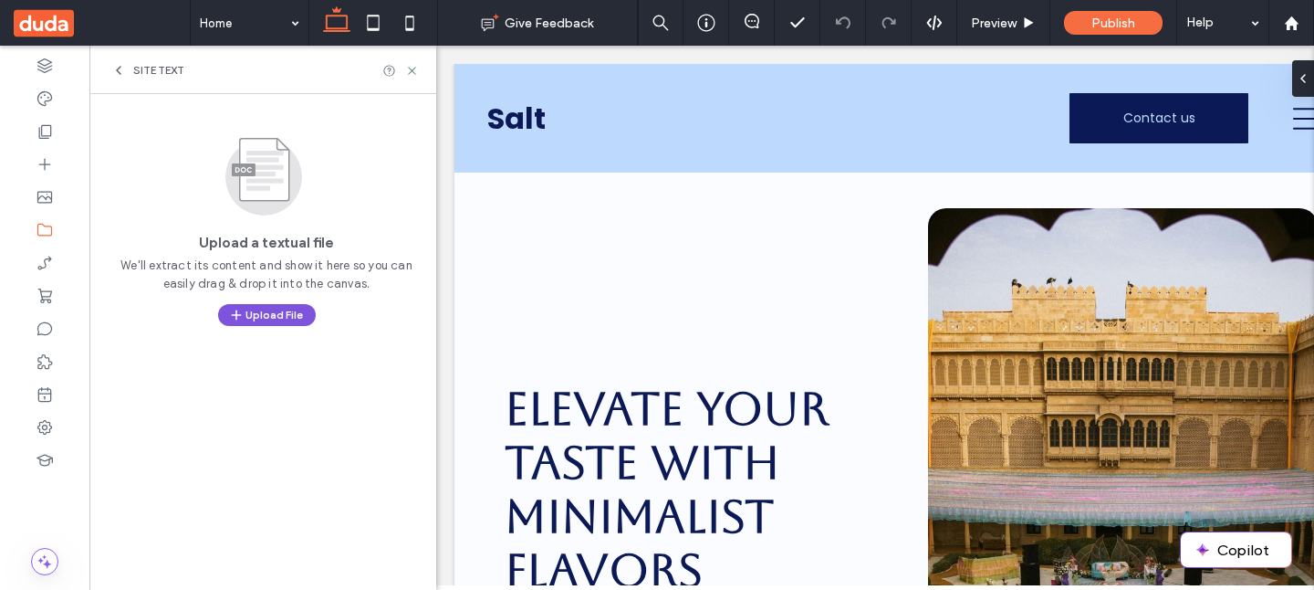
click at [268, 316] on button "Upload File" at bounding box center [267, 315] width 98 height 22
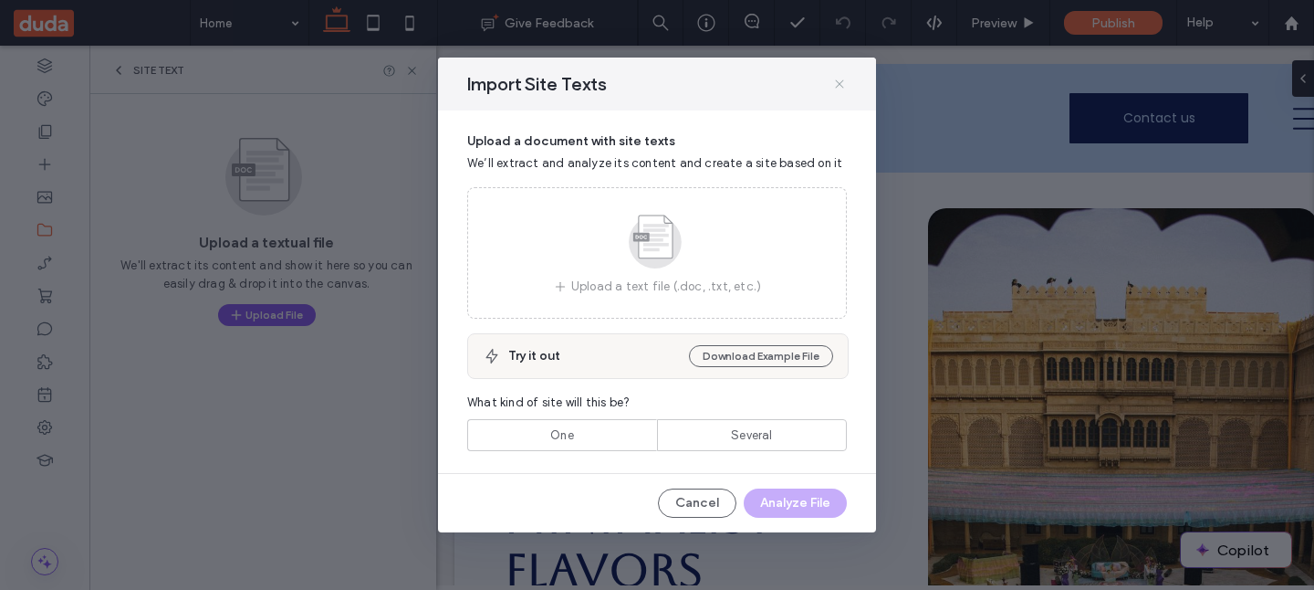
click at [838, 88] on icon at bounding box center [840, 84] width 15 height 15
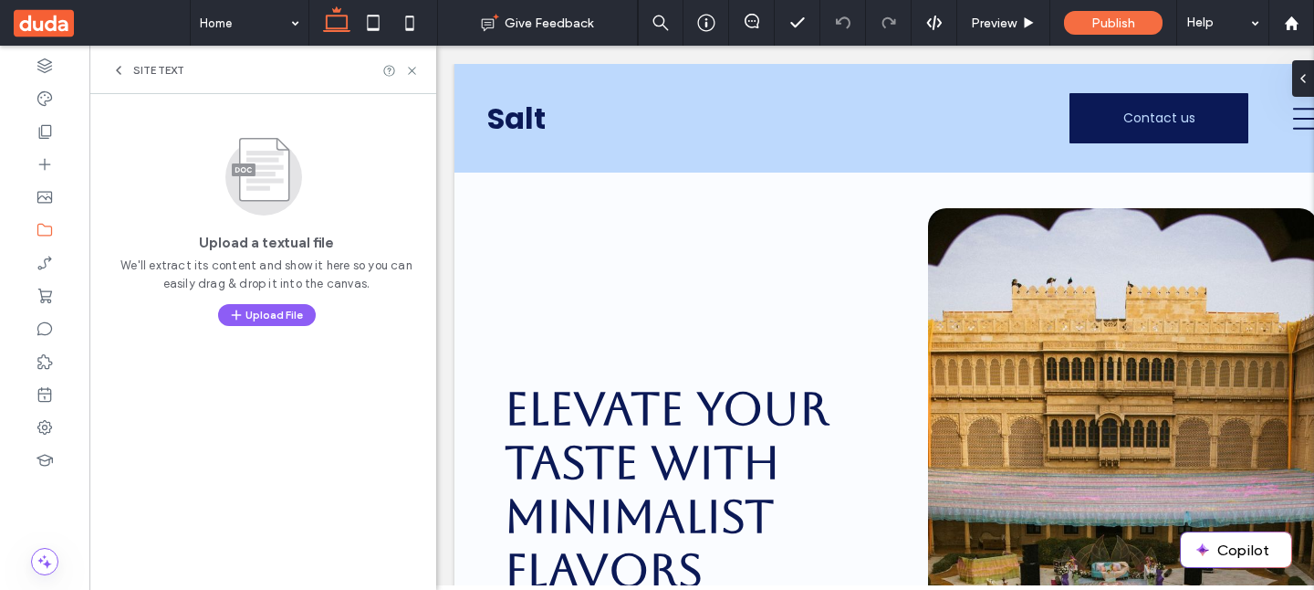
click at [145, 62] on div "Site Text" at bounding box center [262, 70] width 347 height 48
click at [168, 70] on span "Site Text" at bounding box center [158, 70] width 51 height 15
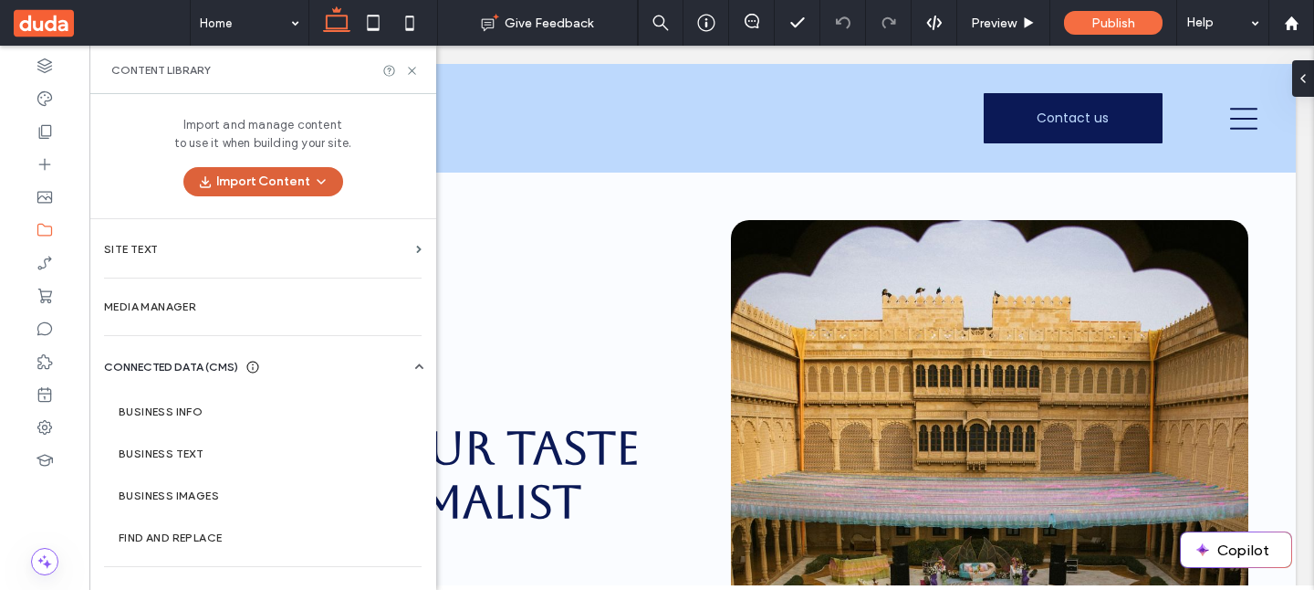
click at [235, 180] on button "Import Content" at bounding box center [263, 181] width 160 height 29
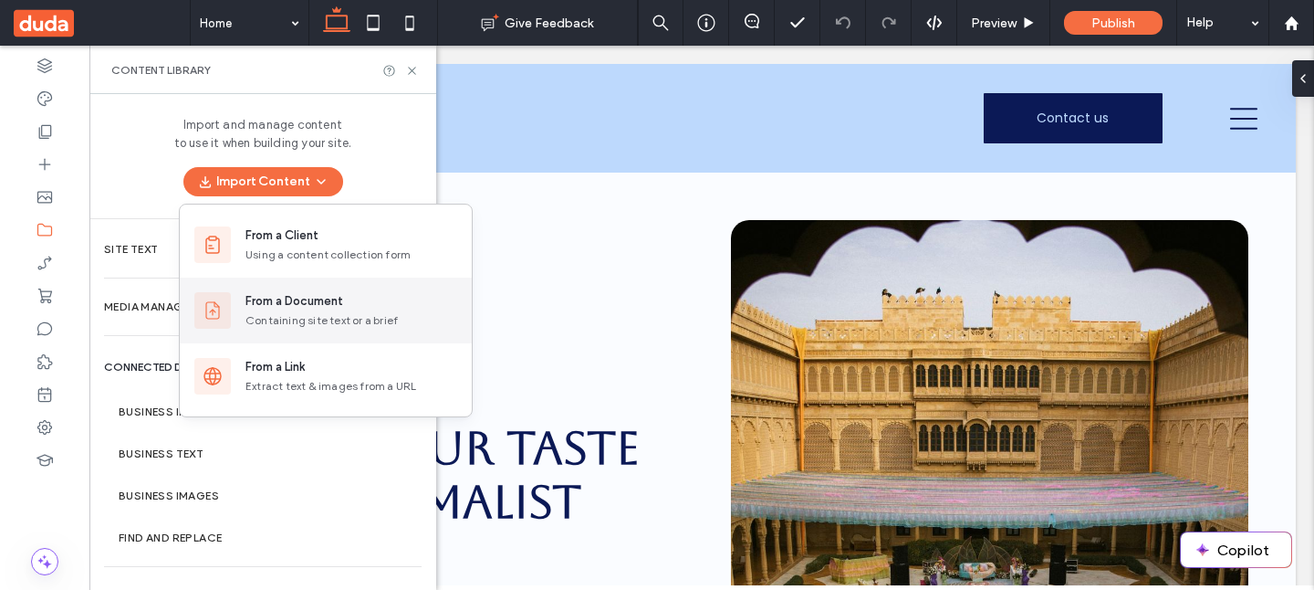
click at [230, 328] on div "From a Document Containing site text or a brief" at bounding box center [326, 311] width 292 height 66
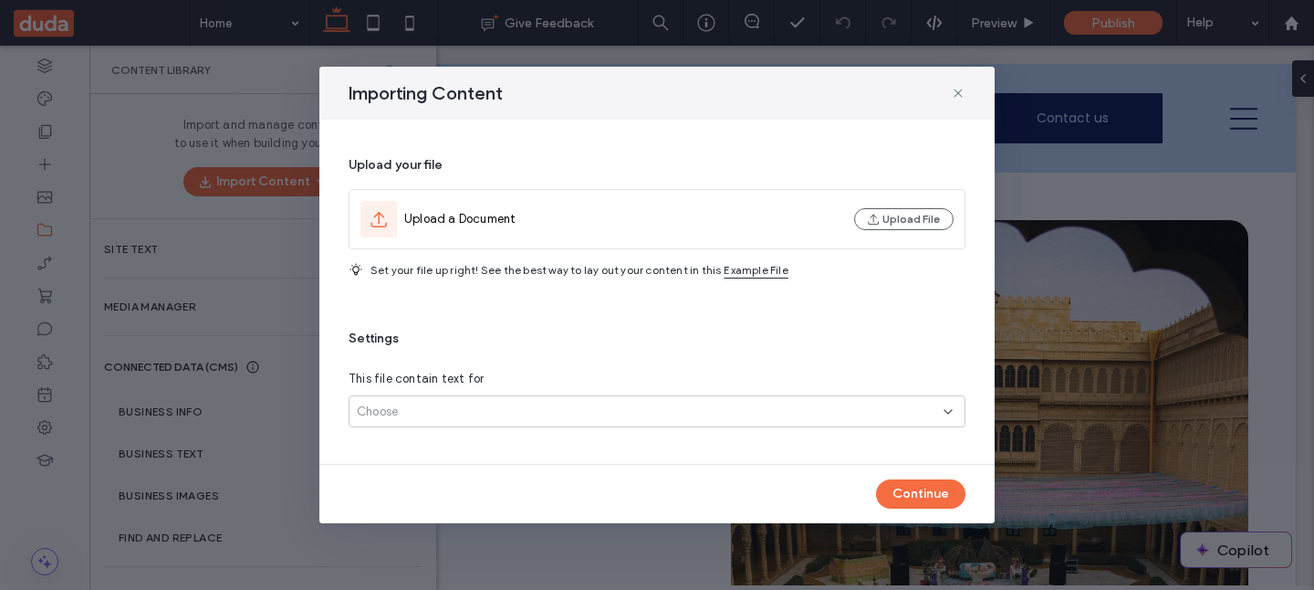
click at [423, 414] on div "Choose" at bounding box center [650, 412] width 587 height 18
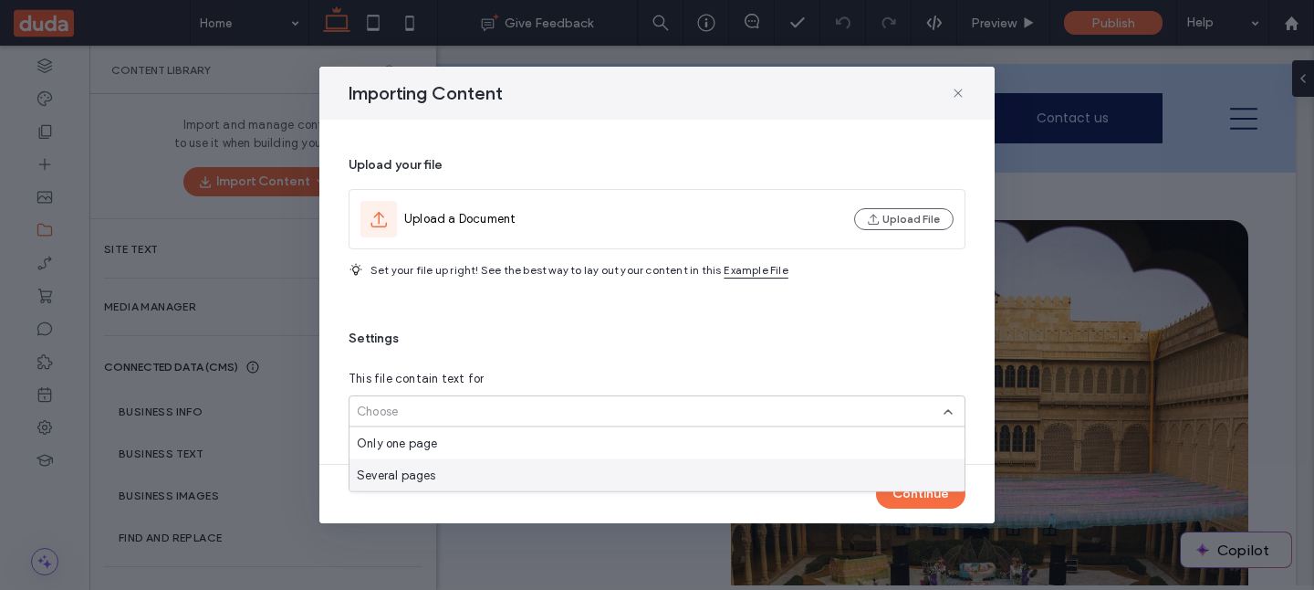
click at [408, 475] on span "Several pages" at bounding box center [396, 475] width 79 height 18
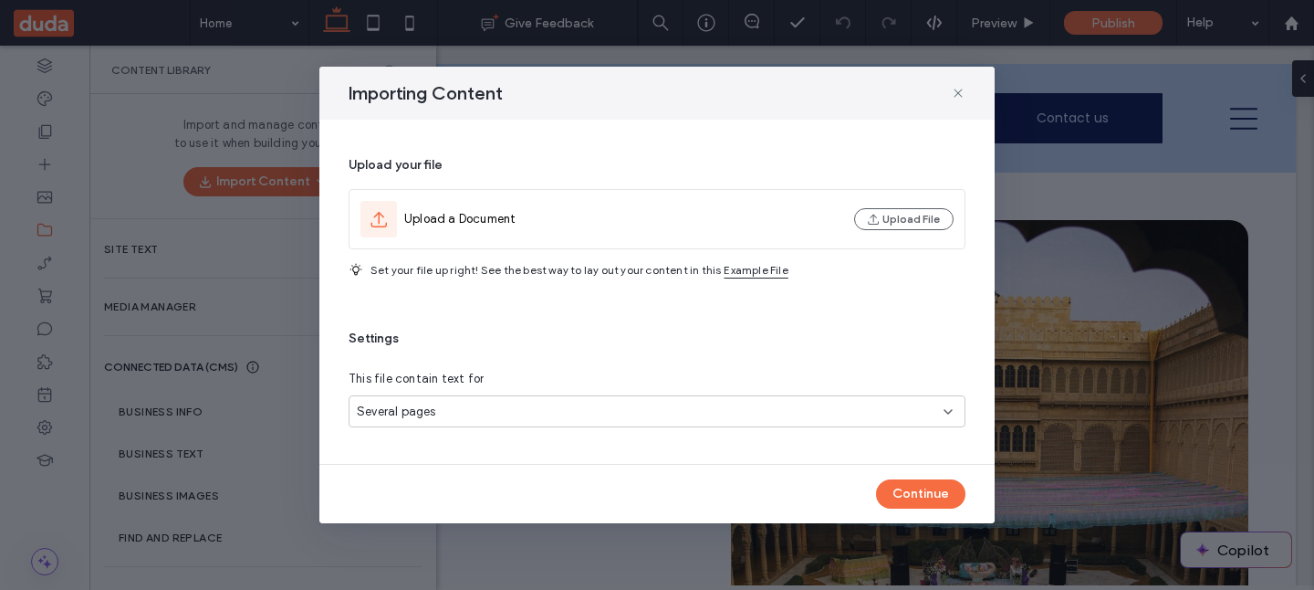
click at [418, 413] on span "Several pages" at bounding box center [396, 412] width 79 height 18
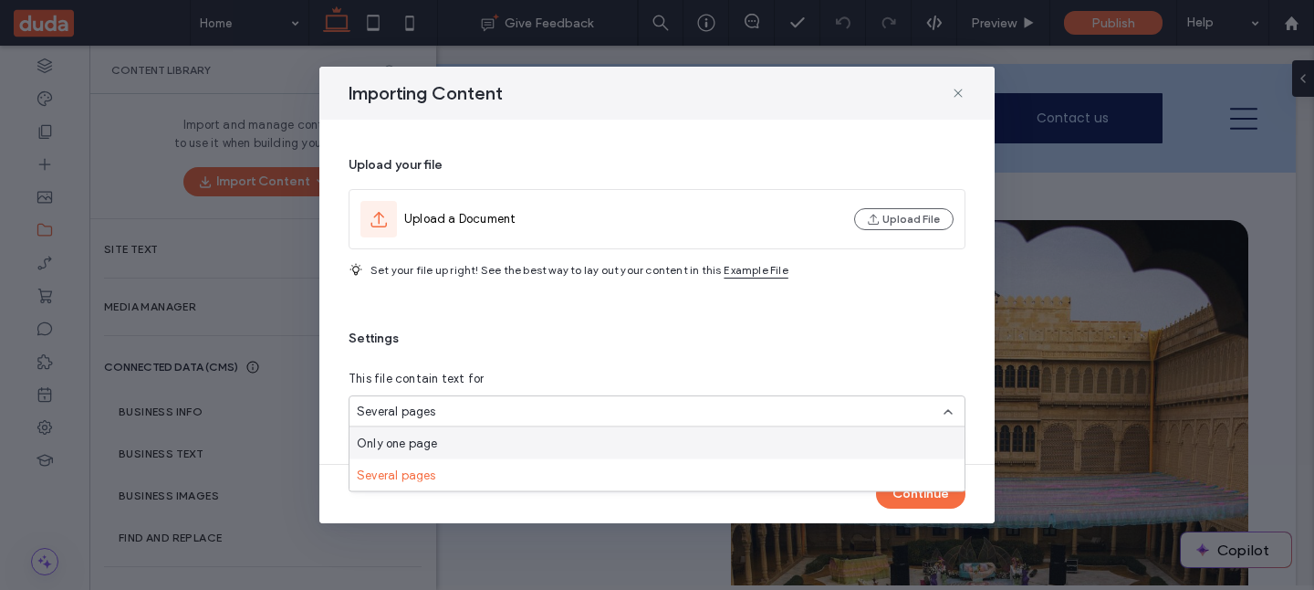
click at [473, 346] on span "Settings" at bounding box center [657, 339] width 617 height 18
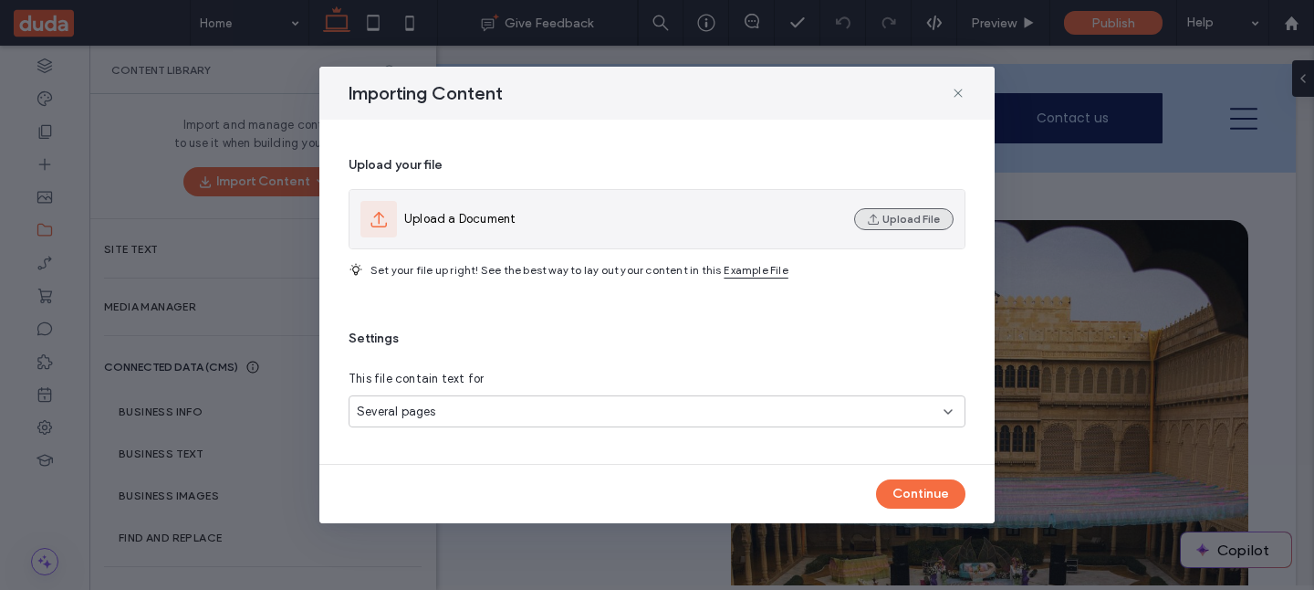
click at [894, 215] on button "Upload File" at bounding box center [904, 219] width 100 height 22
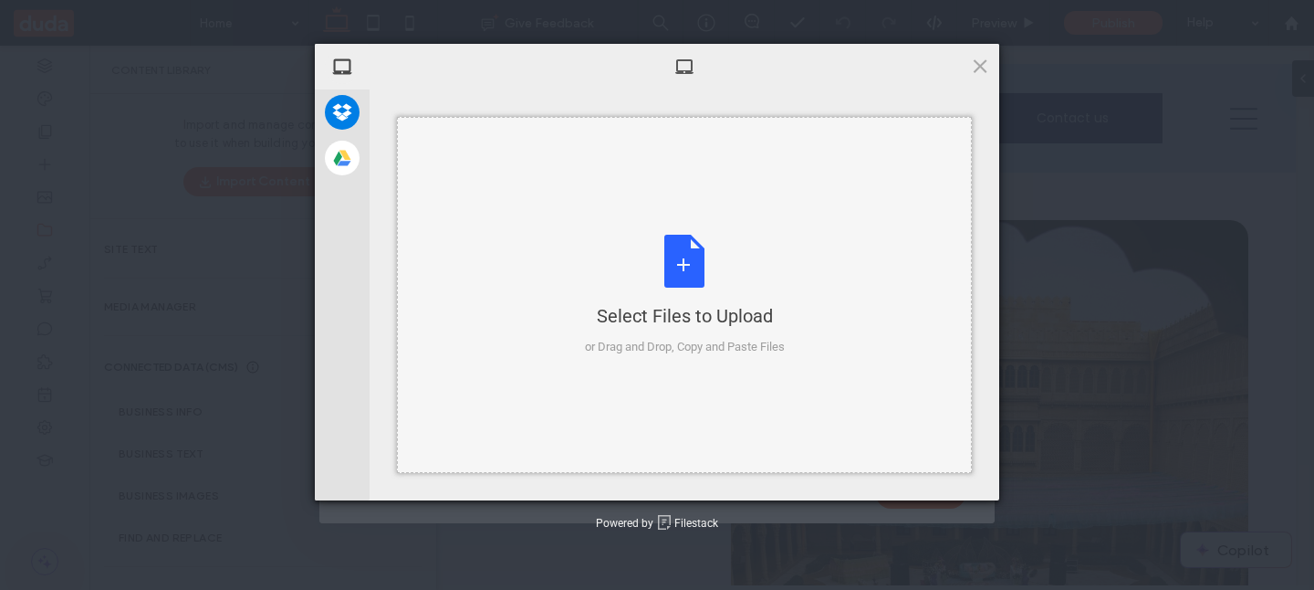
click at [748, 225] on div "Select Files to Upload or Drag and Drop, Copy and Paste Files" at bounding box center [684, 295] width 575 height 356
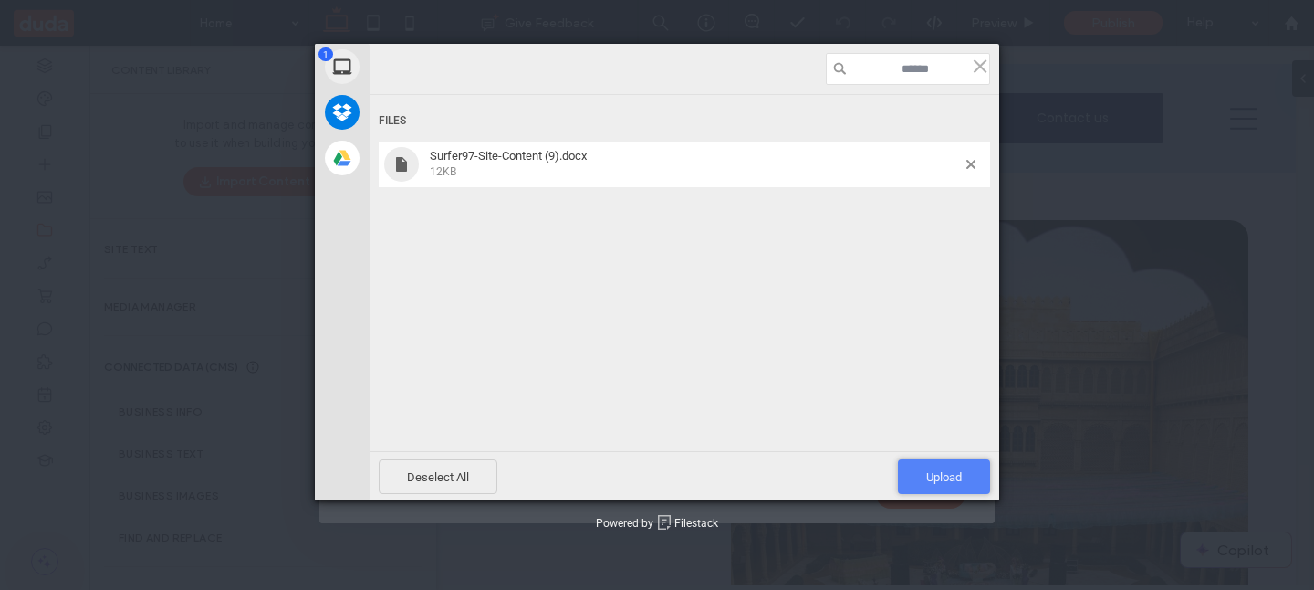
click at [928, 492] on span "Upload 1" at bounding box center [944, 476] width 92 height 35
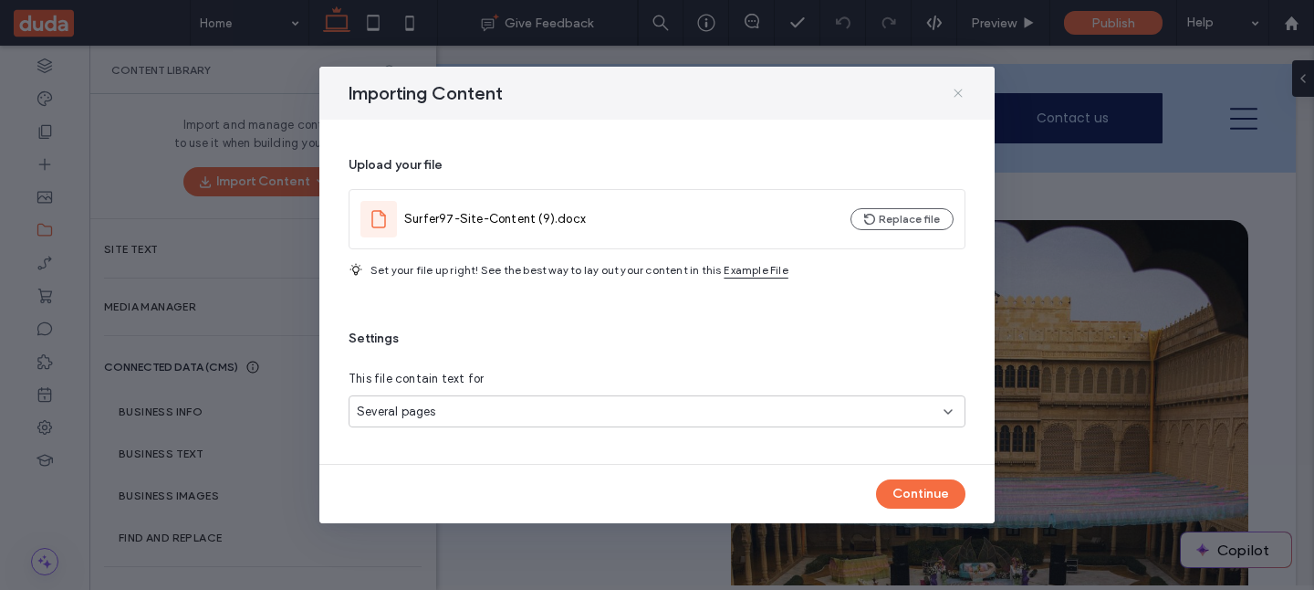
click at [957, 91] on icon at bounding box center [958, 93] width 15 height 15
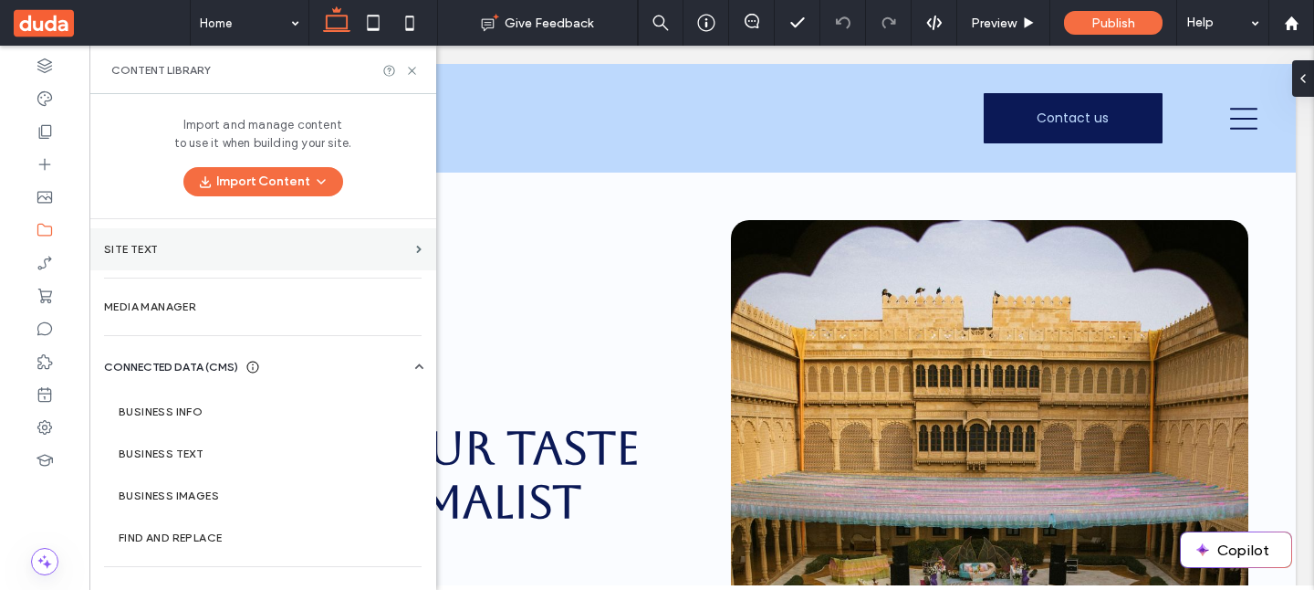
click at [391, 260] on section "Site Text" at bounding box center [262, 249] width 347 height 42
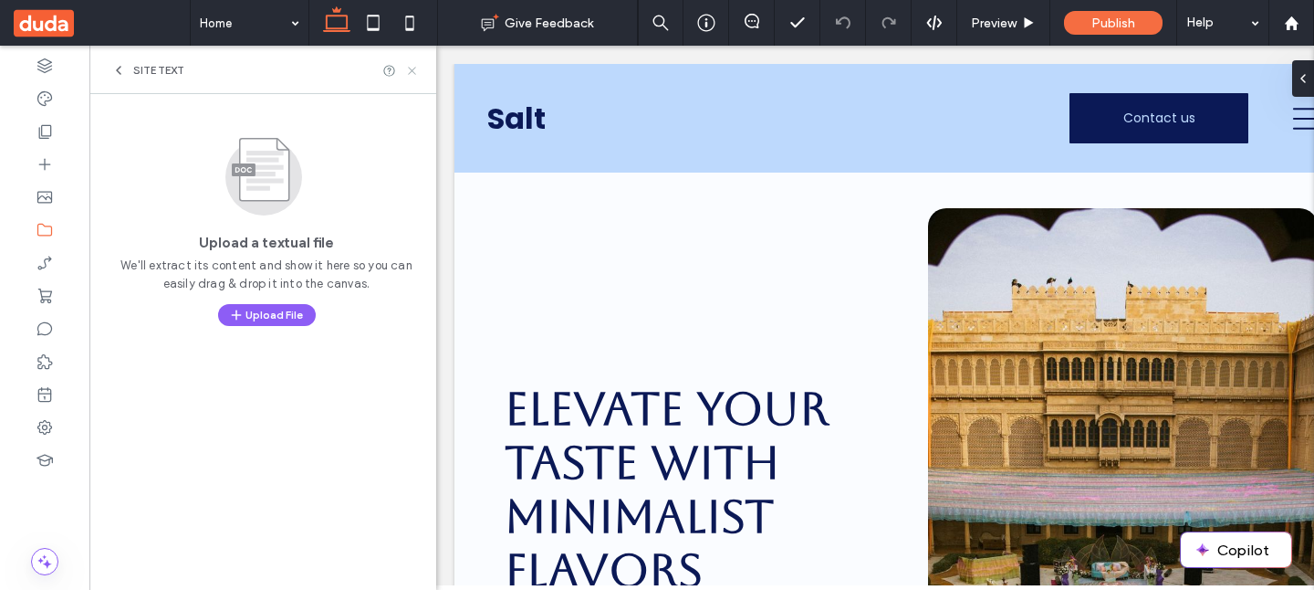
click at [412, 71] on icon at bounding box center [412, 71] width 14 height 14
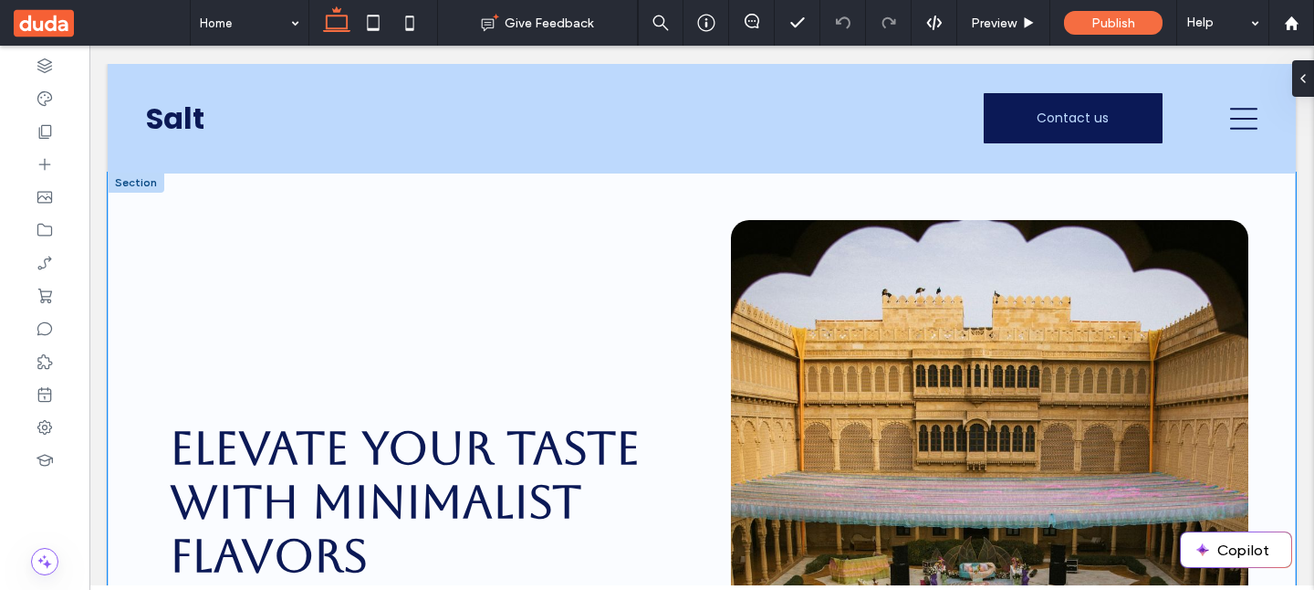
click at [553, 186] on div "Elevate Your Taste with Minimalist Flavors Step into Salt’s serene setting wher…" at bounding box center [702, 584] width 1189 height 822
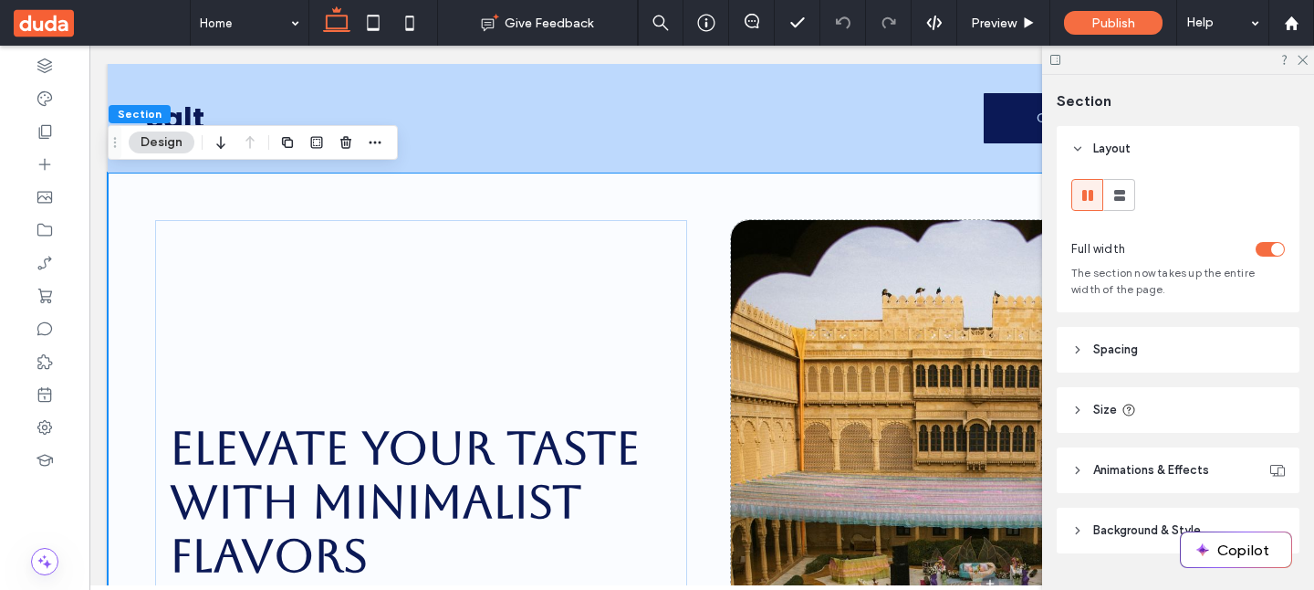
scroll to position [45, 0]
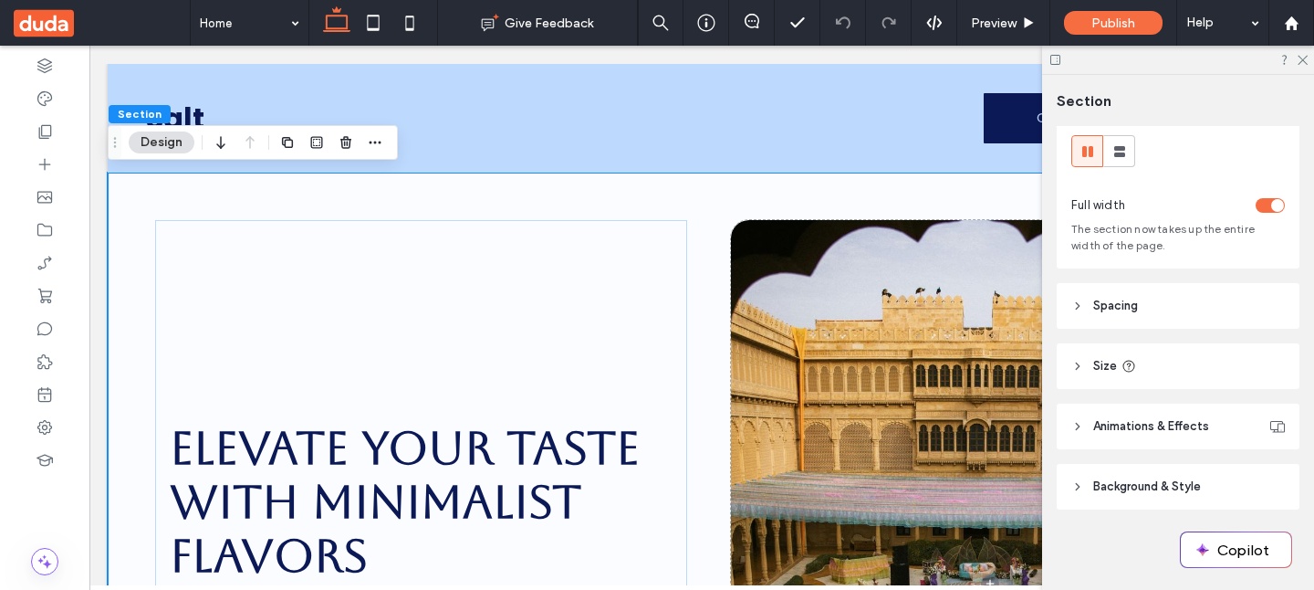
click at [1123, 477] on span "Background & Style" at bounding box center [1148, 486] width 108 height 18
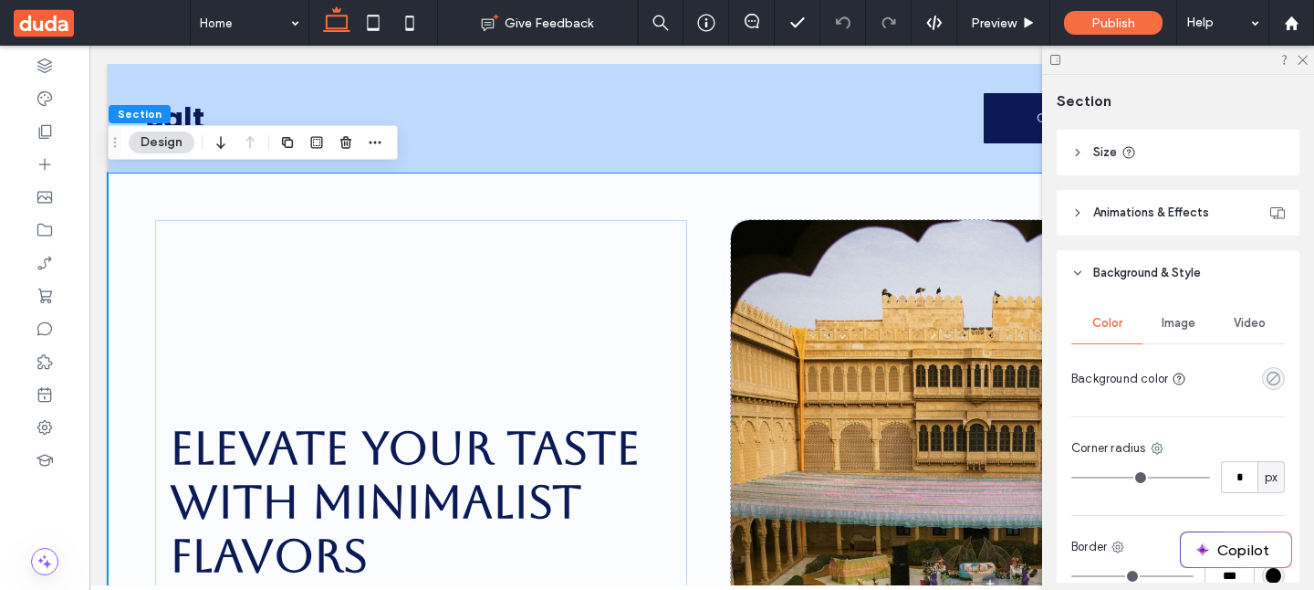
click at [1273, 384] on icon "rgba(0, 0, 0, 0)" at bounding box center [1274, 379] width 16 height 16
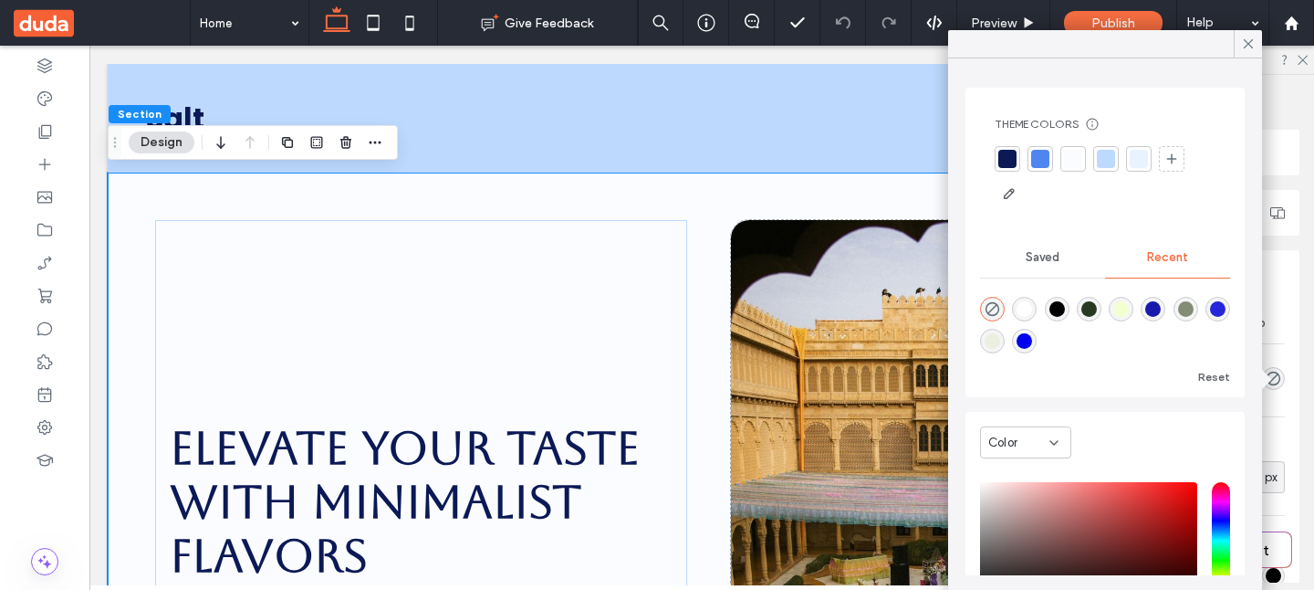
click at [1136, 161] on div at bounding box center [1139, 159] width 18 height 18
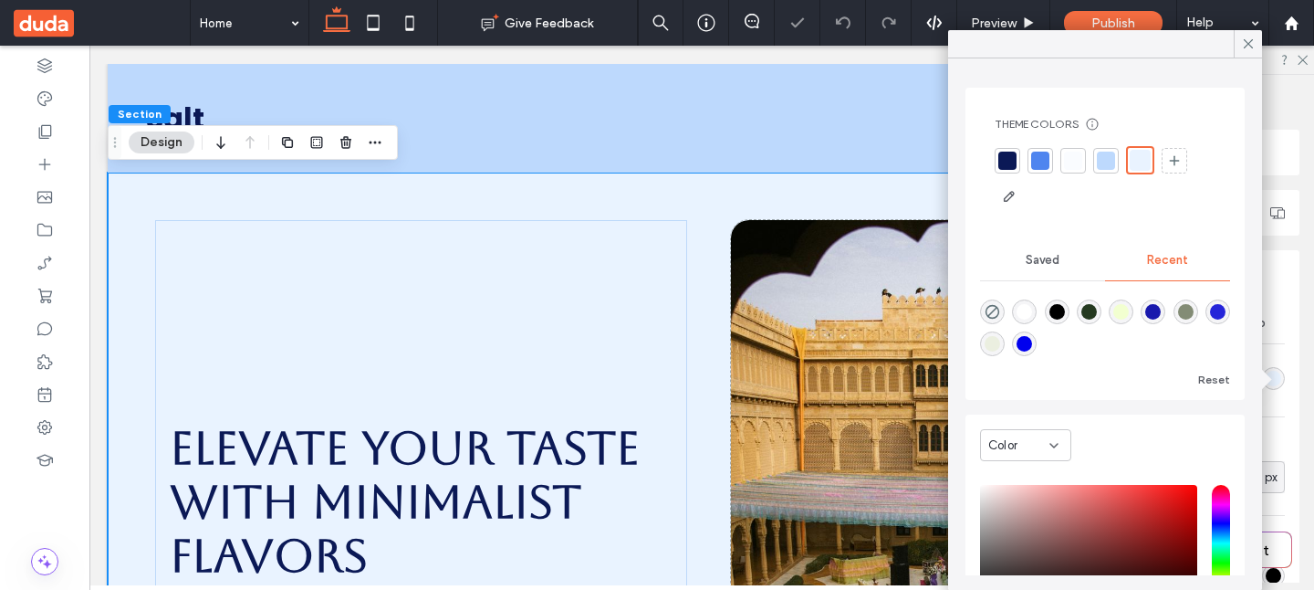
click at [1101, 156] on div at bounding box center [1106, 161] width 18 height 18
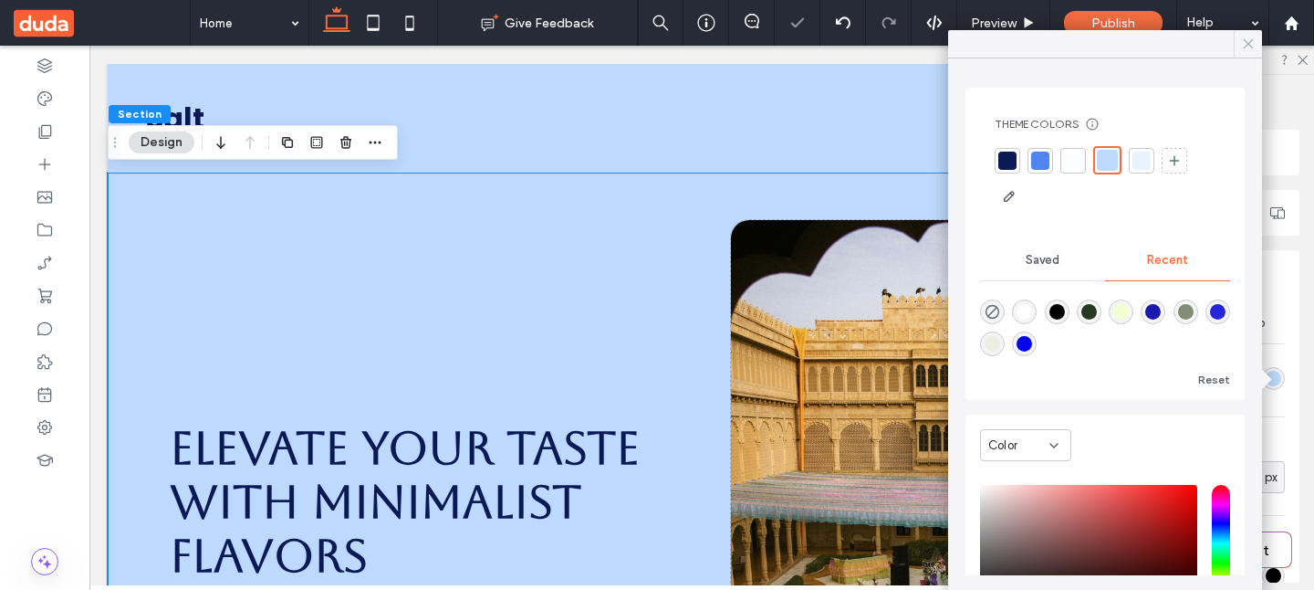
click at [1244, 50] on icon at bounding box center [1249, 44] width 16 height 16
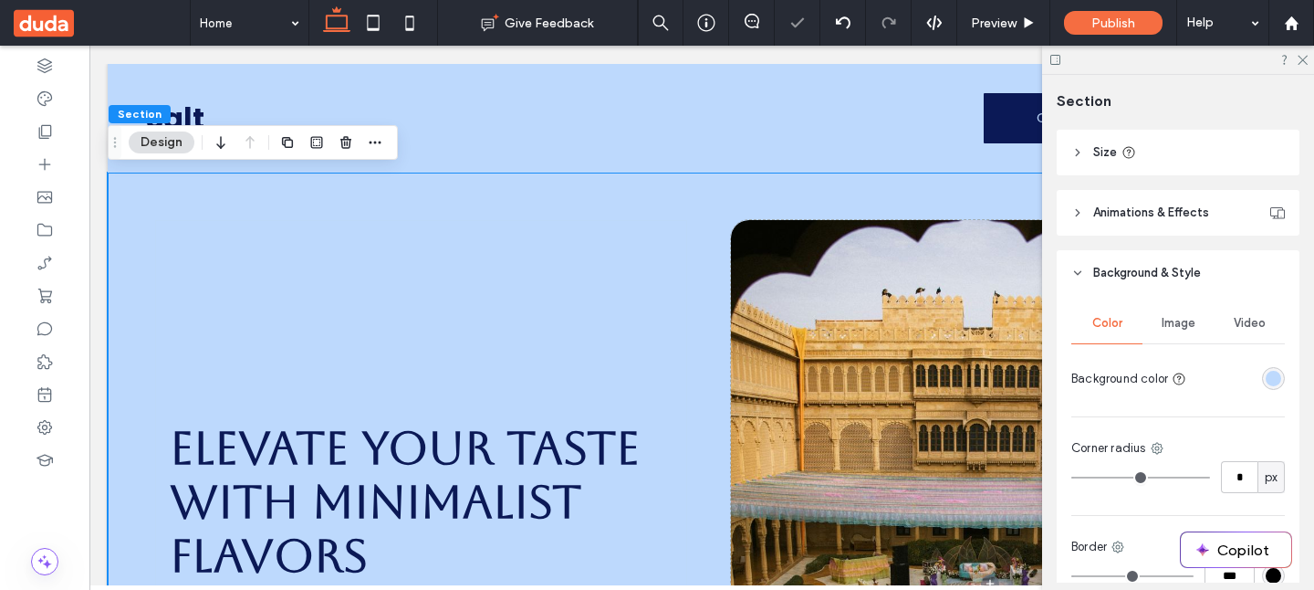
click at [1309, 51] on div at bounding box center [1178, 60] width 272 height 28
click at [1302, 55] on icon at bounding box center [1302, 59] width 12 height 12
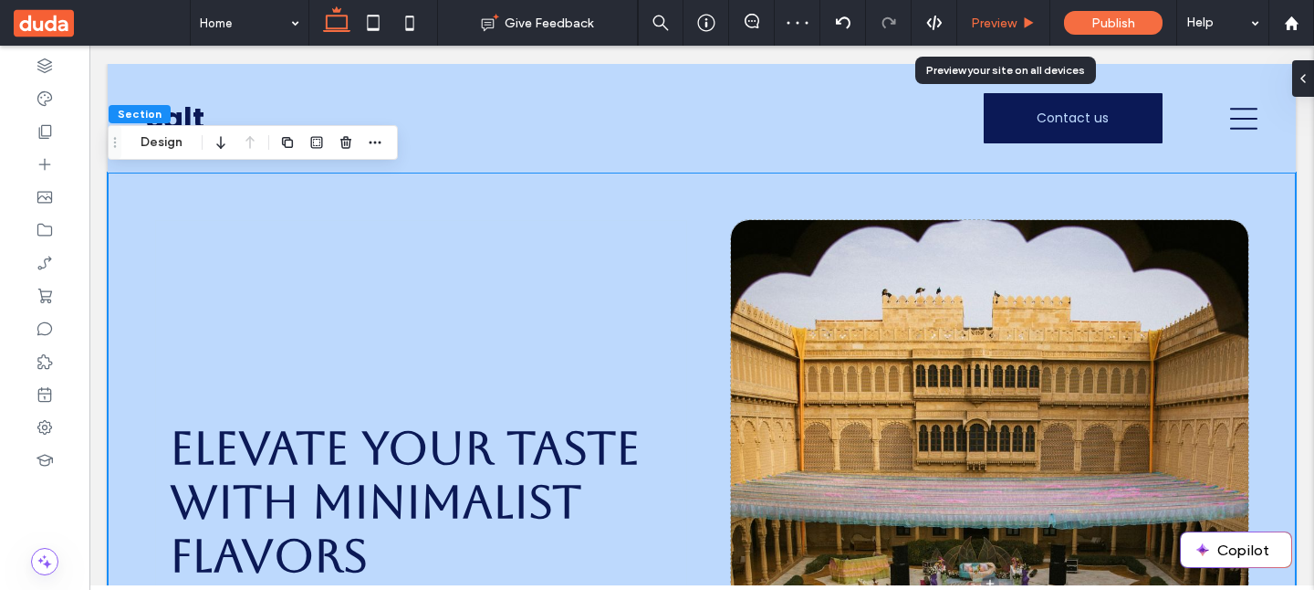
click at [1002, 35] on div "Preview" at bounding box center [1004, 23] width 93 height 46
click at [1013, 6] on div "Preview" at bounding box center [1004, 23] width 93 height 46
drag, startPoint x: 1000, startPoint y: 22, endPoint x: 558, endPoint y: 344, distance: 546.8
click at [1000, 22] on span "Preview" at bounding box center [994, 24] width 46 height 16
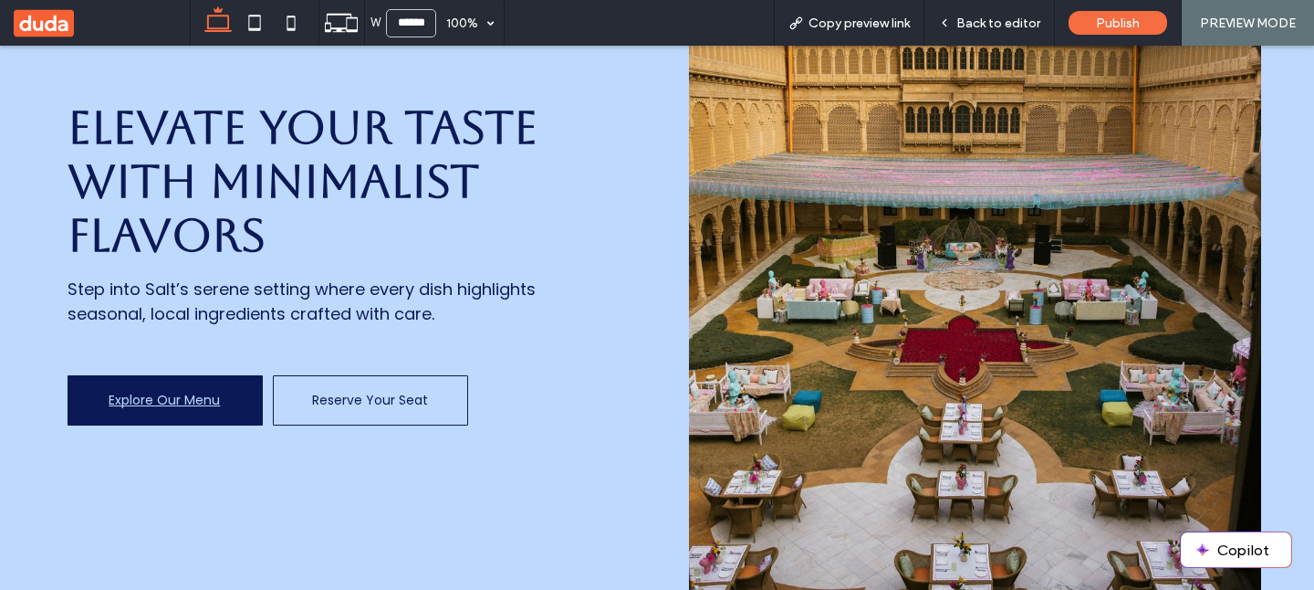
scroll to position [53, 0]
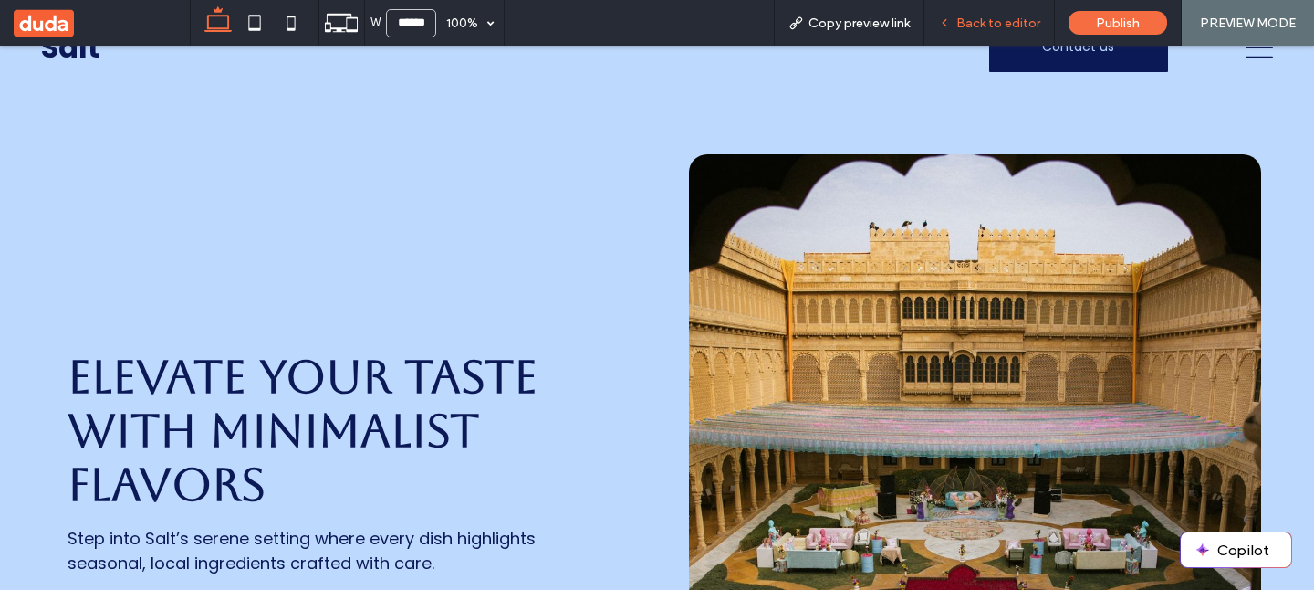
click at [1000, 16] on span "Back to editor" at bounding box center [999, 24] width 84 height 16
